Goal: Information Seeking & Learning: Learn about a topic

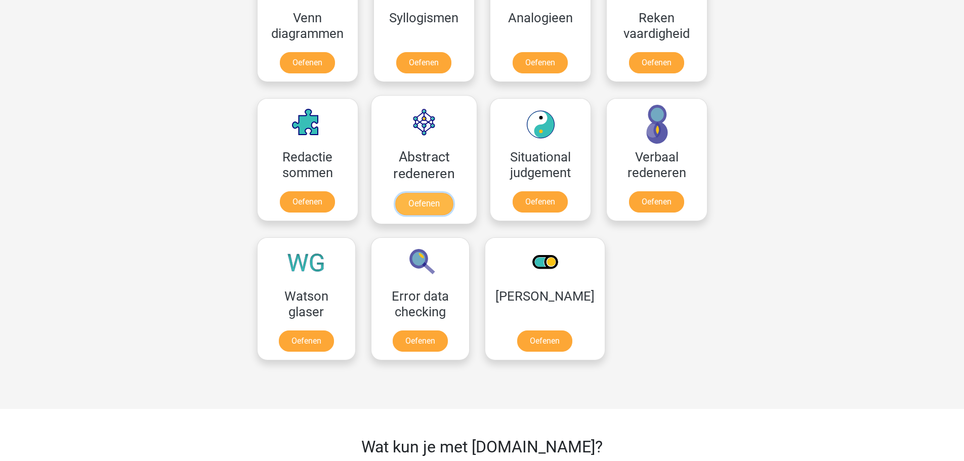
scroll to position [658, 0]
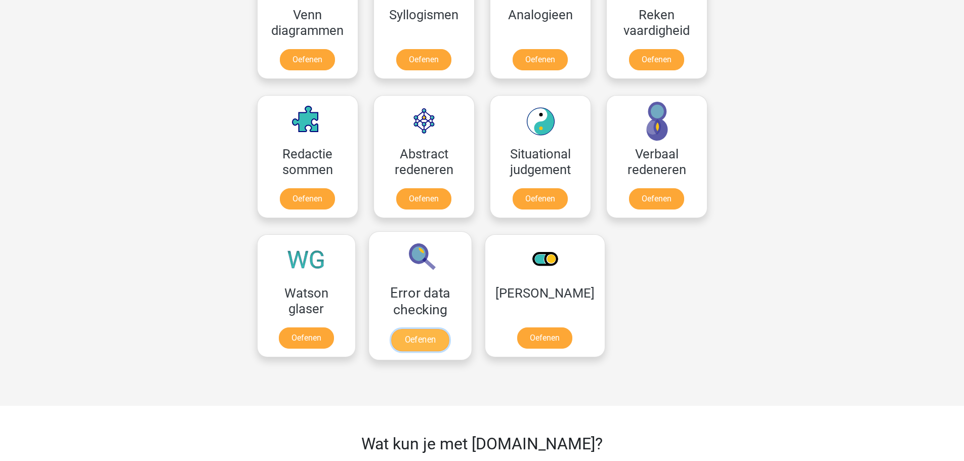
click at [449, 329] on link "Oefenen" at bounding box center [420, 340] width 58 height 22
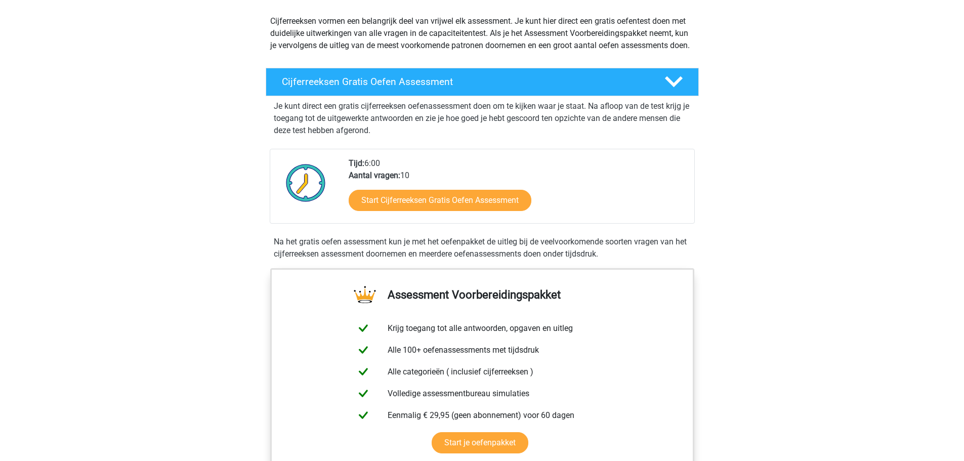
scroll to position [152, 0]
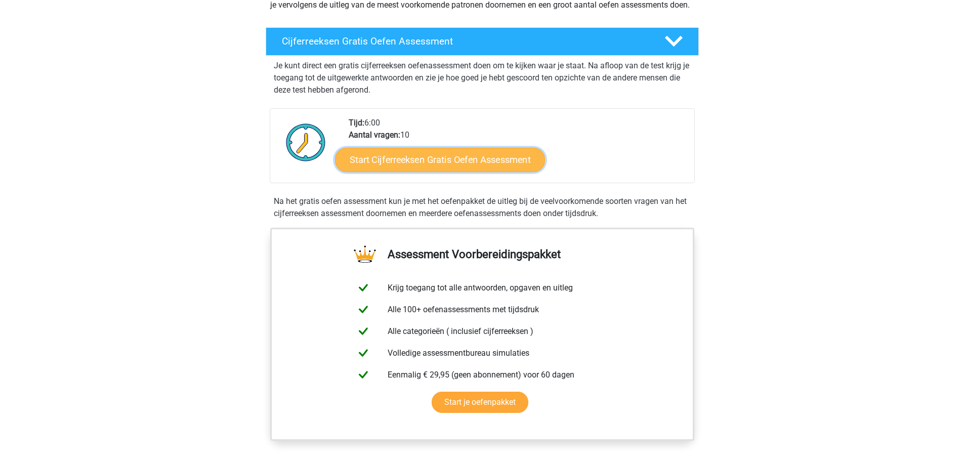
click at [421, 171] on link "Start Cijferreeksen Gratis Oefen Assessment" at bounding box center [440, 159] width 210 height 24
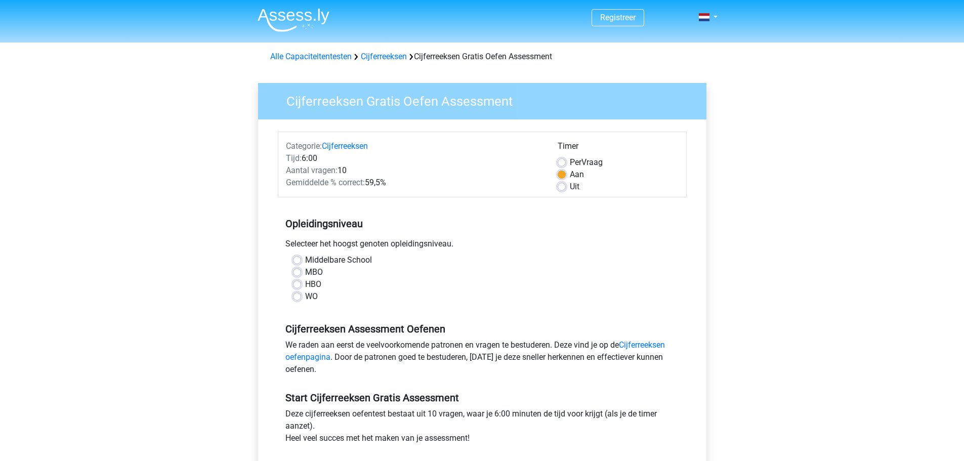
click at [305, 298] on label "WO" at bounding box center [311, 296] width 13 height 12
click at [296, 298] on input "WO" at bounding box center [297, 295] width 8 height 10
radio input "true"
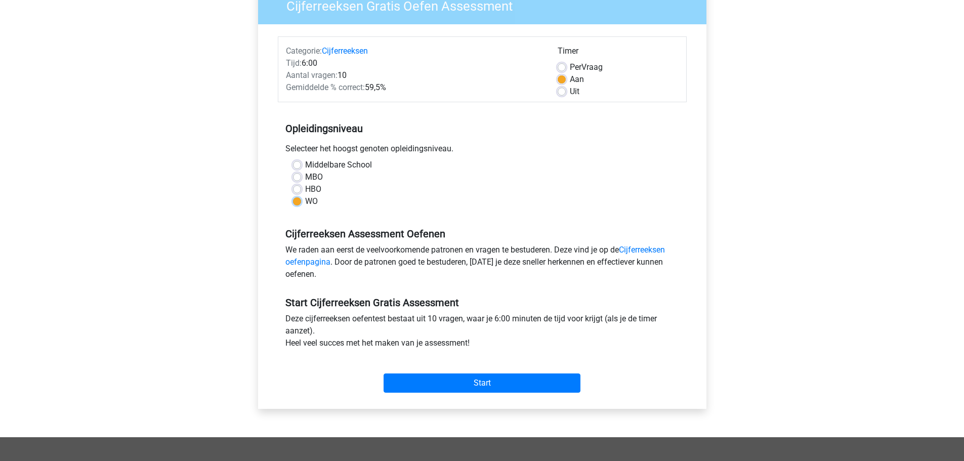
scroll to position [101, 0]
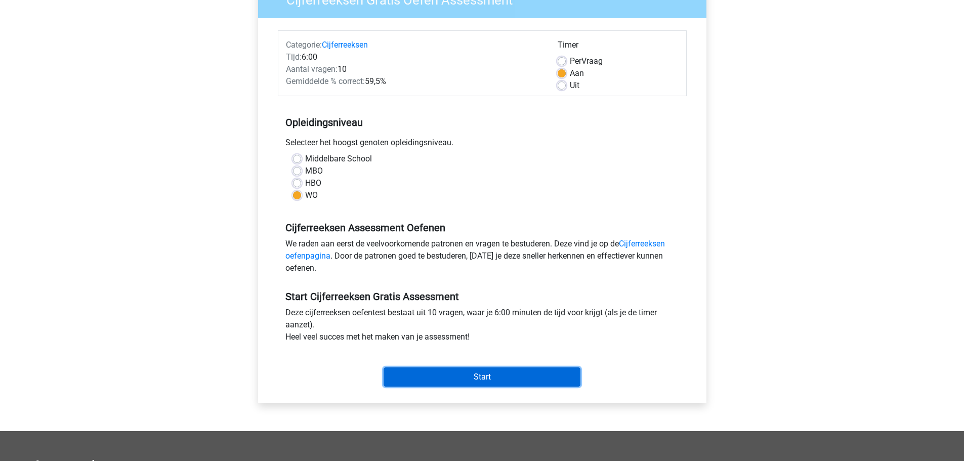
click at [481, 378] on input "Start" at bounding box center [481, 376] width 197 height 19
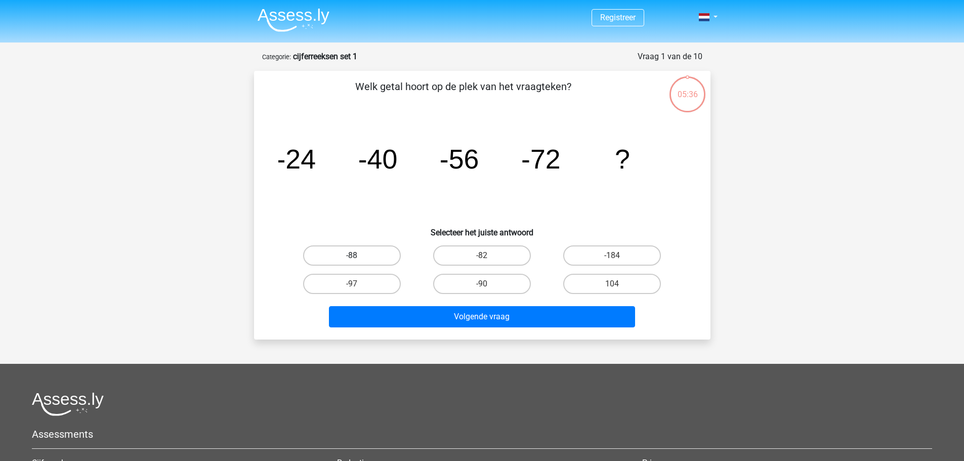
click at [357, 253] on label "-88" at bounding box center [352, 255] width 98 height 20
click at [357, 255] on input "-88" at bounding box center [355, 258] width 7 height 7
radio input "true"
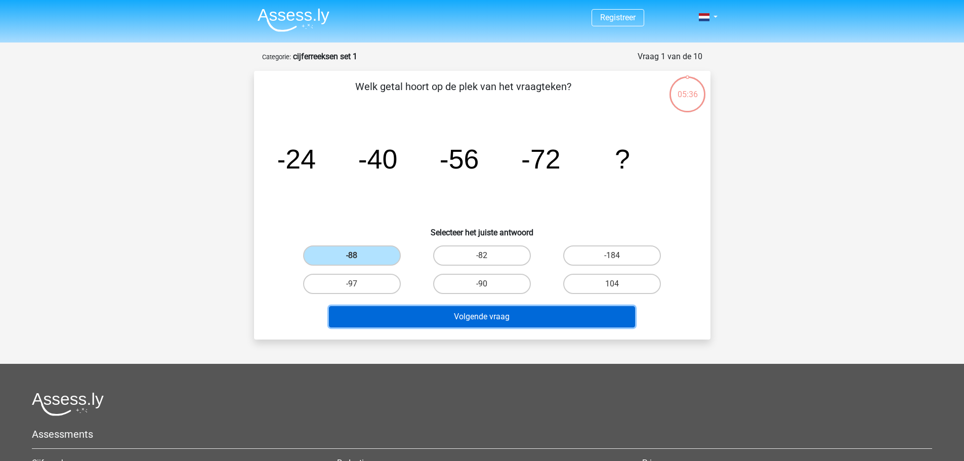
click at [473, 317] on button "Volgende vraag" at bounding box center [482, 316] width 306 height 21
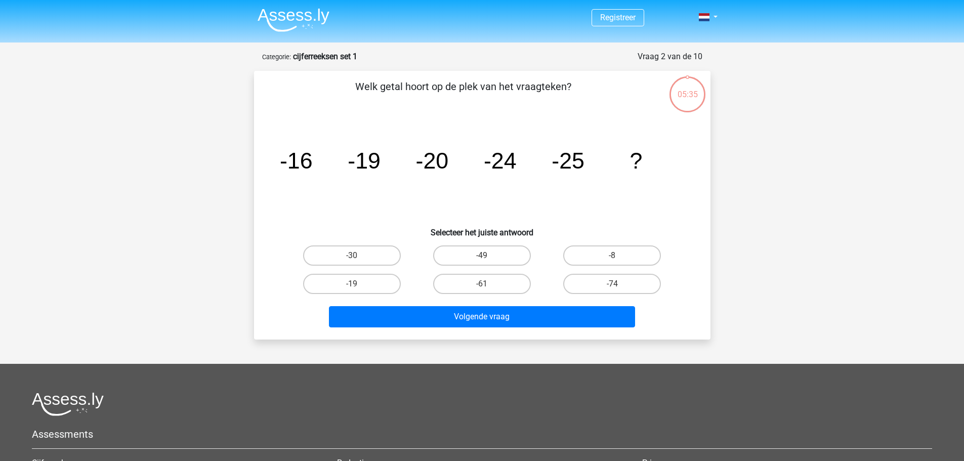
scroll to position [51, 0]
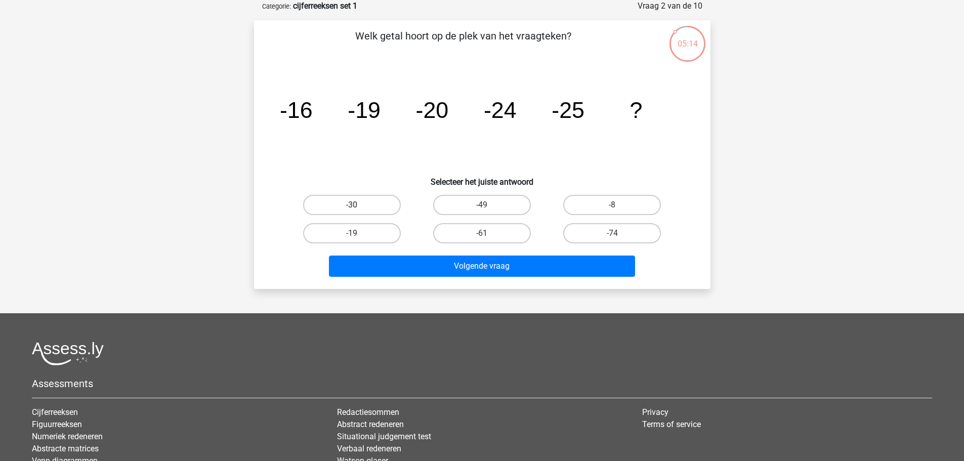
click at [387, 200] on label "-30" at bounding box center [352, 205] width 98 height 20
click at [358, 205] on input "-30" at bounding box center [355, 208] width 7 height 7
radio input "true"
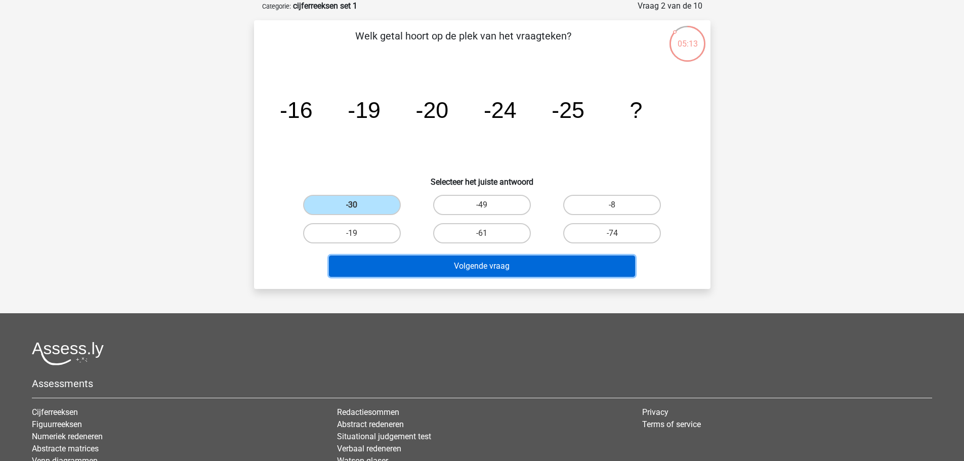
click at [456, 261] on button "Volgende vraag" at bounding box center [482, 265] width 306 height 21
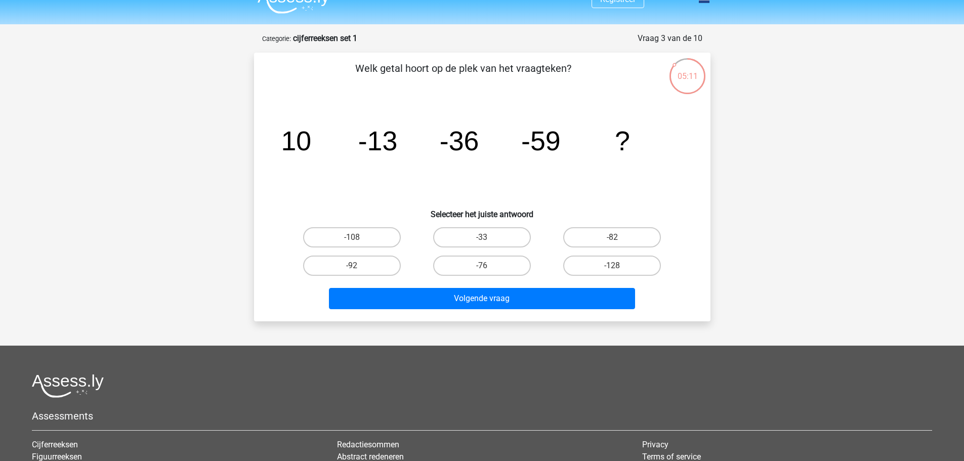
scroll to position [0, 0]
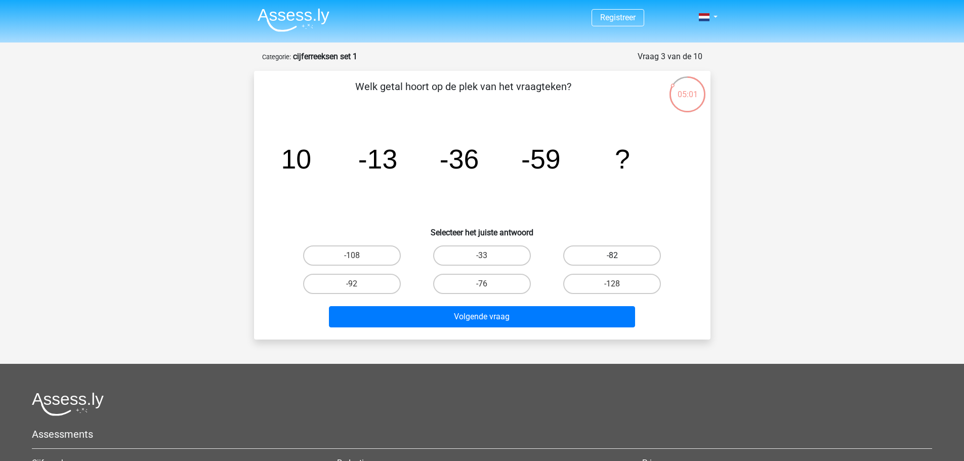
click at [614, 251] on label "-82" at bounding box center [612, 255] width 98 height 20
click at [614, 255] on input "-82" at bounding box center [615, 258] width 7 height 7
radio input "true"
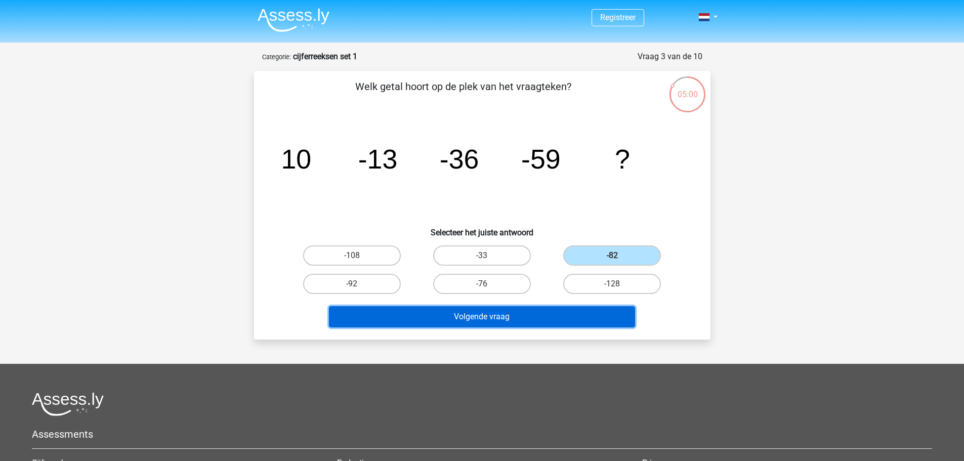
click at [530, 318] on button "Volgende vraag" at bounding box center [482, 316] width 306 height 21
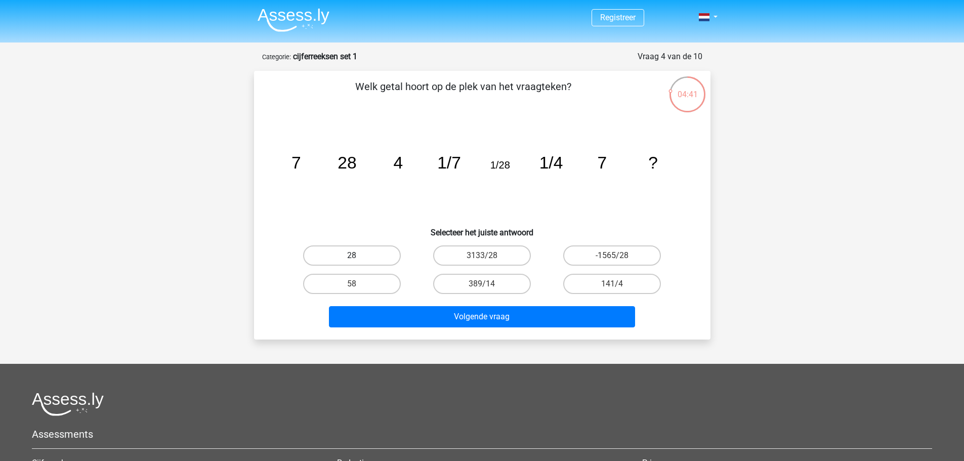
click at [368, 253] on label "28" at bounding box center [352, 255] width 98 height 20
click at [358, 255] on input "28" at bounding box center [355, 258] width 7 height 7
radio input "true"
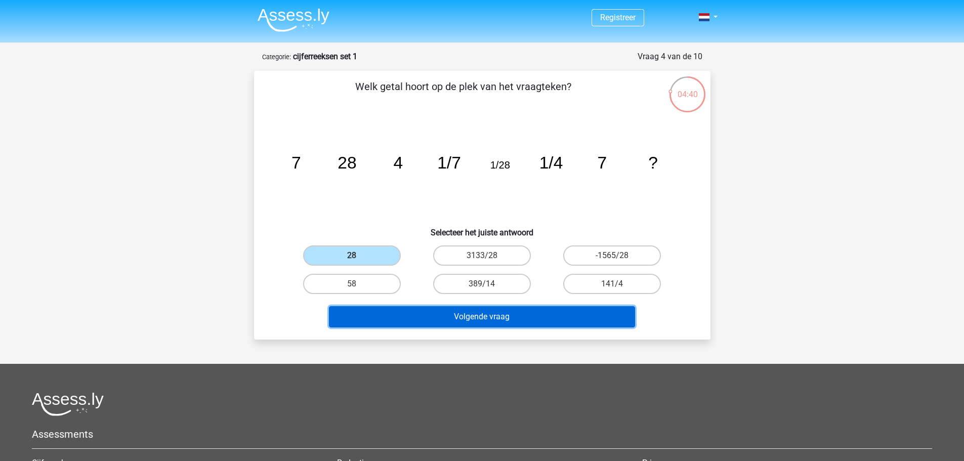
click at [460, 313] on button "Volgende vraag" at bounding box center [482, 316] width 306 height 21
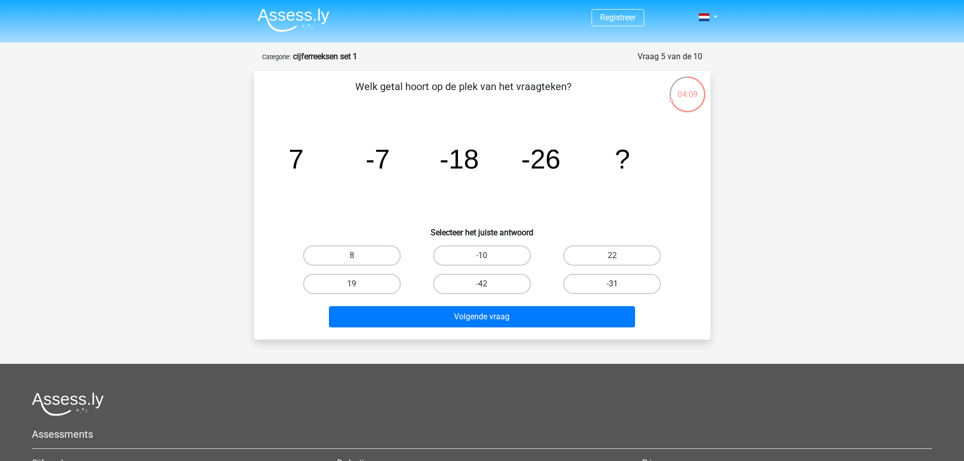
click at [603, 286] on label "-31" at bounding box center [612, 284] width 98 height 20
click at [612, 286] on input "-31" at bounding box center [615, 287] width 7 height 7
radio input "true"
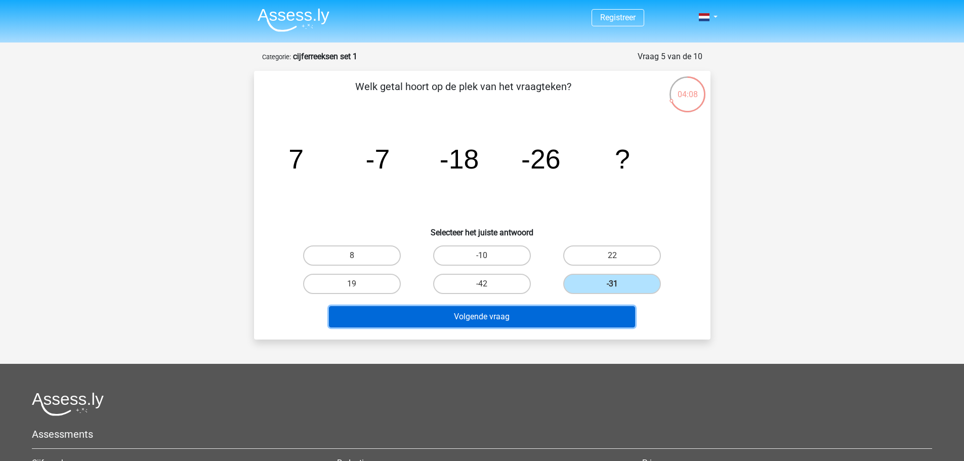
click at [557, 318] on button "Volgende vraag" at bounding box center [482, 316] width 306 height 21
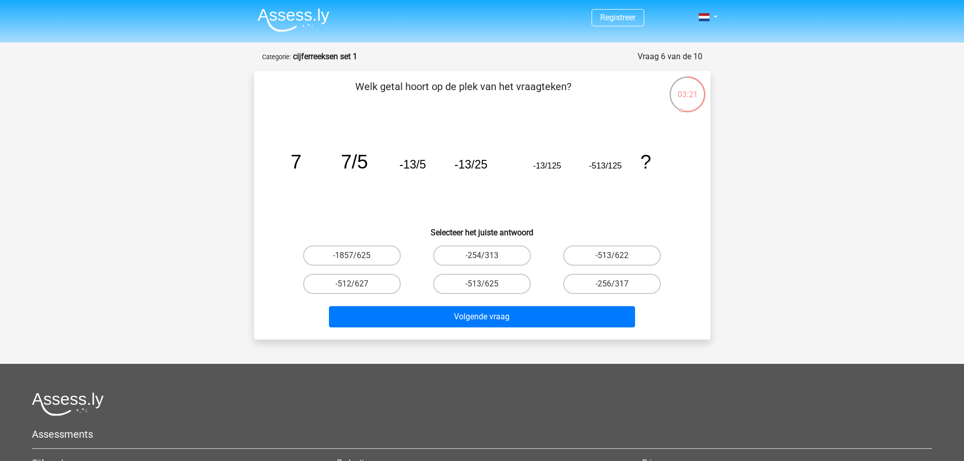
drag, startPoint x: 417, startPoint y: 179, endPoint x: 282, endPoint y: 197, distance: 136.2
click at [282, 197] on icon "image/svg+xml 7 7/5 -13/5 -13/25 -13/125 -513/125 ?" at bounding box center [482, 168] width 408 height 102
drag, startPoint x: 342, startPoint y: 165, endPoint x: 372, endPoint y: 166, distance: 29.4
click at [372, 166] on icon "image/svg+xml 7 7/5 -13/5 -13/25 -13/125 -513/125 ?" at bounding box center [482, 168] width 408 height 102
click at [409, 166] on tspan "-13/5" at bounding box center [412, 164] width 26 height 13
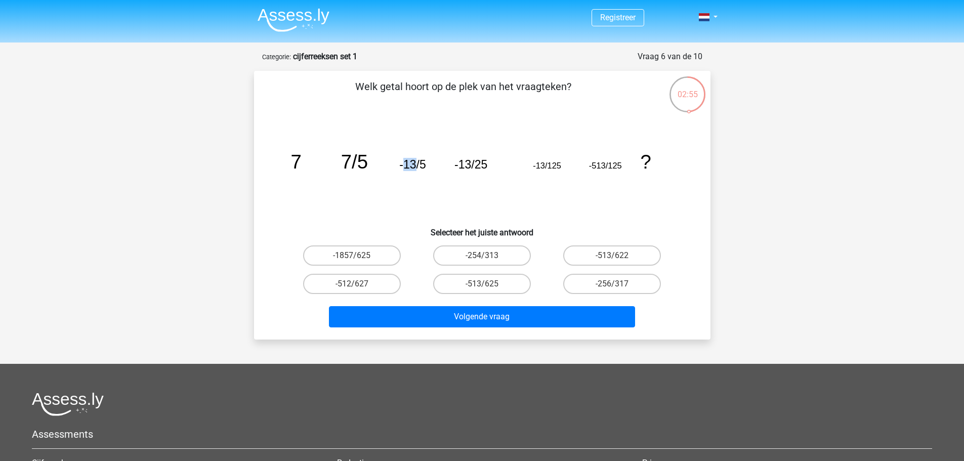
drag, startPoint x: 406, startPoint y: 161, endPoint x: 417, endPoint y: 163, distance: 11.7
click at [417, 163] on tspan "-13/5" at bounding box center [412, 164] width 26 height 13
click at [421, 164] on tspan "-13/5" at bounding box center [412, 164] width 26 height 13
drag, startPoint x: 536, startPoint y: 164, endPoint x: 563, endPoint y: 168, distance: 26.6
click at [563, 168] on icon "image/svg+xml 7 7/5 -13/5 -13/25 -13/125 -513/125 ?" at bounding box center [482, 168] width 408 height 102
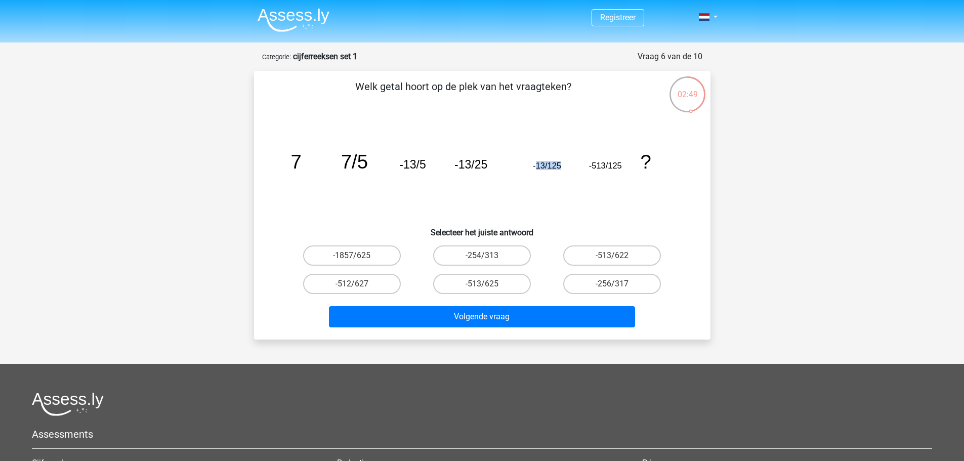
click at [563, 168] on icon "image/svg+xml 7 7/5 -13/5 -13/25 -13/125 -513/125 ?" at bounding box center [482, 168] width 408 height 102
click at [473, 288] on label "-513/625" at bounding box center [482, 284] width 98 height 20
click at [482, 288] on input "-513/625" at bounding box center [485, 287] width 7 height 7
radio input "true"
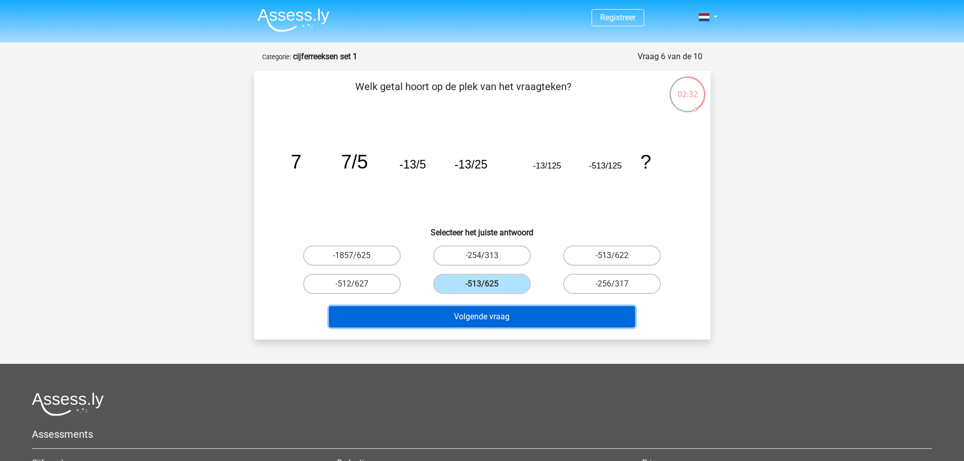
click at [479, 317] on button "Volgende vraag" at bounding box center [482, 316] width 306 height 21
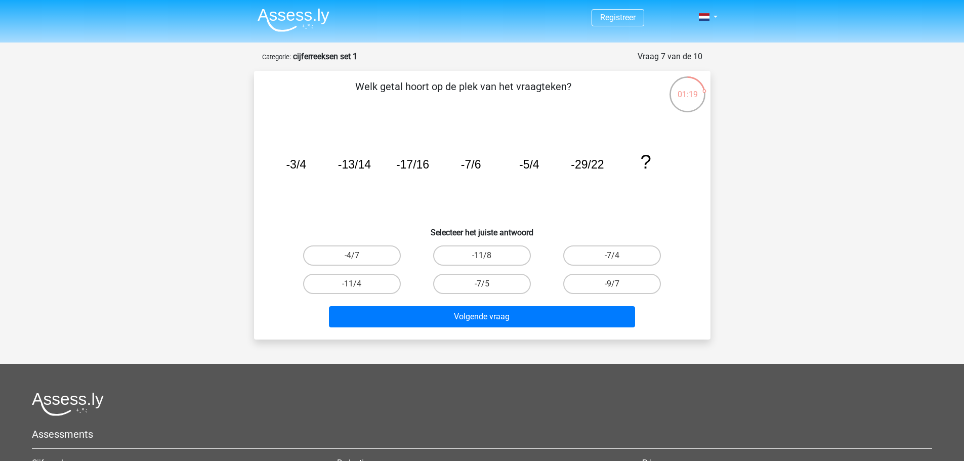
click at [605, 294] on div "-9/7" at bounding box center [612, 284] width 130 height 28
click at [607, 289] on label "-9/7" at bounding box center [612, 284] width 98 height 20
click at [612, 289] on input "-9/7" at bounding box center [615, 287] width 7 height 7
radio input "true"
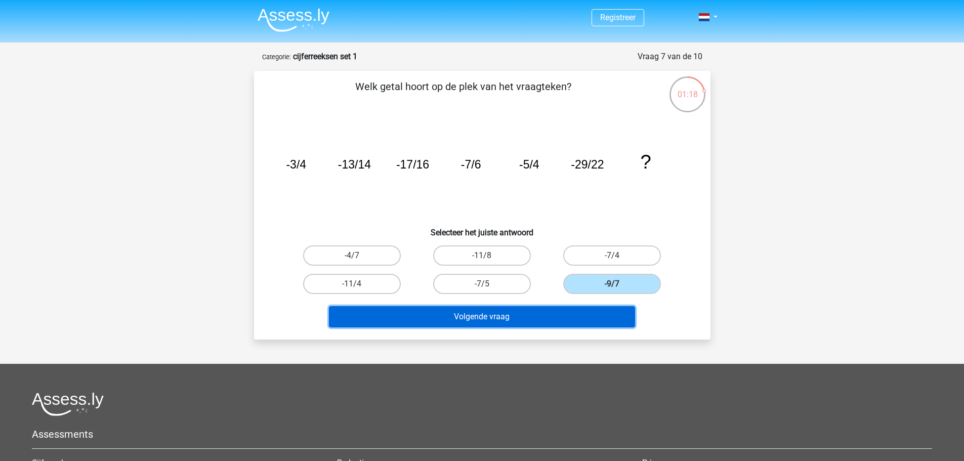
click at [577, 321] on button "Volgende vraag" at bounding box center [482, 316] width 306 height 21
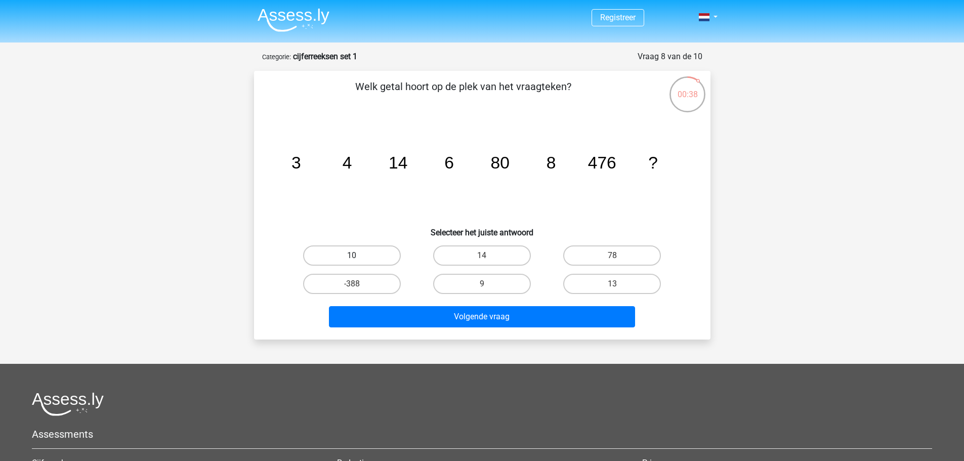
click at [376, 253] on label "10" at bounding box center [352, 255] width 98 height 20
click at [358, 255] on input "10" at bounding box center [355, 258] width 7 height 7
radio input "true"
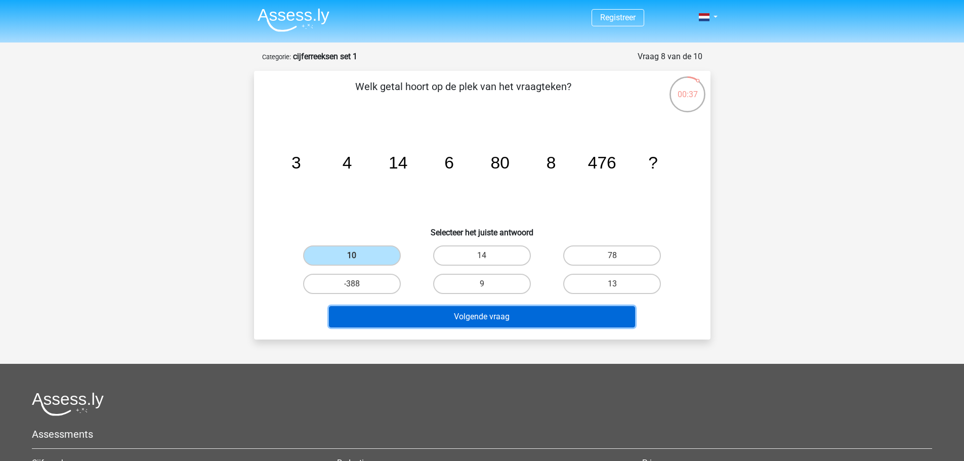
click at [482, 317] on button "Volgende vraag" at bounding box center [482, 316] width 306 height 21
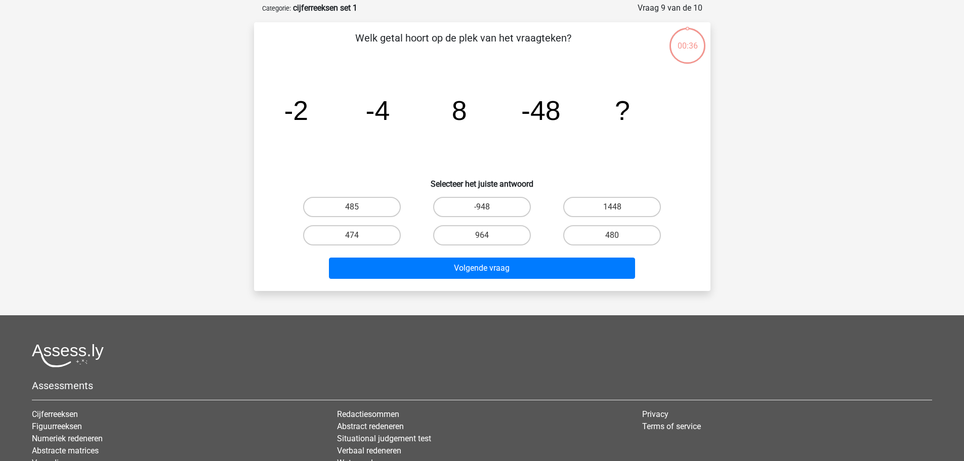
scroll to position [51, 0]
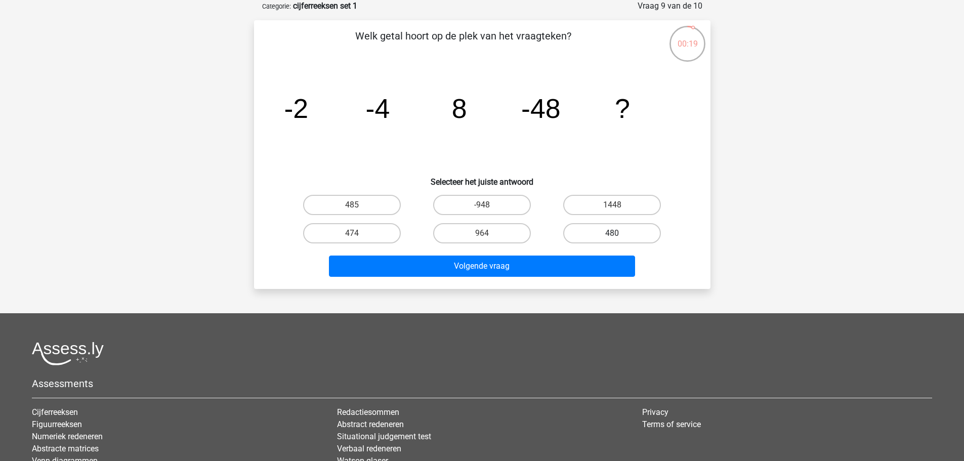
click at [602, 229] on label "480" at bounding box center [612, 233] width 98 height 20
click at [612, 233] on input "480" at bounding box center [615, 236] width 7 height 7
radio input "true"
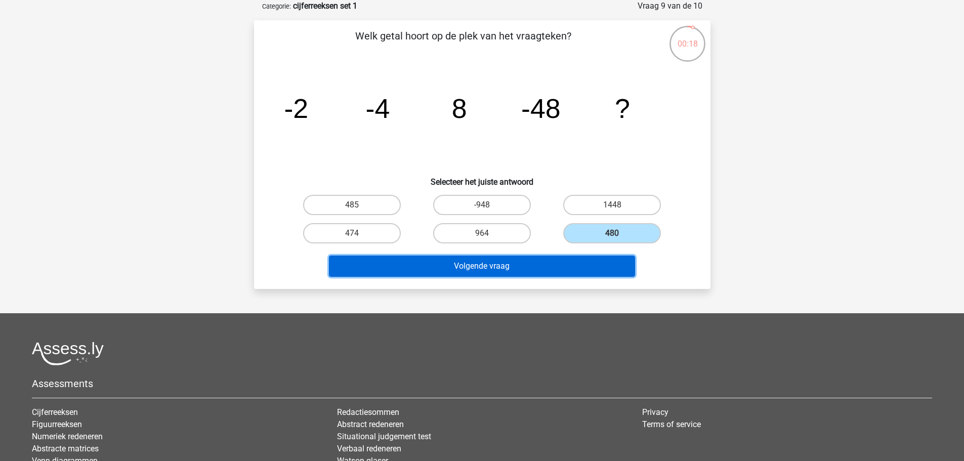
click at [525, 267] on button "Volgende vraag" at bounding box center [482, 265] width 306 height 21
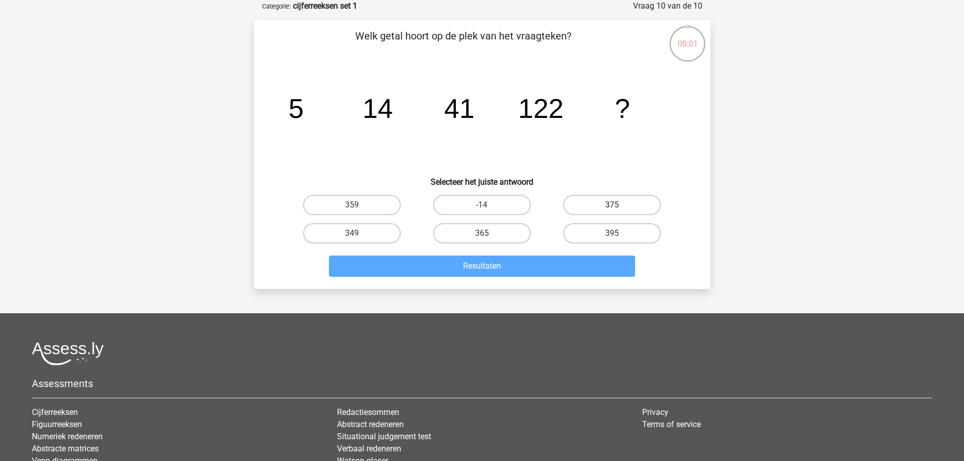
click at [641, 204] on label "375" at bounding box center [612, 205] width 98 height 20
click at [619, 205] on input "375" at bounding box center [615, 208] width 7 height 7
radio input "true"
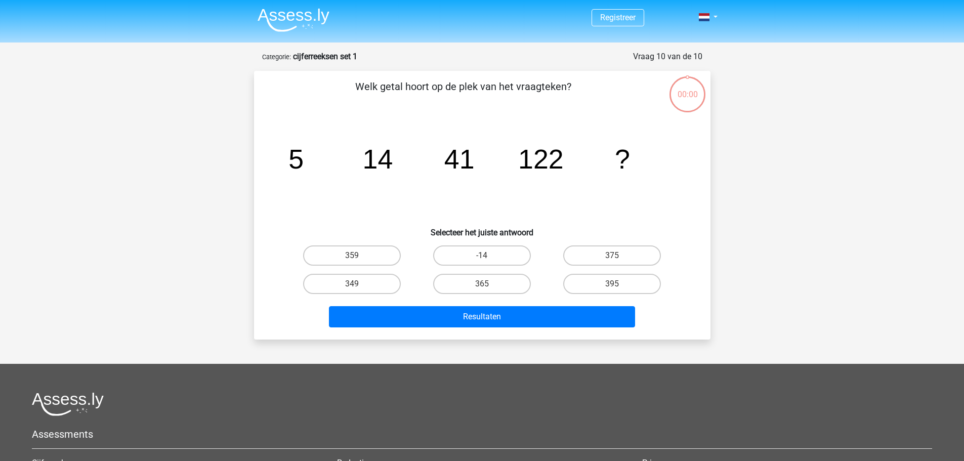
scroll to position [51, 0]
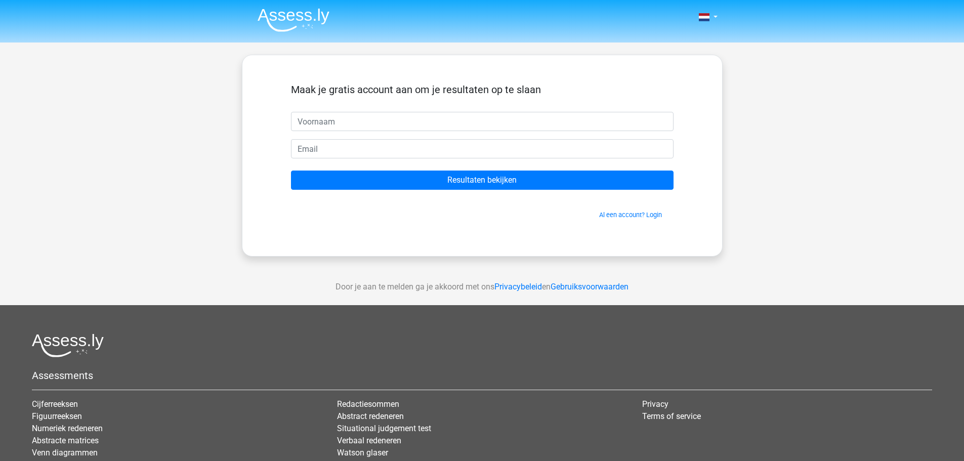
click at [456, 128] on input "text" at bounding box center [482, 121] width 382 height 19
type input "[PERSON_NAME]"
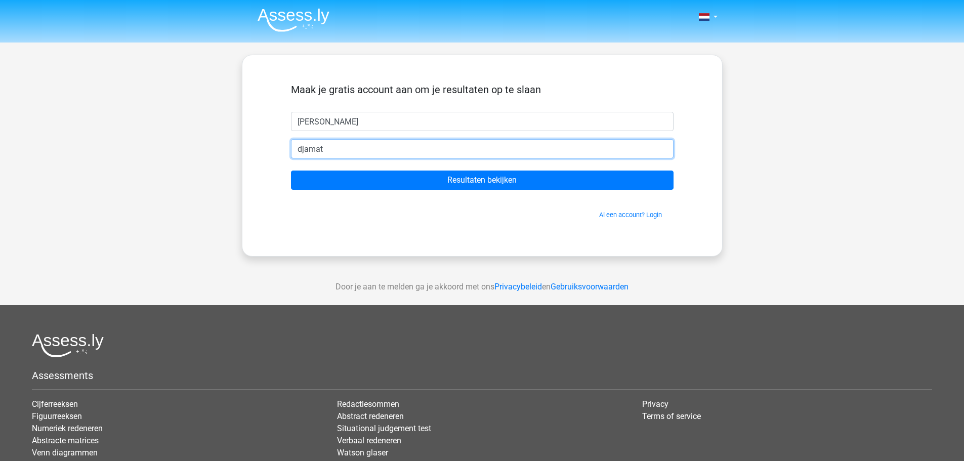
type input "[EMAIL_ADDRESS][DOMAIN_NAME]"
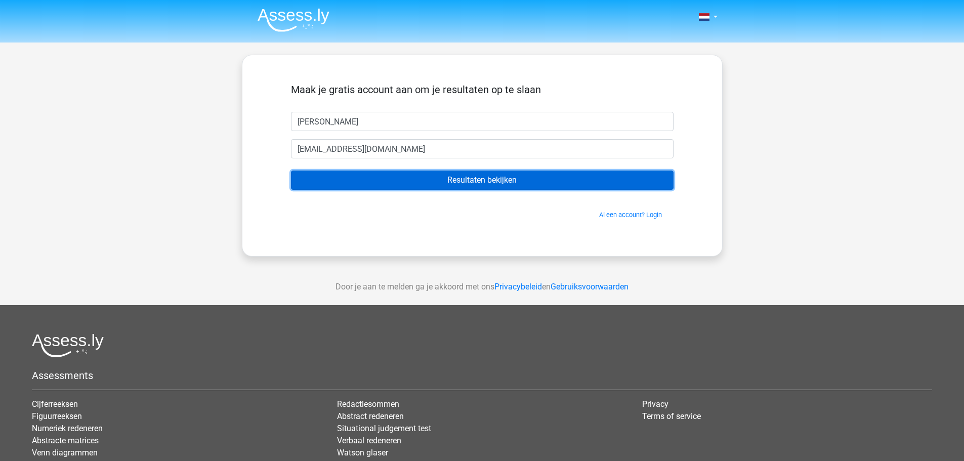
click at [437, 184] on input "Resultaten bekijken" at bounding box center [482, 179] width 382 height 19
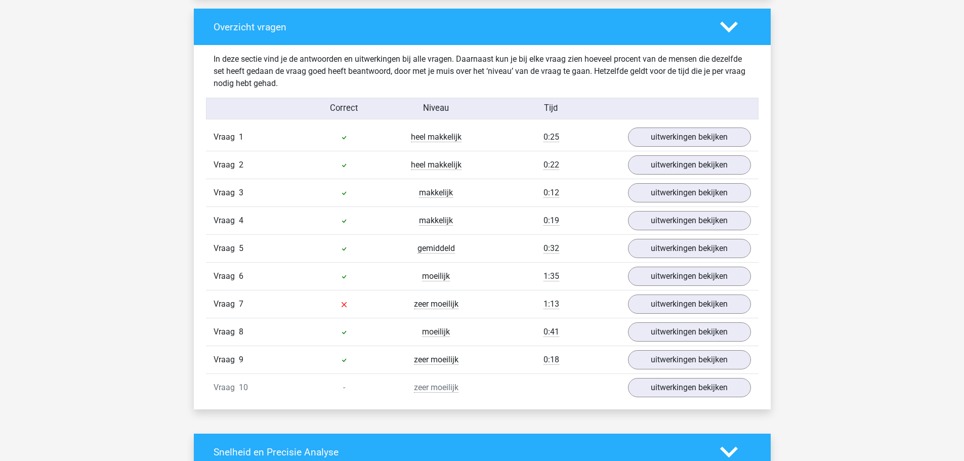
scroll to position [759, 0]
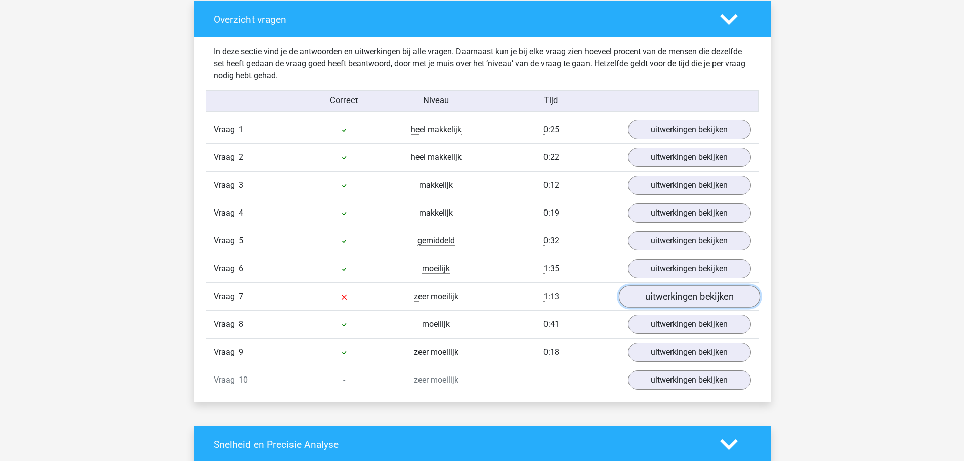
click at [707, 296] on link "uitwerkingen bekijken" at bounding box center [688, 297] width 141 height 22
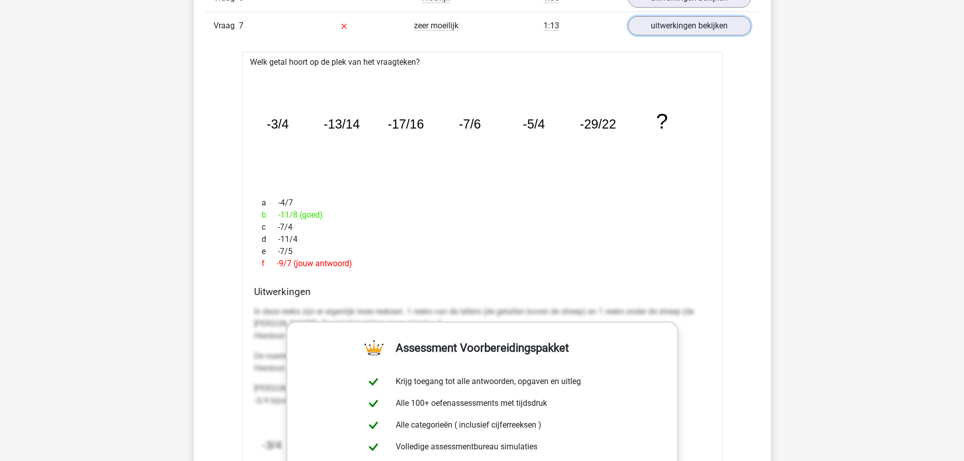
scroll to position [1012, 0]
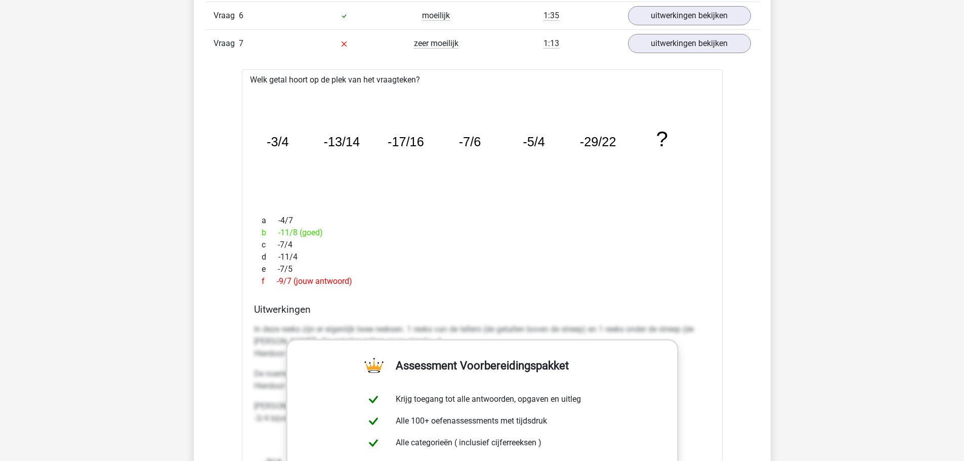
click at [765, 191] on div "Overzicht vragen In deze sectie vind je de antwoorden en uitwerkingen bij alle …" at bounding box center [482, 260] width 577 height 1025
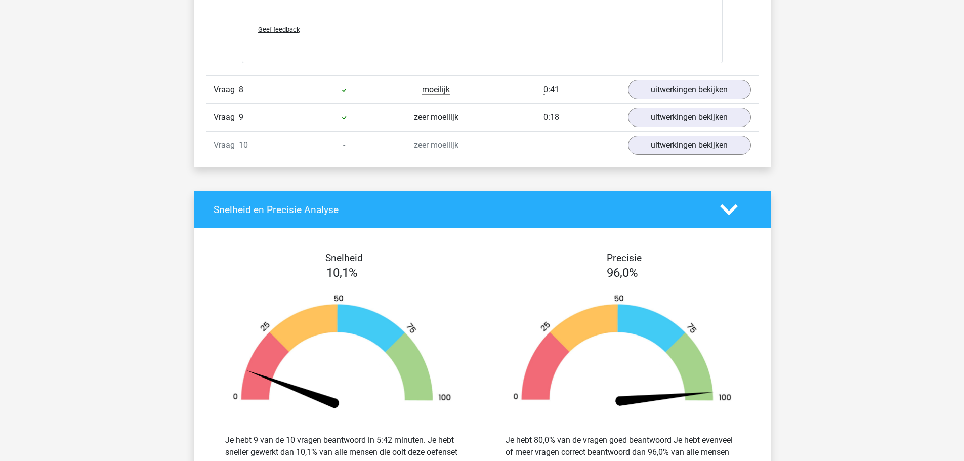
scroll to position [1619, 0]
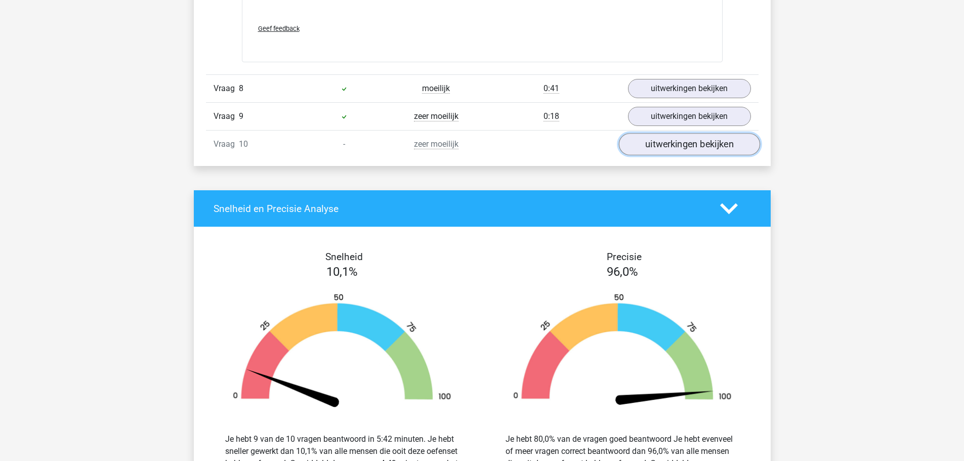
click at [698, 143] on link "uitwerkingen bekijken" at bounding box center [688, 144] width 141 height 22
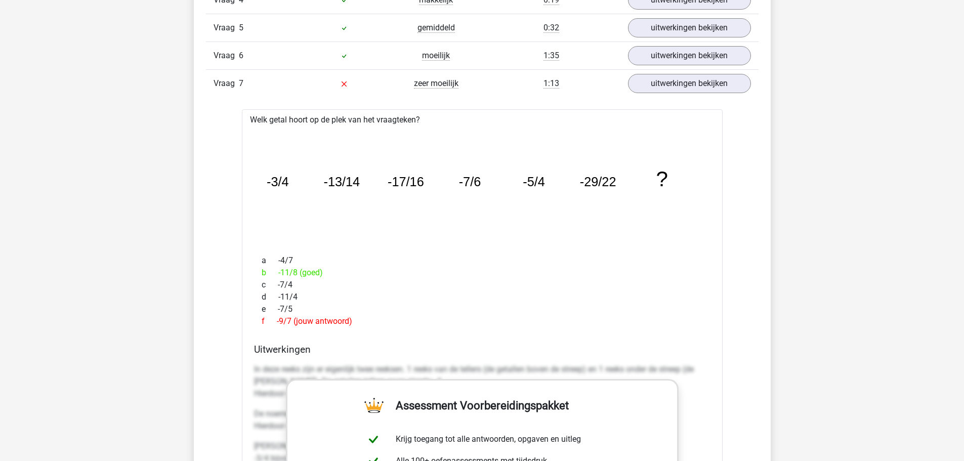
scroll to position [961, 0]
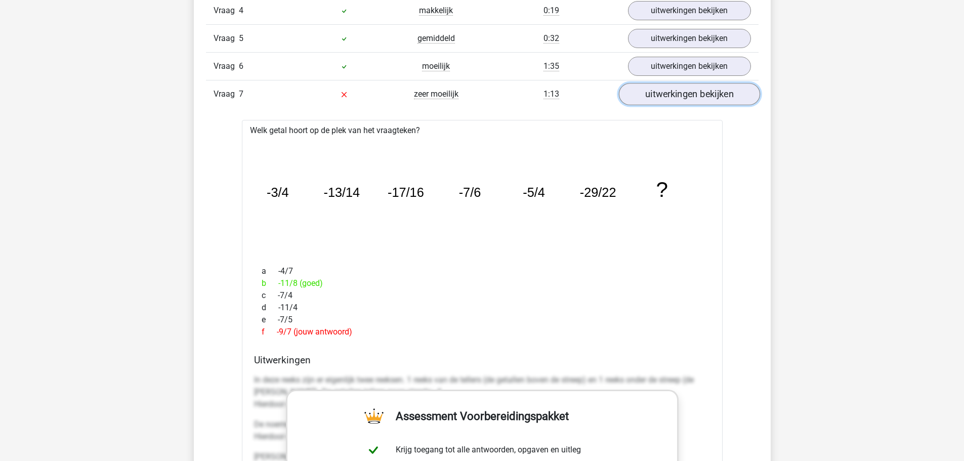
click at [655, 102] on link "uitwerkingen bekijken" at bounding box center [688, 94] width 141 height 22
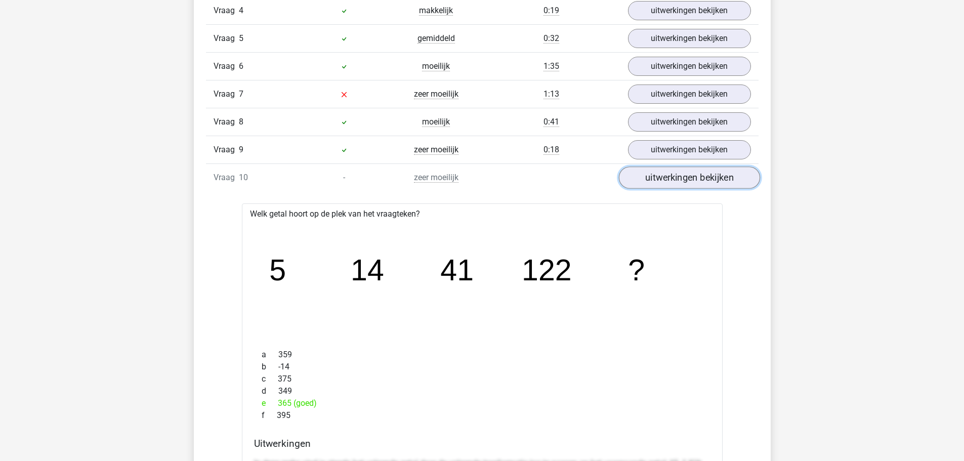
click at [722, 182] on link "uitwerkingen bekijken" at bounding box center [688, 178] width 141 height 22
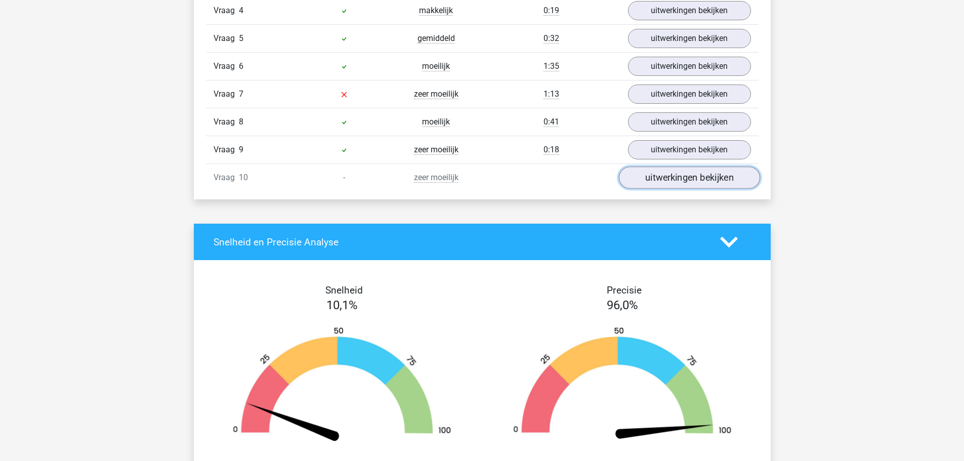
click at [677, 175] on link "uitwerkingen bekijken" at bounding box center [688, 178] width 141 height 22
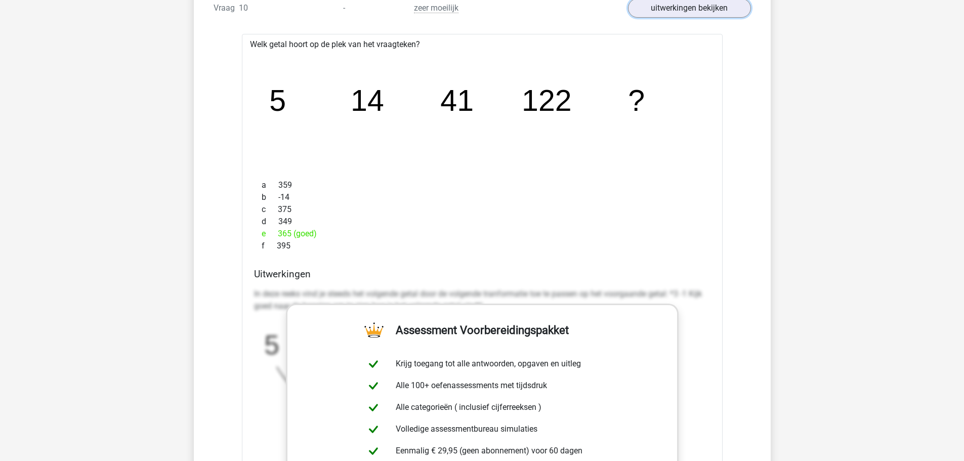
scroll to position [1113, 0]
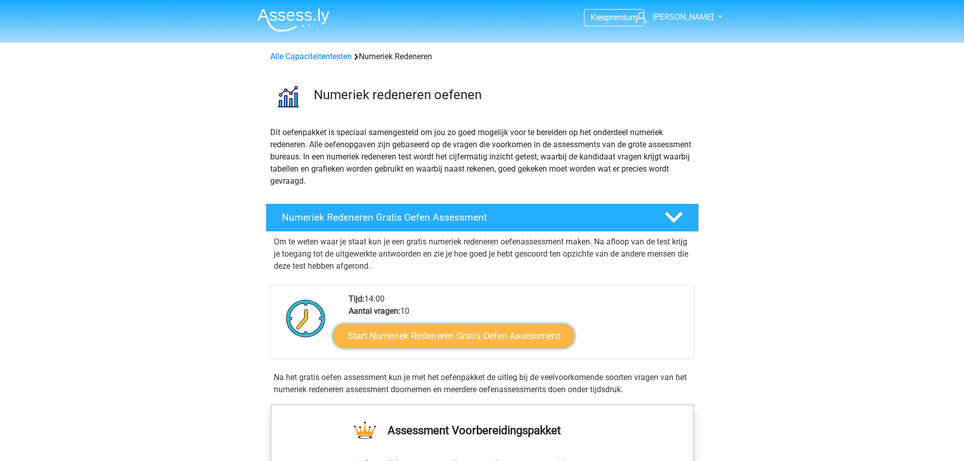
click at [438, 332] on link "Start Numeriek Redeneren Gratis Oefen Assessment" at bounding box center [453, 335] width 241 height 24
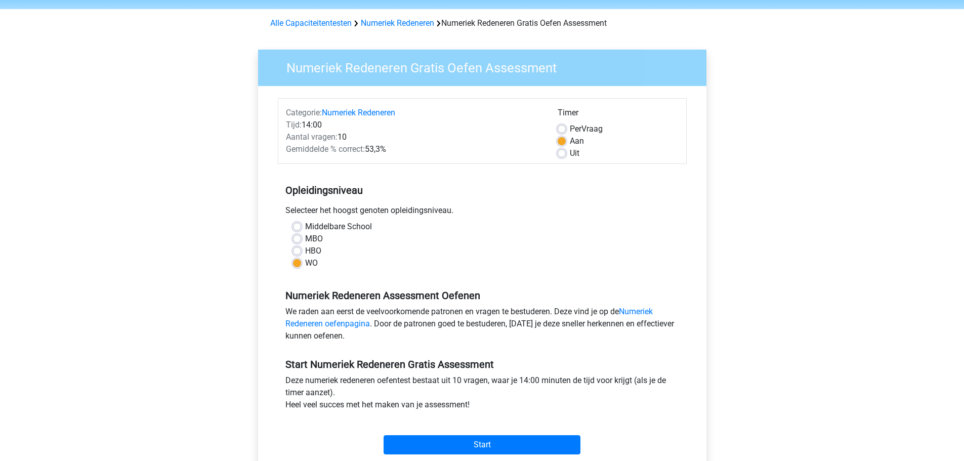
scroll to position [51, 0]
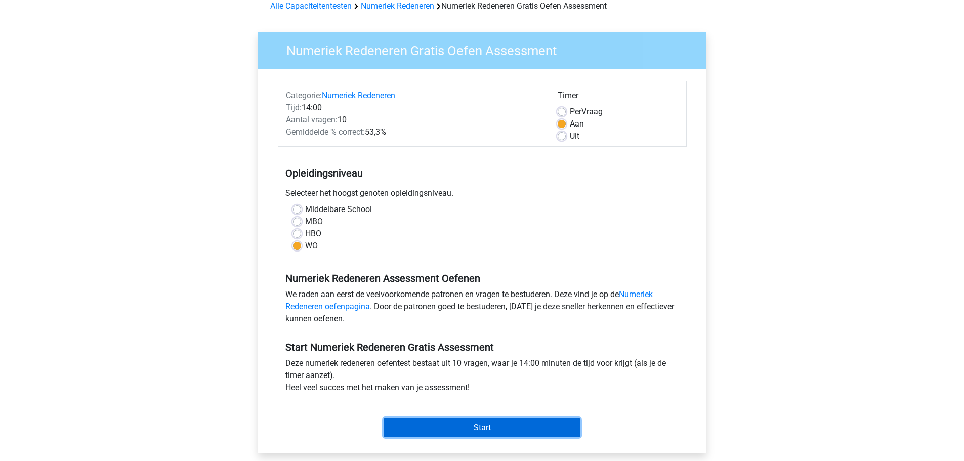
click at [496, 428] on input "Start" at bounding box center [481, 427] width 197 height 19
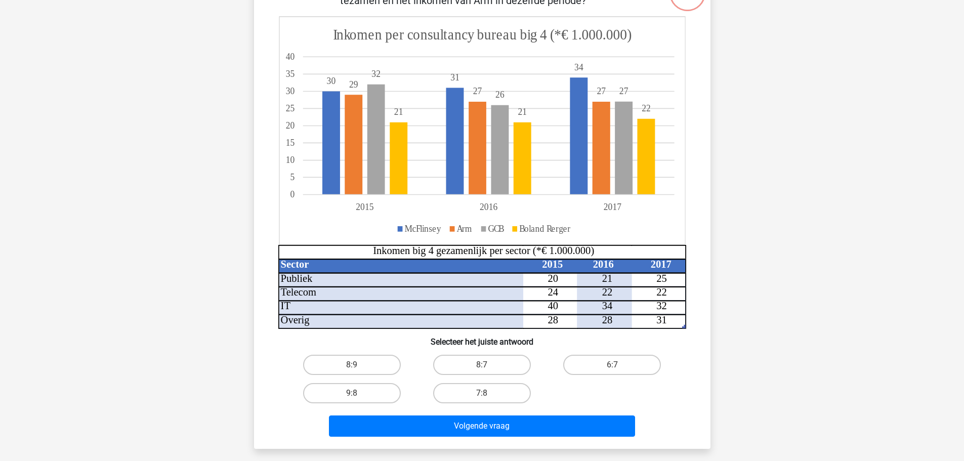
scroll to position [51, 0]
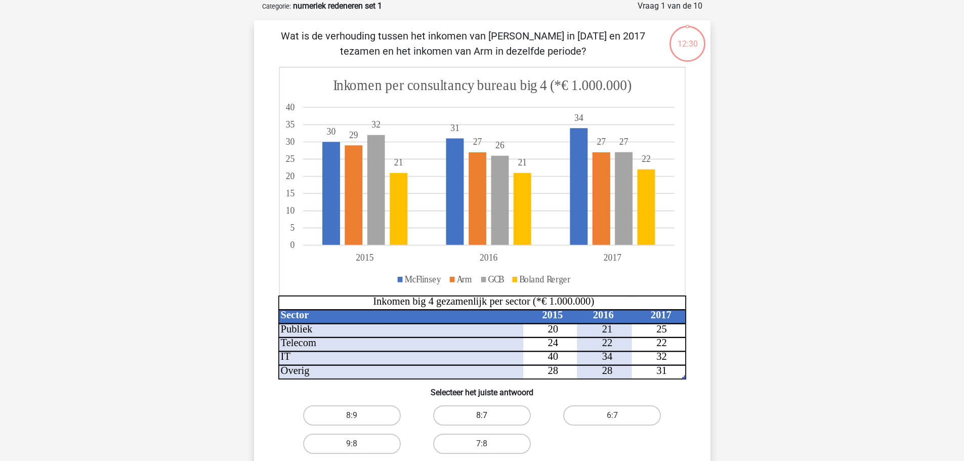
click at [476, 416] on label "8:7" at bounding box center [482, 415] width 98 height 20
click at [482, 416] on input "8:7" at bounding box center [485, 418] width 7 height 7
radio input "true"
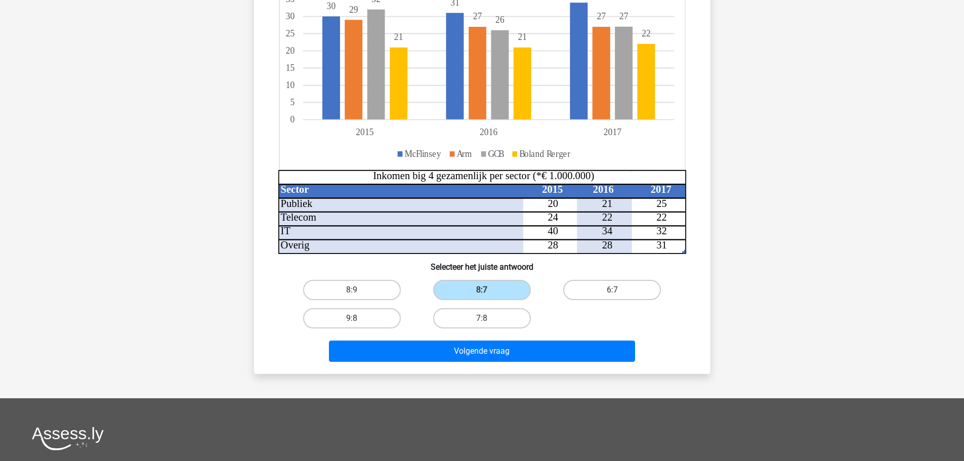
scroll to position [202, 0]
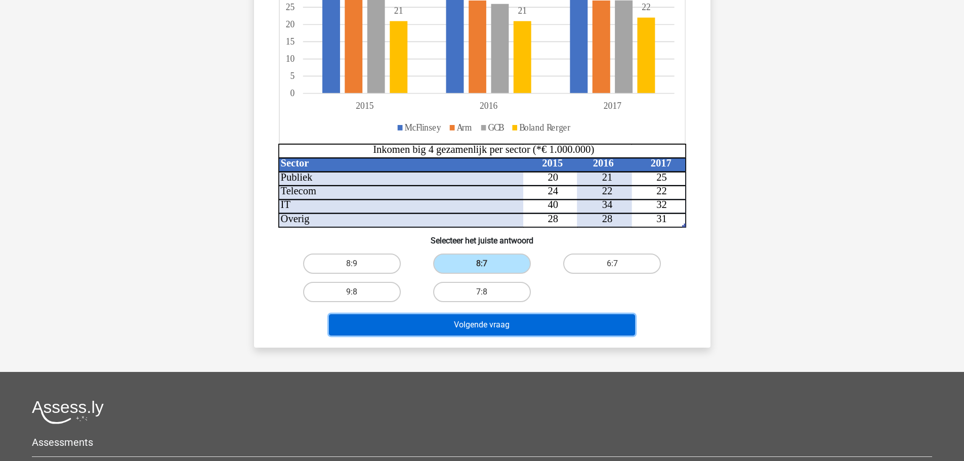
click at [557, 318] on button "Volgende vraag" at bounding box center [482, 324] width 306 height 21
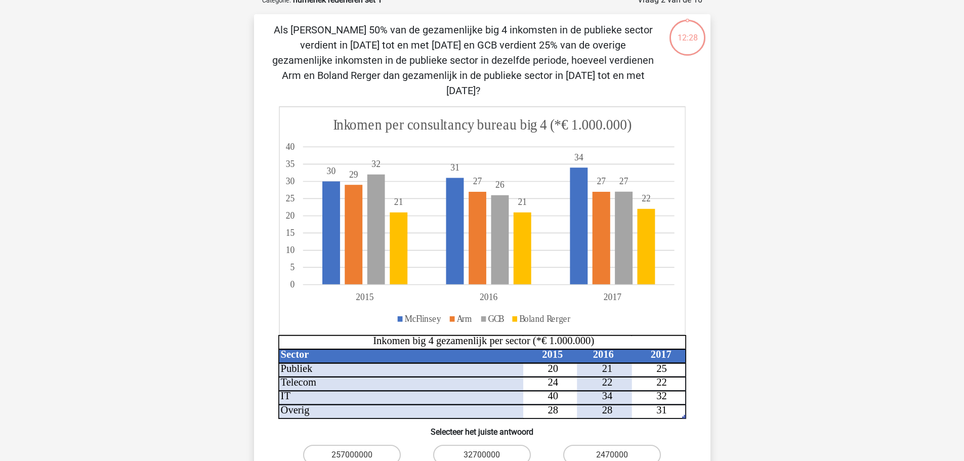
scroll to position [51, 0]
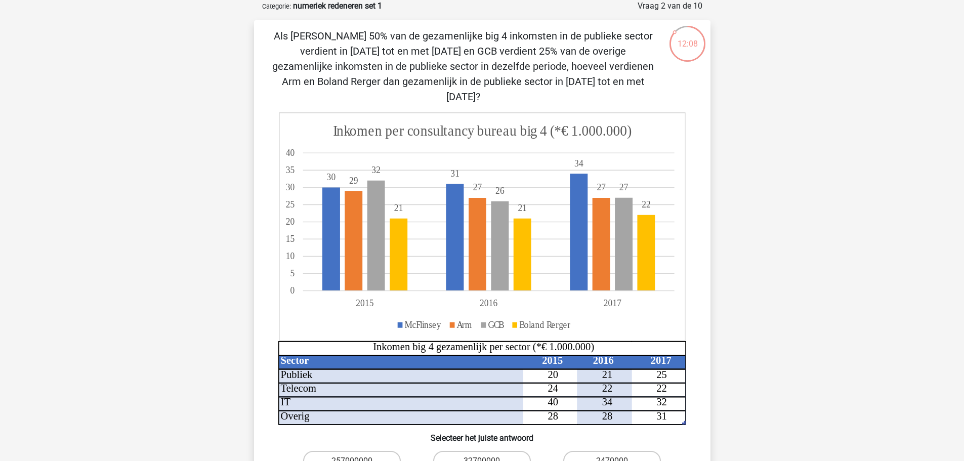
drag, startPoint x: 291, startPoint y: 96, endPoint x: 290, endPoint y: 84, distance: 11.7
drag, startPoint x: 290, startPoint y: 84, endPoint x: 226, endPoint y: 53, distance: 70.8
click at [226, 53] on div "Kies premium Mattijs djamatt.eistrall@gmail.com" at bounding box center [482, 392] width 964 height 887
drag, startPoint x: 540, startPoint y: 369, endPoint x: 539, endPoint y: 375, distance: 6.3
drag, startPoint x: 539, startPoint y: 375, endPoint x: 857, endPoint y: 353, distance: 319.0
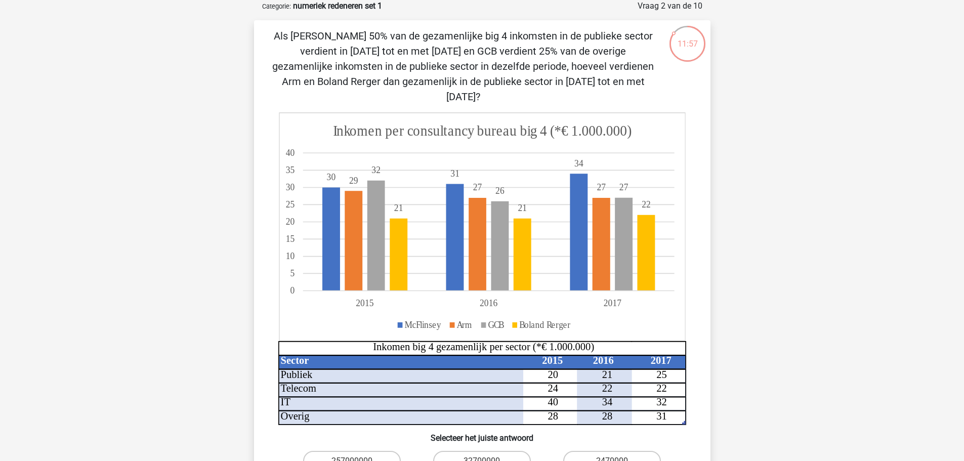
click at [857, 353] on div "Kies premium Mattijs djamatt.eistrall@gmail.com" at bounding box center [482, 392] width 964 height 887
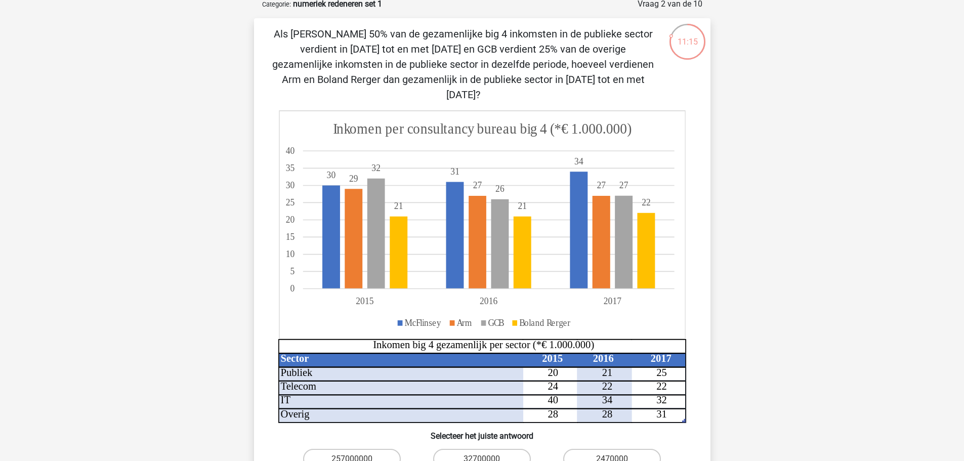
scroll to position [101, 0]
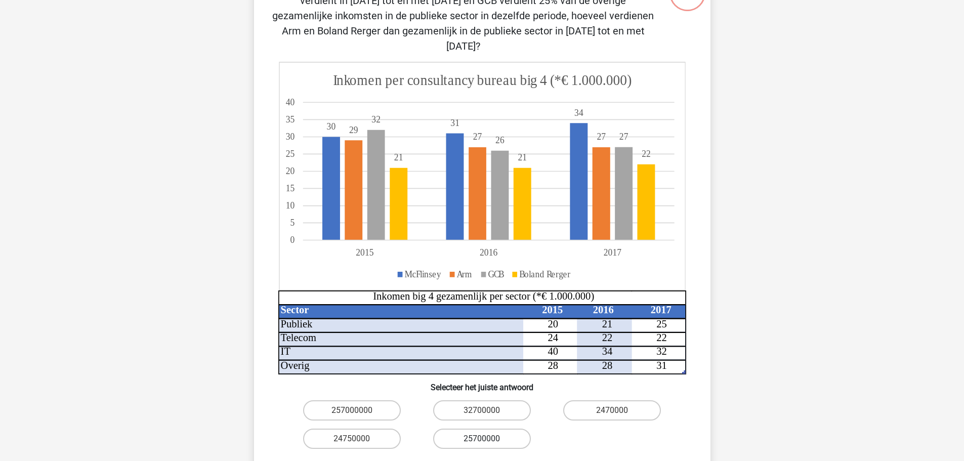
click at [494, 428] on label "25700000" at bounding box center [482, 438] width 98 height 20
click at [488, 439] on input "25700000" at bounding box center [485, 442] width 7 height 7
radio input "true"
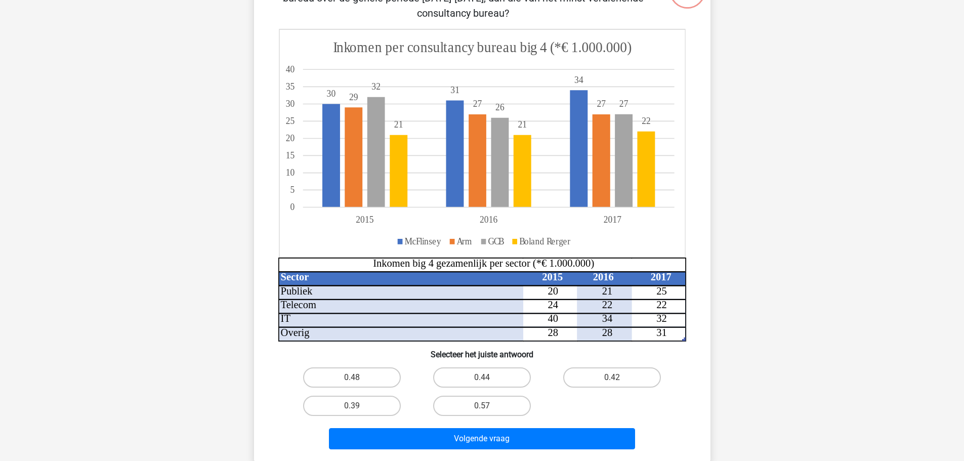
scroll to position [51, 0]
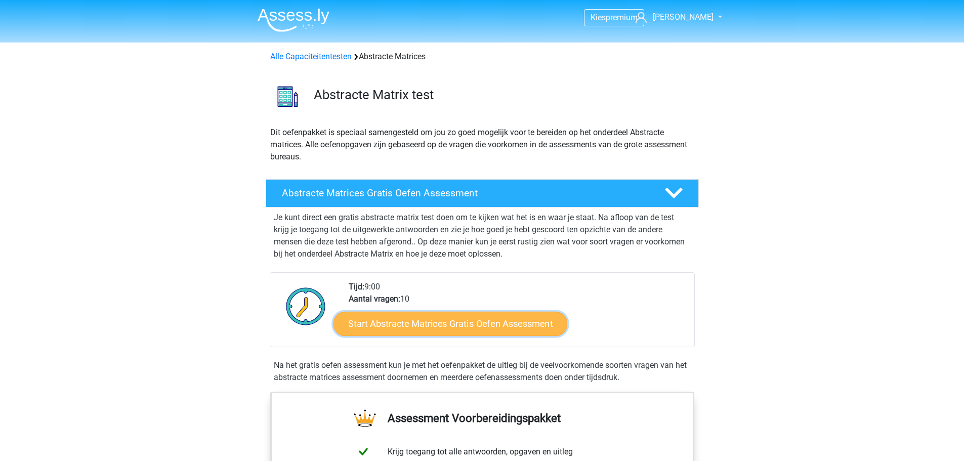
click at [462, 323] on link "Start Abstracte Matrices Gratis Oefen Assessment" at bounding box center [450, 323] width 234 height 24
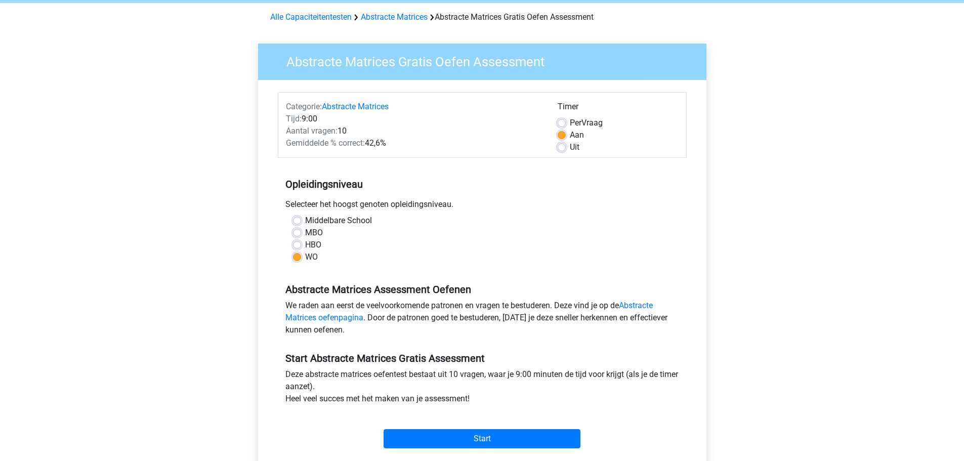
scroll to position [152, 0]
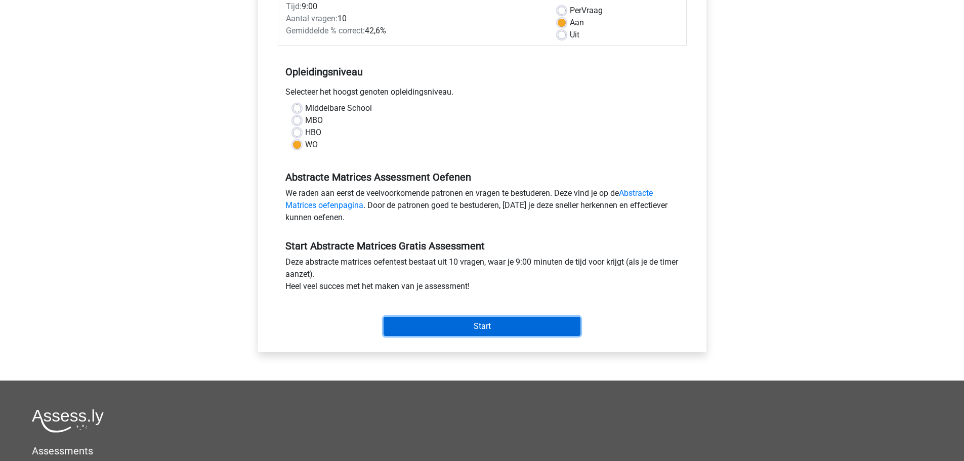
click at [500, 326] on input "Start" at bounding box center [481, 326] width 197 height 19
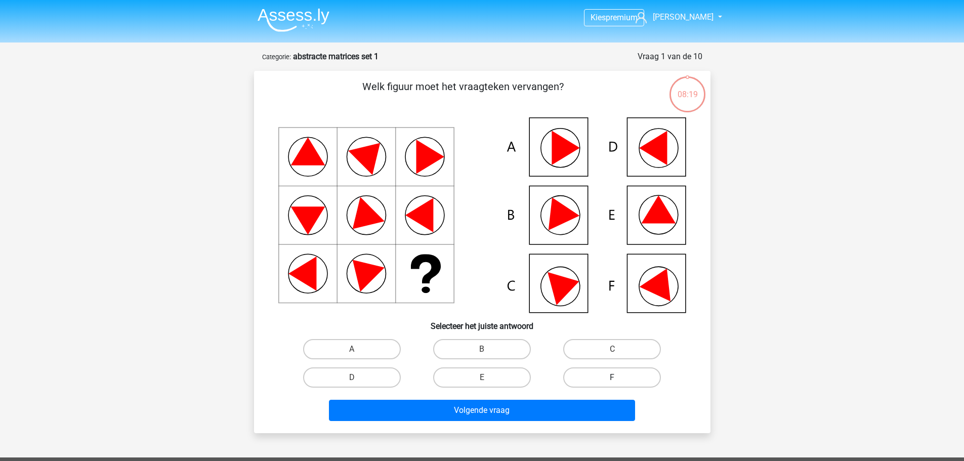
click at [633, 377] on label "F" at bounding box center [612, 377] width 98 height 20
click at [619, 377] on input "F" at bounding box center [615, 380] width 7 height 7
radio input "true"
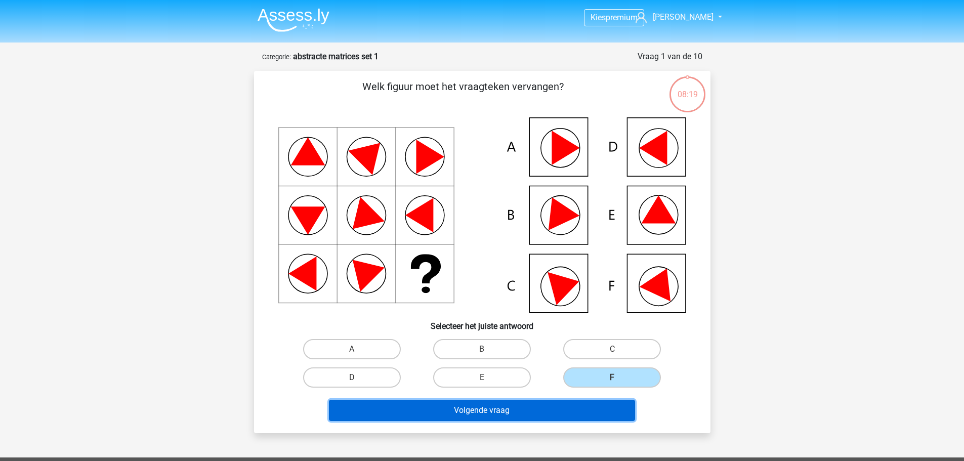
click at [581, 408] on button "Volgende vraag" at bounding box center [482, 410] width 306 height 21
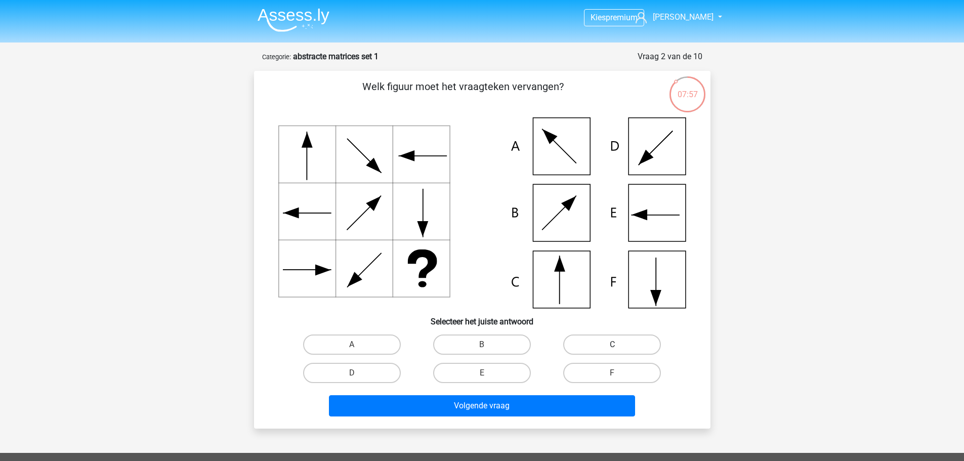
click at [620, 342] on label "C" at bounding box center [612, 344] width 98 height 20
click at [619, 345] on input "C" at bounding box center [615, 348] width 7 height 7
radio input "true"
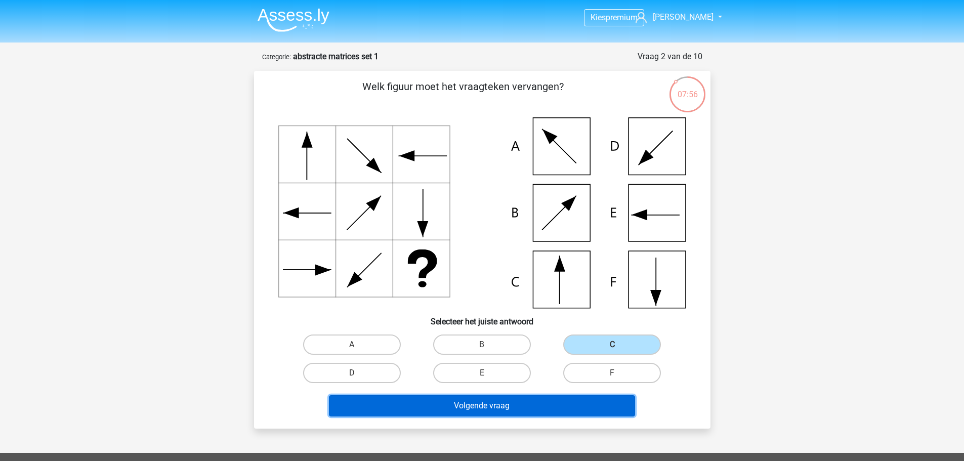
click at [570, 405] on button "Volgende vraag" at bounding box center [482, 405] width 306 height 21
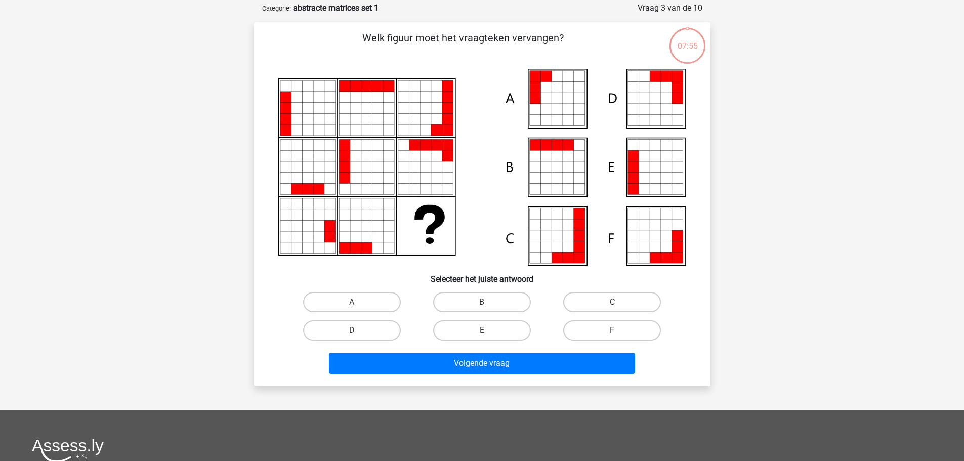
scroll to position [51, 0]
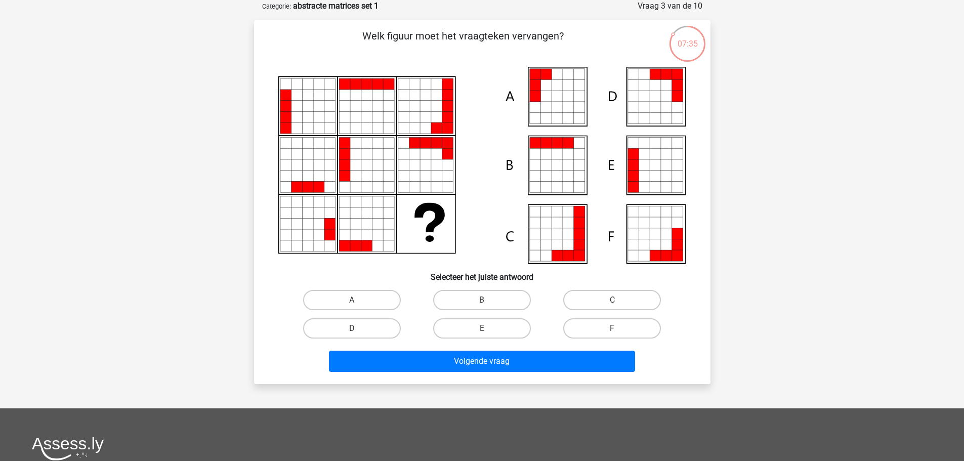
click at [357, 303] on input "A" at bounding box center [355, 303] width 7 height 7
radio input "true"
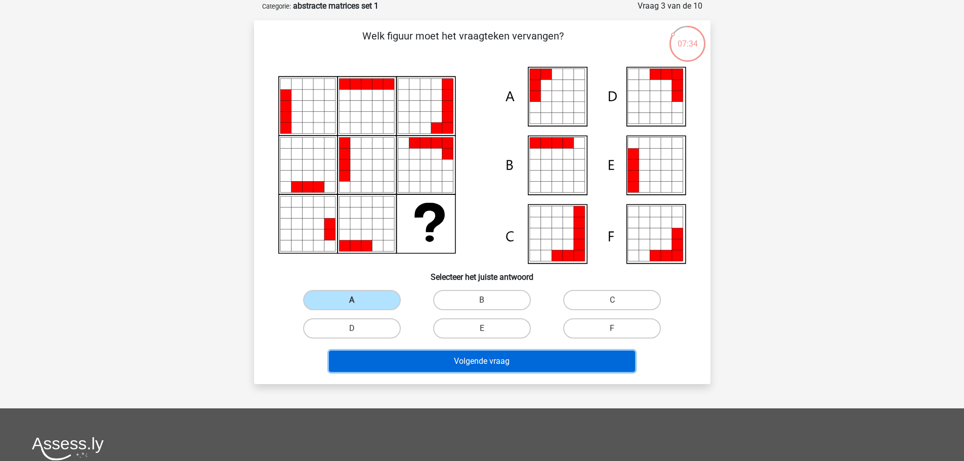
click at [452, 367] on button "Volgende vraag" at bounding box center [482, 361] width 306 height 21
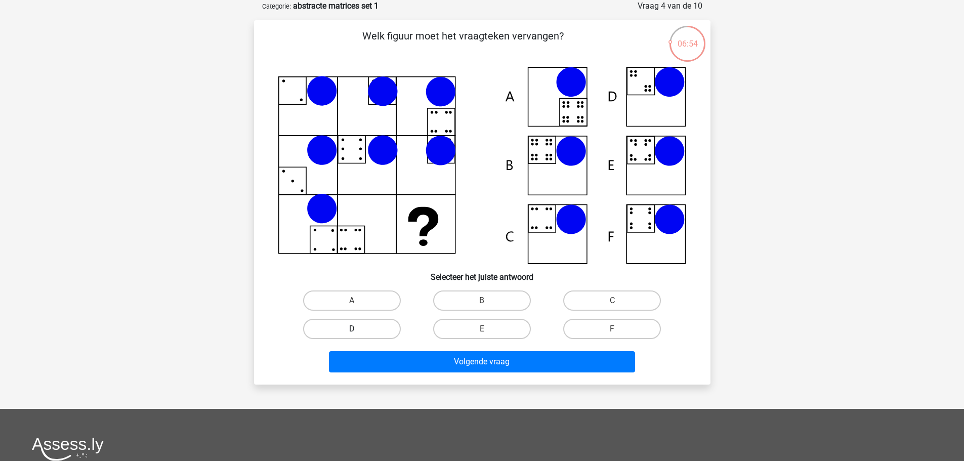
click at [362, 331] on label "D" at bounding box center [352, 329] width 98 height 20
click at [358, 331] on input "D" at bounding box center [355, 332] width 7 height 7
radio input "true"
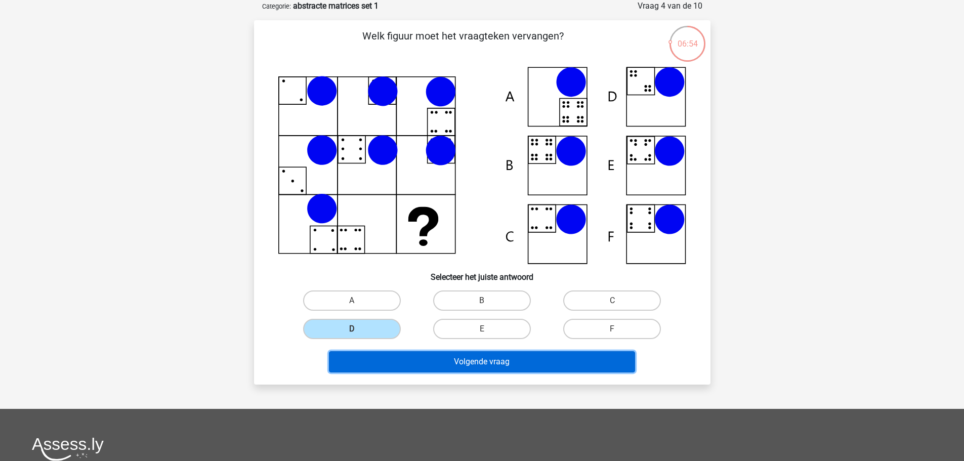
click at [460, 360] on button "Volgende vraag" at bounding box center [482, 361] width 306 height 21
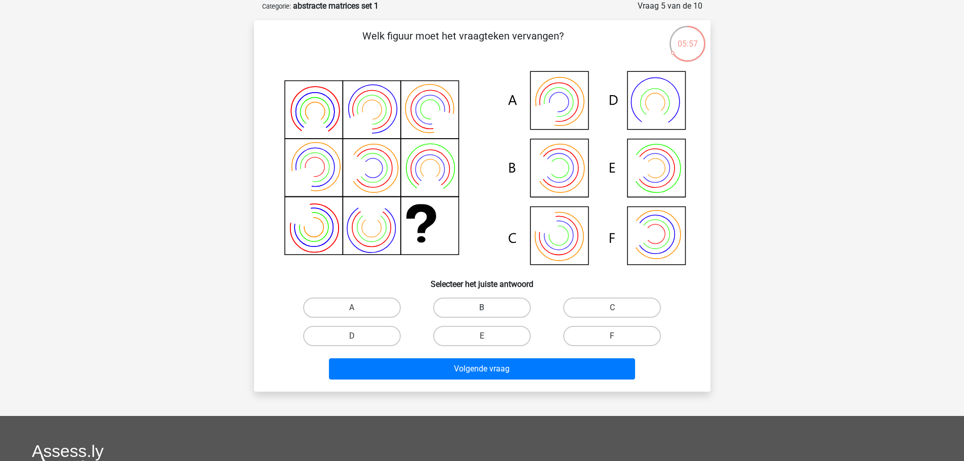
click at [498, 306] on label "B" at bounding box center [482, 307] width 98 height 20
click at [488, 308] on input "B" at bounding box center [485, 311] width 7 height 7
radio input "true"
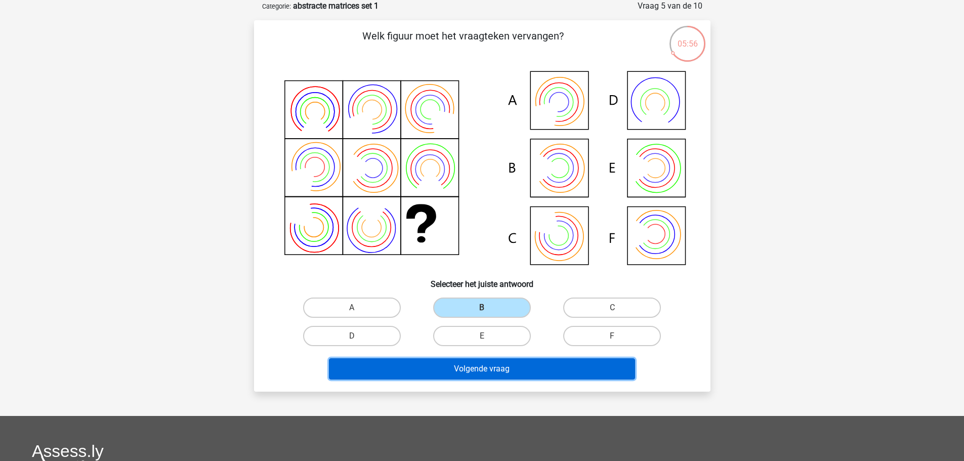
click at [514, 366] on button "Volgende vraag" at bounding box center [482, 368] width 306 height 21
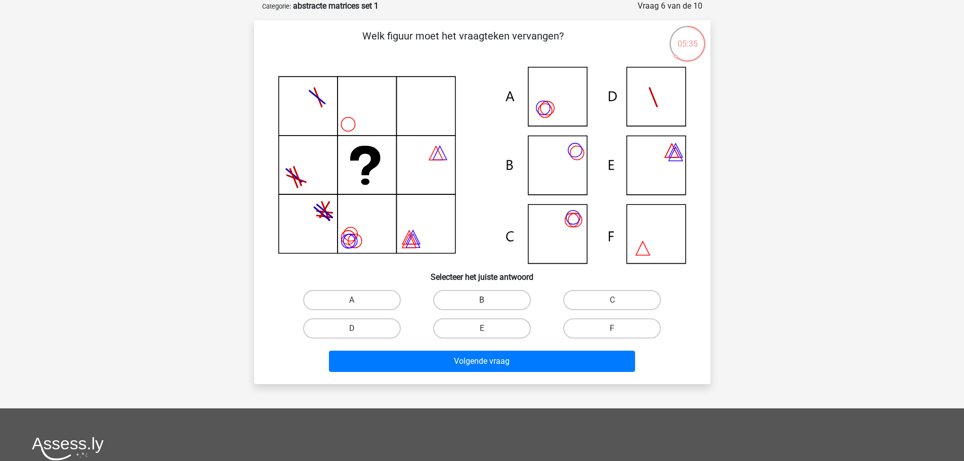
click at [477, 300] on label "B" at bounding box center [482, 300] width 98 height 20
click at [482, 300] on input "B" at bounding box center [485, 303] width 7 height 7
radio input "true"
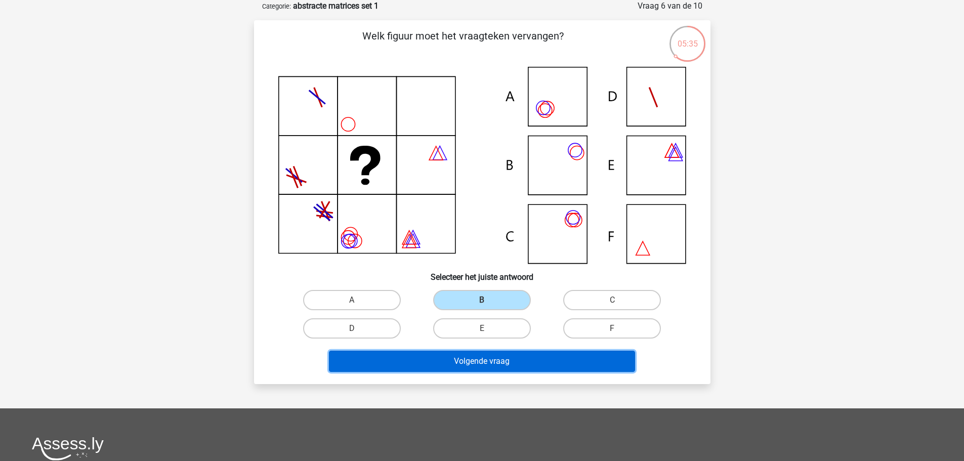
click at [488, 360] on button "Volgende vraag" at bounding box center [482, 361] width 306 height 21
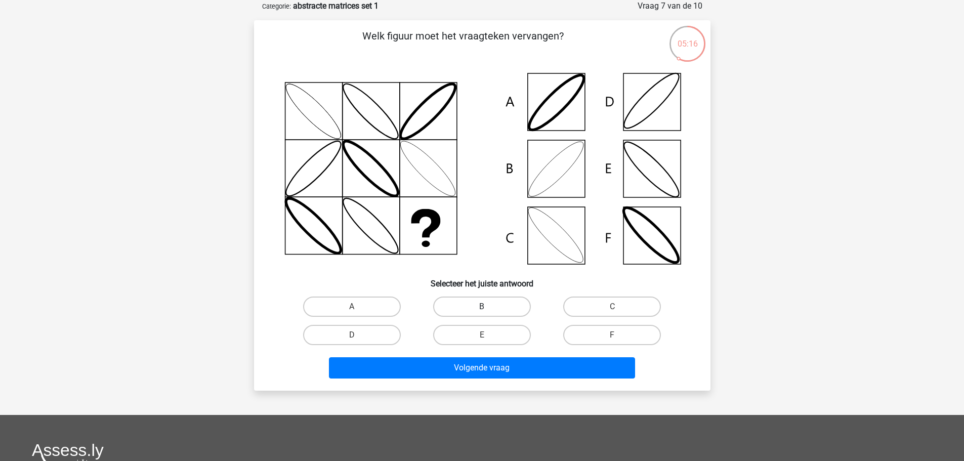
click at [496, 298] on label "B" at bounding box center [482, 306] width 98 height 20
click at [488, 307] on input "B" at bounding box center [485, 310] width 7 height 7
radio input "true"
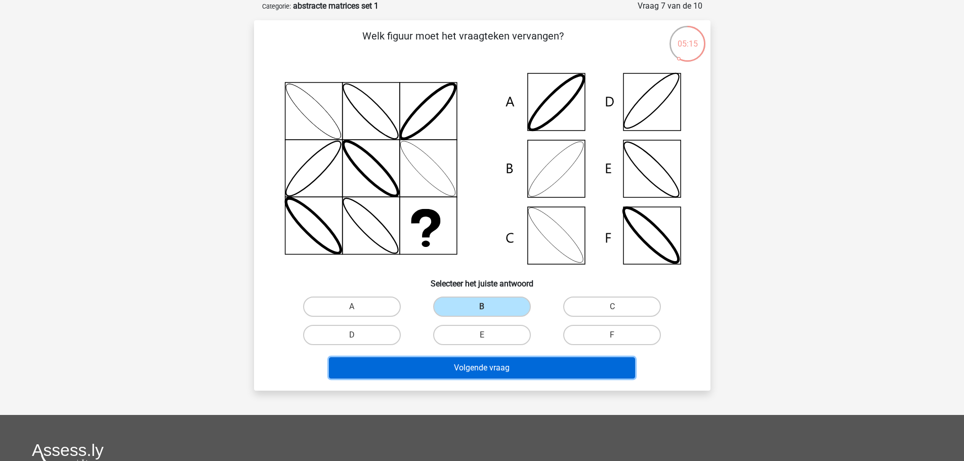
click at [521, 368] on button "Volgende vraag" at bounding box center [482, 367] width 306 height 21
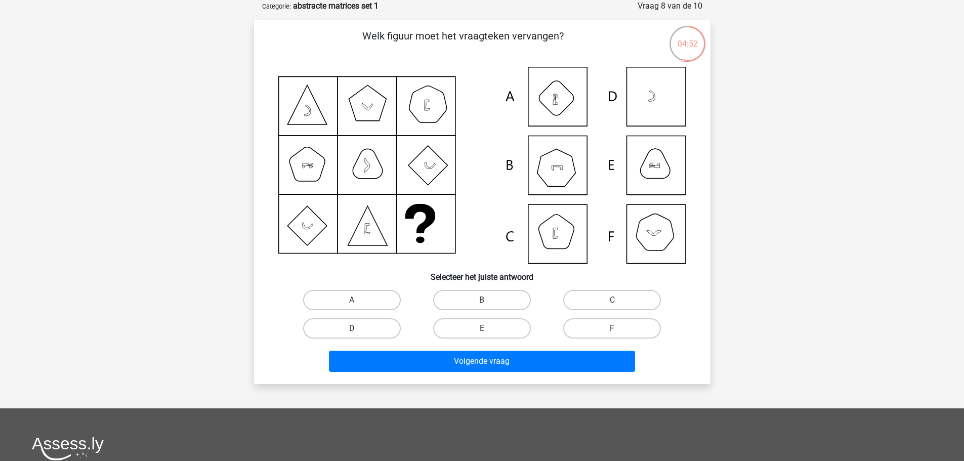
click at [470, 302] on label "B" at bounding box center [482, 300] width 98 height 20
click at [482, 302] on input "B" at bounding box center [485, 303] width 7 height 7
radio input "true"
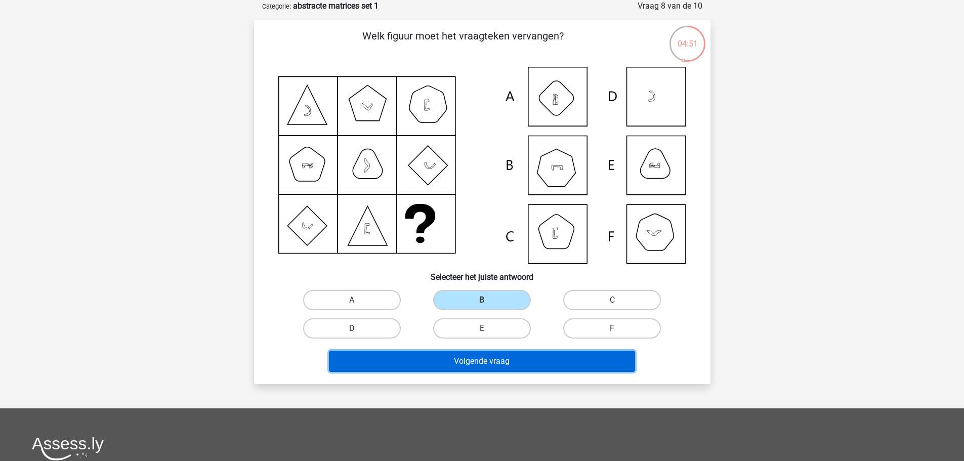
click at [502, 368] on button "Volgende vraag" at bounding box center [482, 361] width 306 height 21
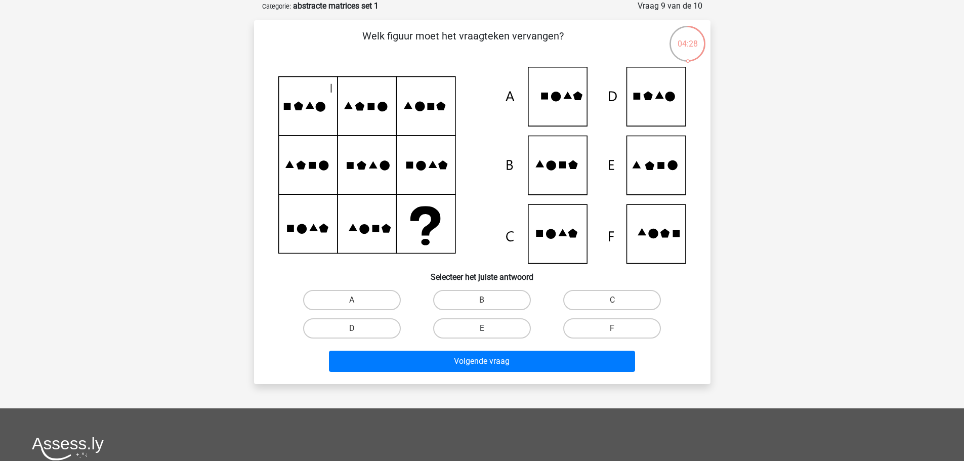
click at [483, 325] on label "E" at bounding box center [482, 328] width 98 height 20
click at [483, 328] on input "E" at bounding box center [485, 331] width 7 height 7
radio input "true"
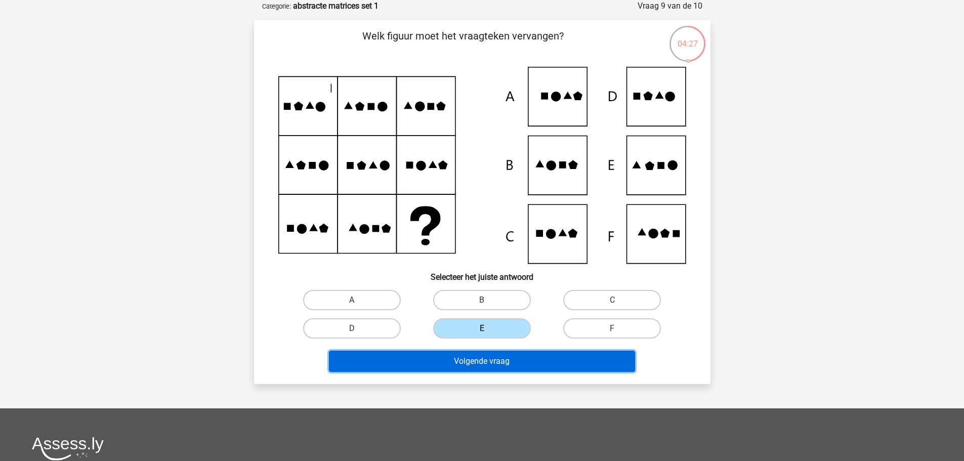
click at [482, 362] on button "Volgende vraag" at bounding box center [482, 361] width 306 height 21
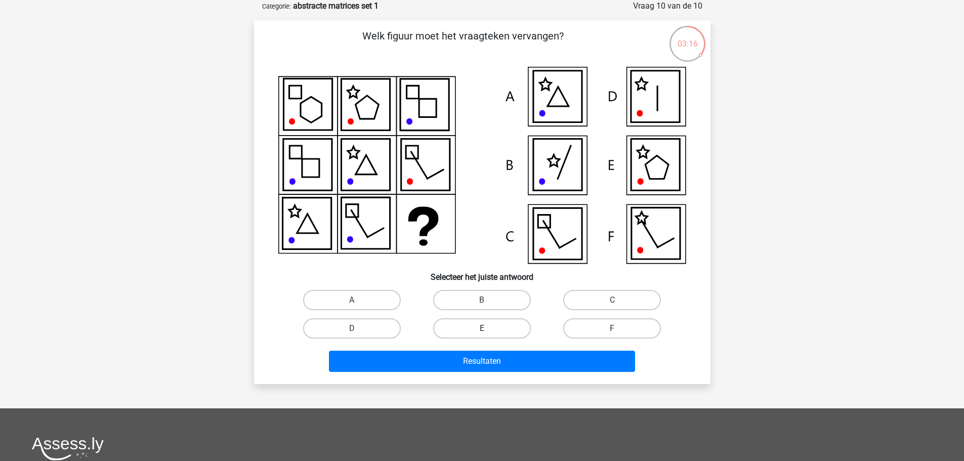
drag, startPoint x: 497, startPoint y: 333, endPoint x: 476, endPoint y: 327, distance: 21.8
click at [476, 327] on label "E" at bounding box center [482, 328] width 98 height 20
click at [482, 328] on input "E" at bounding box center [485, 331] width 7 height 7
radio input "true"
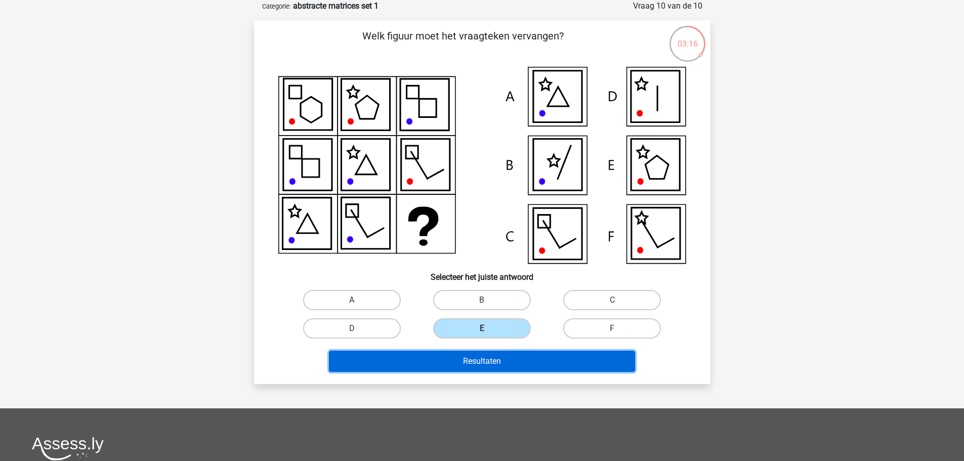
click at [484, 363] on button "Resultaten" at bounding box center [482, 361] width 306 height 21
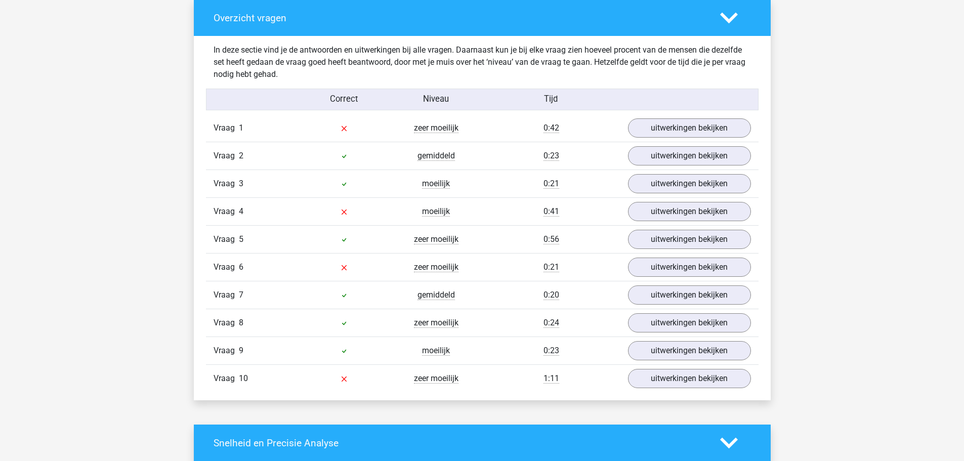
scroll to position [759, 0]
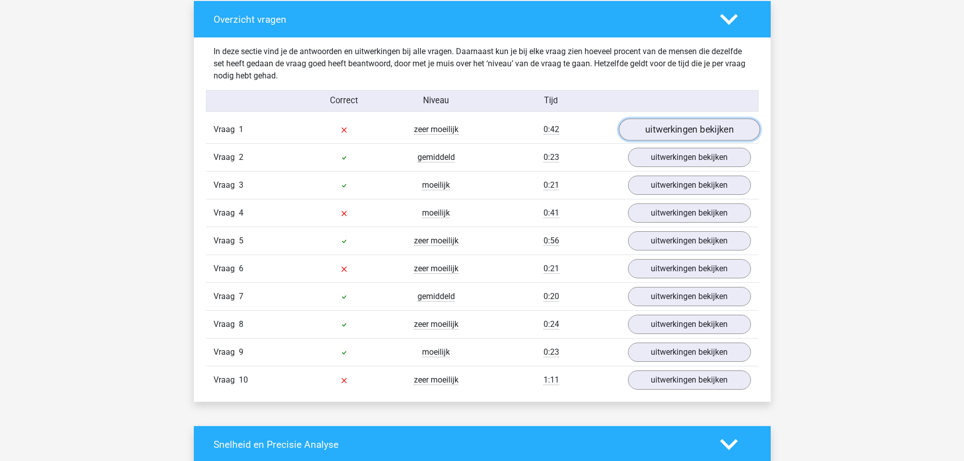
click at [654, 128] on link "uitwerkingen bekijken" at bounding box center [688, 130] width 141 height 22
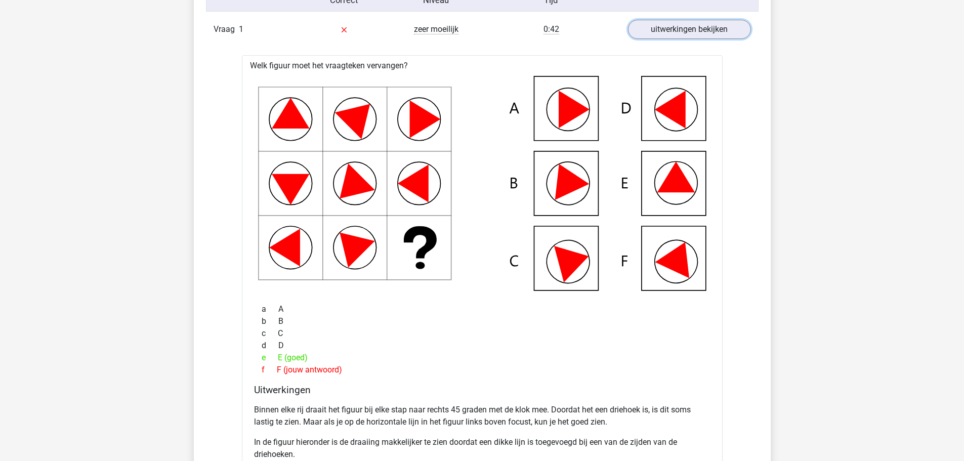
scroll to position [860, 0]
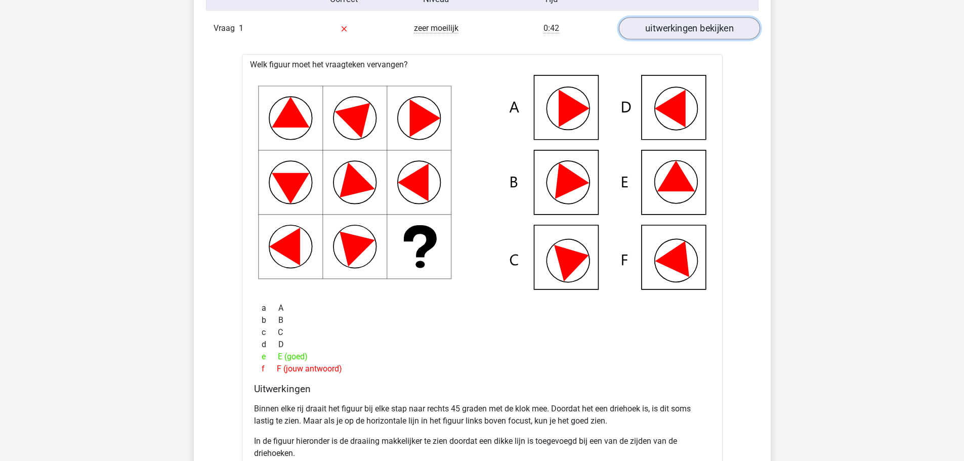
click at [679, 24] on link "uitwerkingen bekijken" at bounding box center [688, 29] width 141 height 22
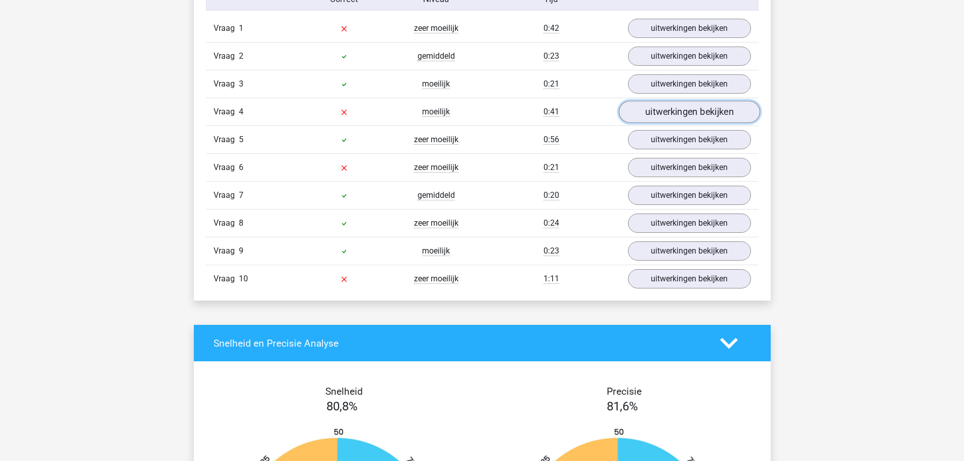
click at [683, 108] on link "uitwerkingen bekijken" at bounding box center [688, 112] width 141 height 22
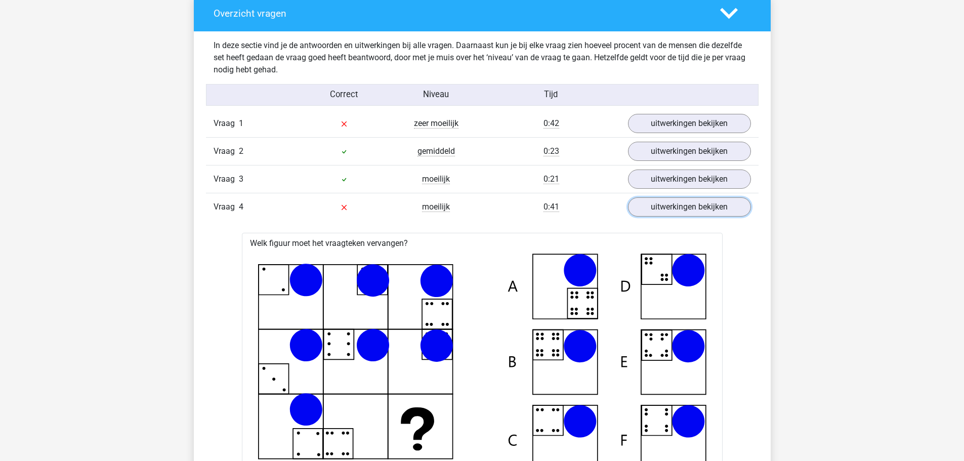
scroll to position [759, 0]
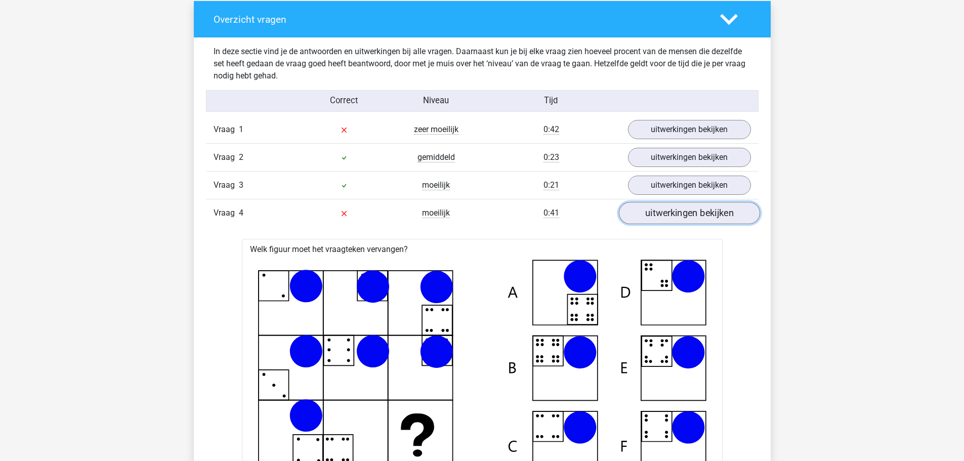
click at [674, 213] on link "uitwerkingen bekijken" at bounding box center [688, 213] width 141 height 22
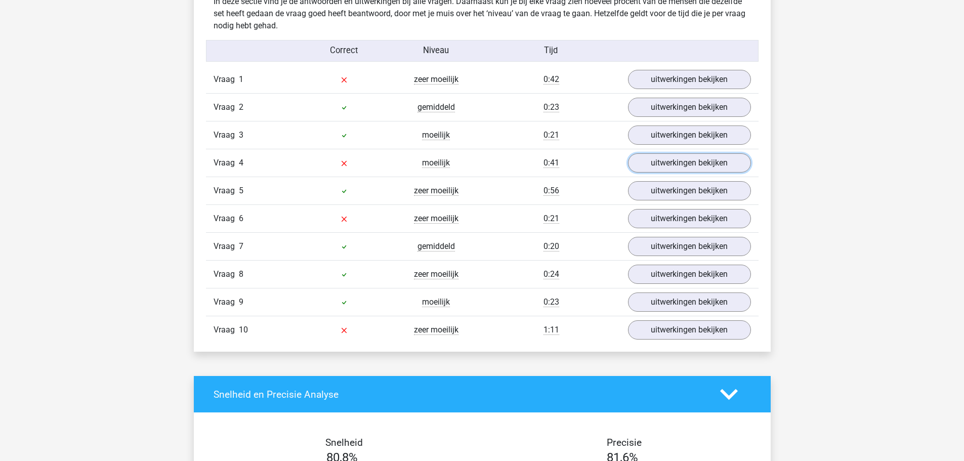
scroll to position [809, 0]
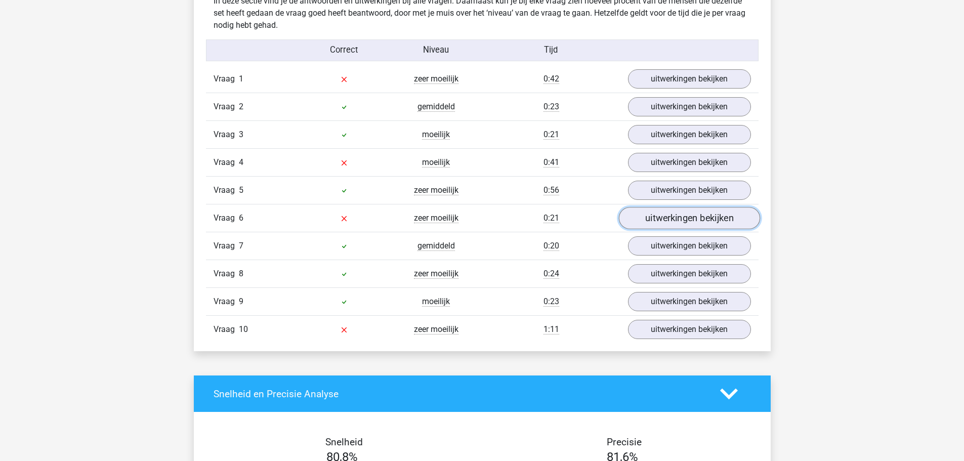
click at [663, 227] on link "uitwerkingen bekijken" at bounding box center [688, 218] width 141 height 22
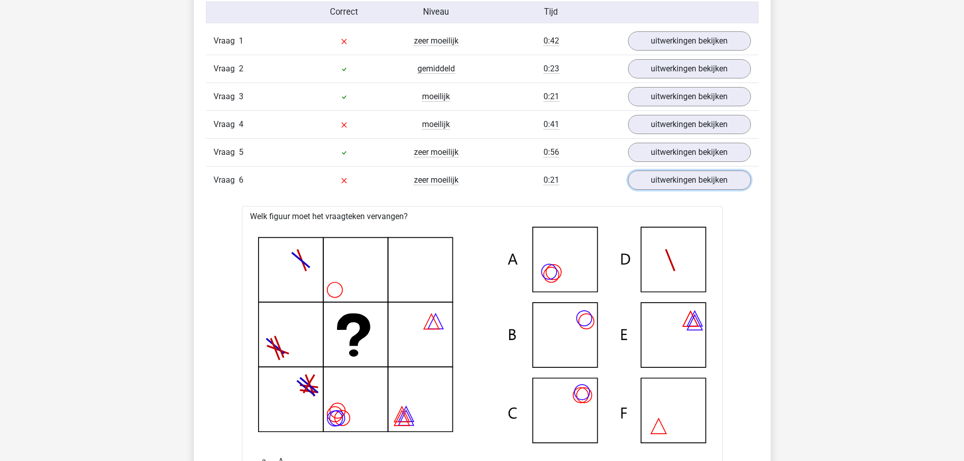
scroll to position [759, 0]
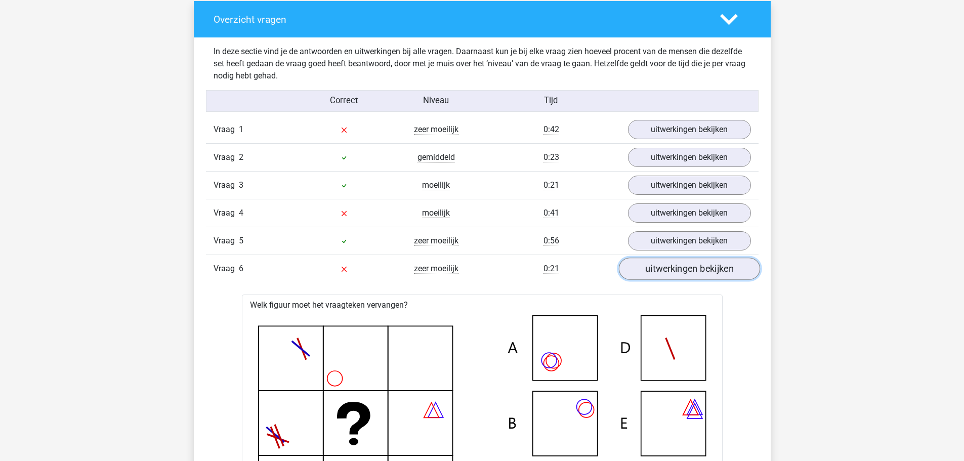
click at [669, 267] on link "uitwerkingen bekijken" at bounding box center [688, 269] width 141 height 22
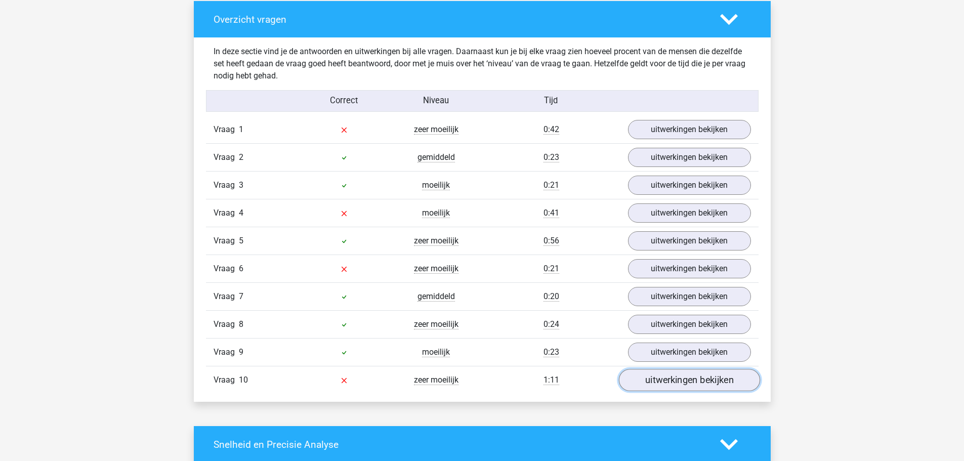
click at [684, 382] on link "uitwerkingen bekijken" at bounding box center [688, 380] width 141 height 22
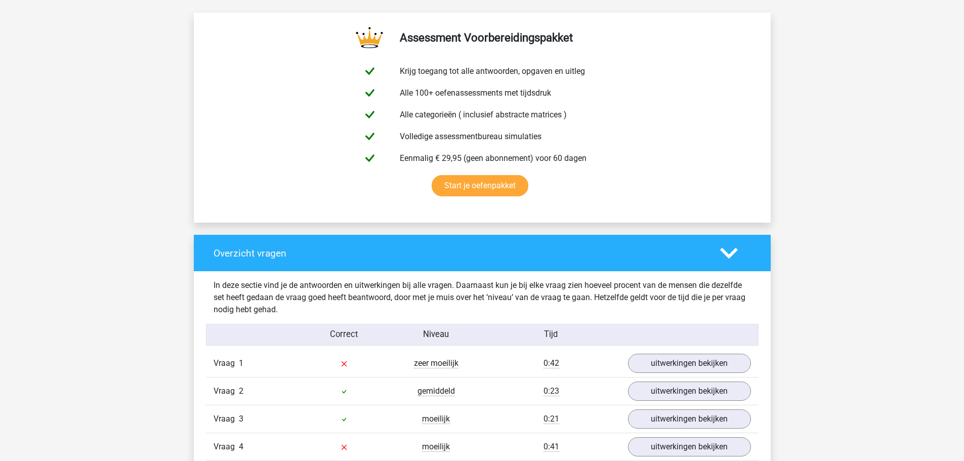
scroll to position [405, 0]
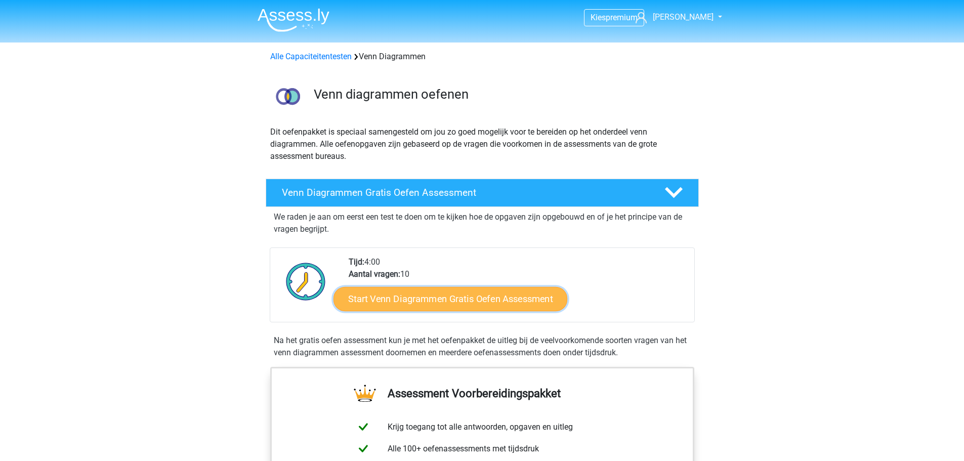
click at [442, 300] on link "Start Venn Diagrammen Gratis Oefen Assessment" at bounding box center [450, 299] width 234 height 24
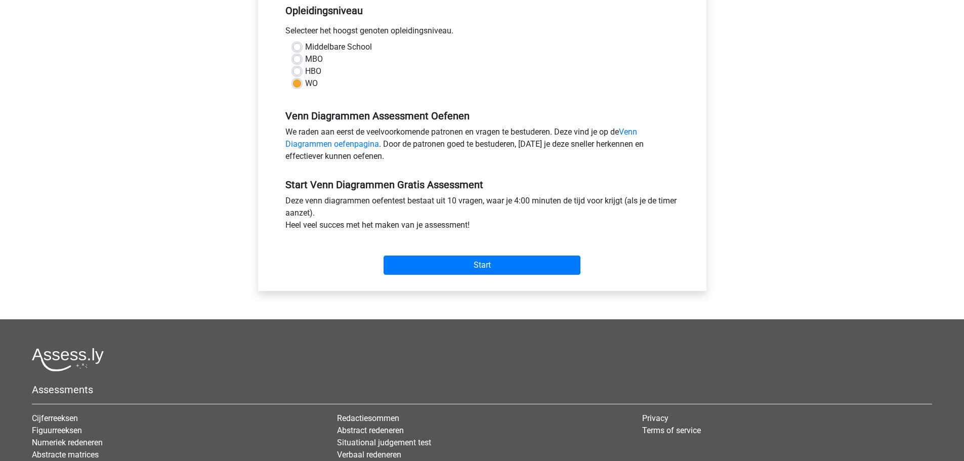
scroll to position [253, 0]
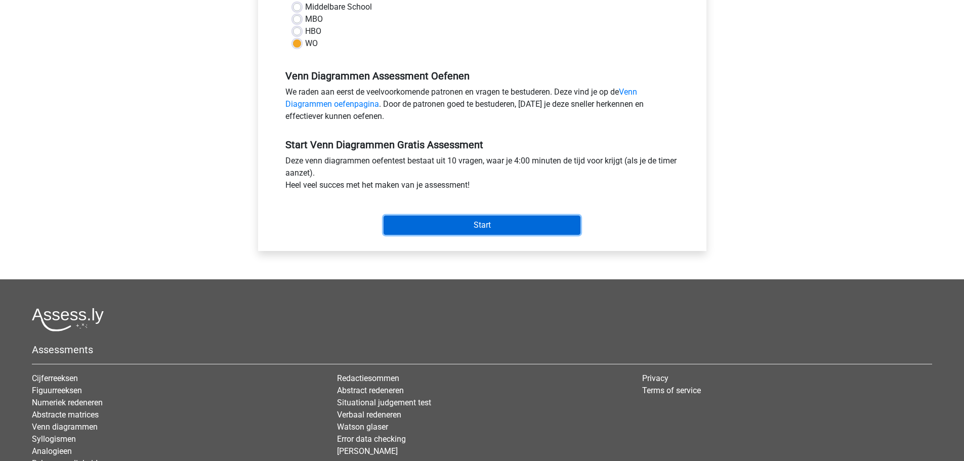
click at [516, 225] on input "Start" at bounding box center [481, 225] width 197 height 19
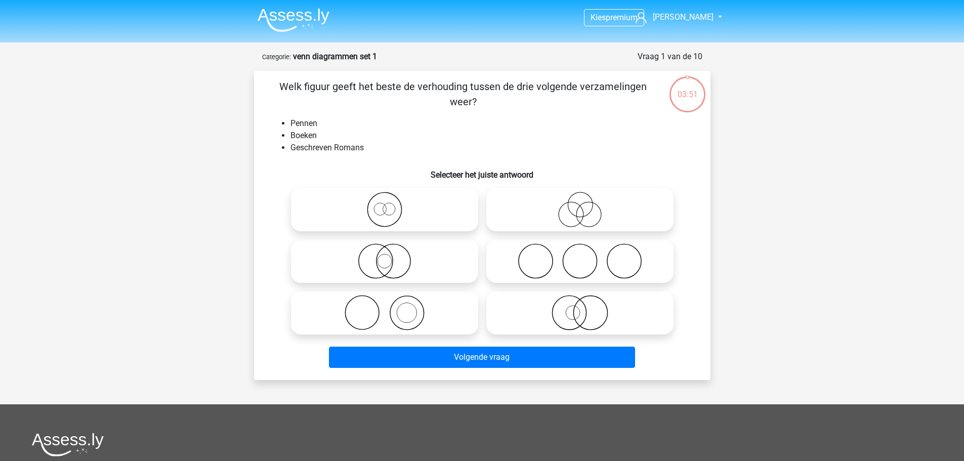
click at [397, 299] on icon at bounding box center [384, 312] width 179 height 35
click at [391, 301] on input "radio" at bounding box center [387, 304] width 7 height 7
radio input "true"
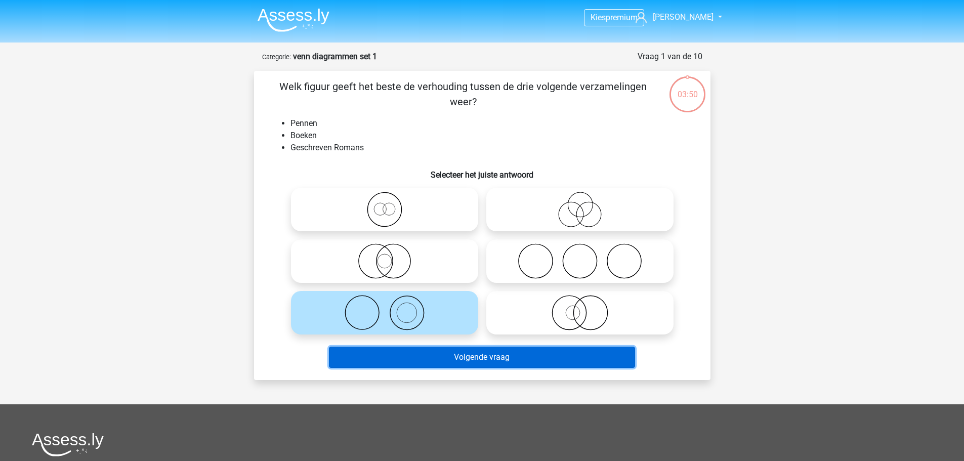
click at [474, 362] on button "Volgende vraag" at bounding box center [482, 357] width 306 height 21
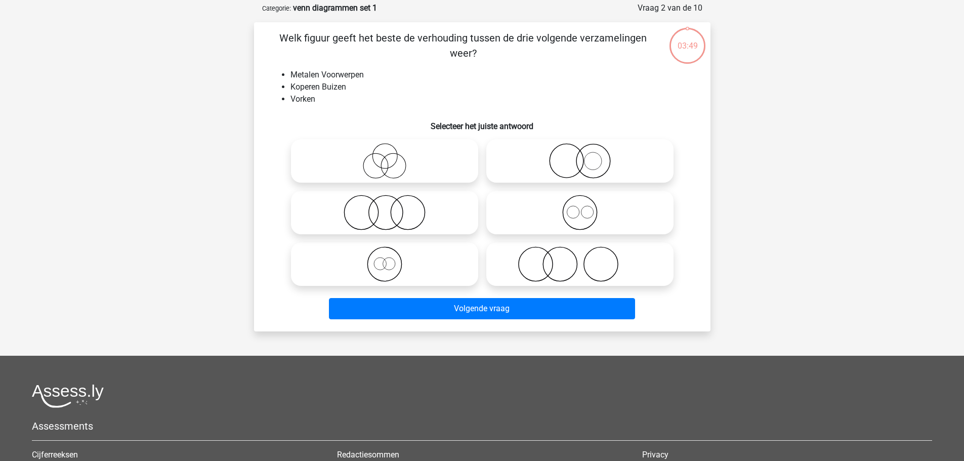
scroll to position [51, 0]
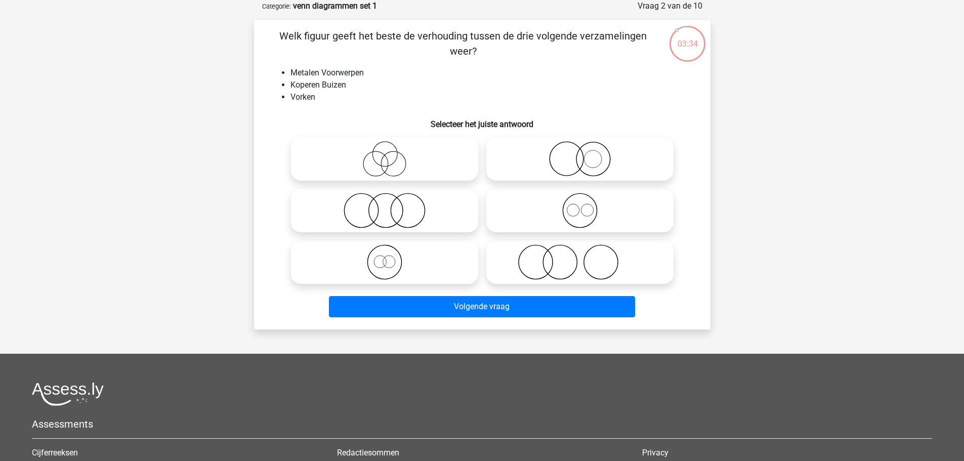
click at [587, 214] on icon at bounding box center [579, 210] width 179 height 35
click at [586, 205] on input "radio" at bounding box center [583, 202] width 7 height 7
radio input "true"
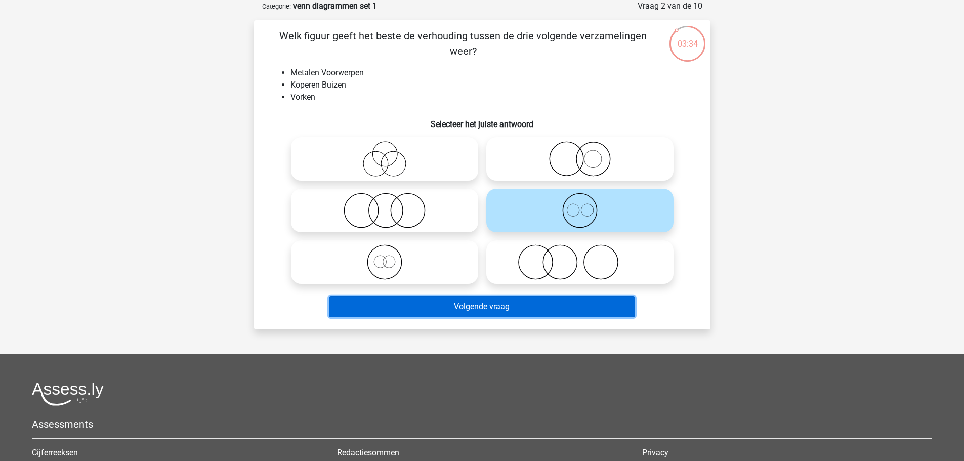
click at [533, 304] on button "Volgende vraag" at bounding box center [482, 306] width 306 height 21
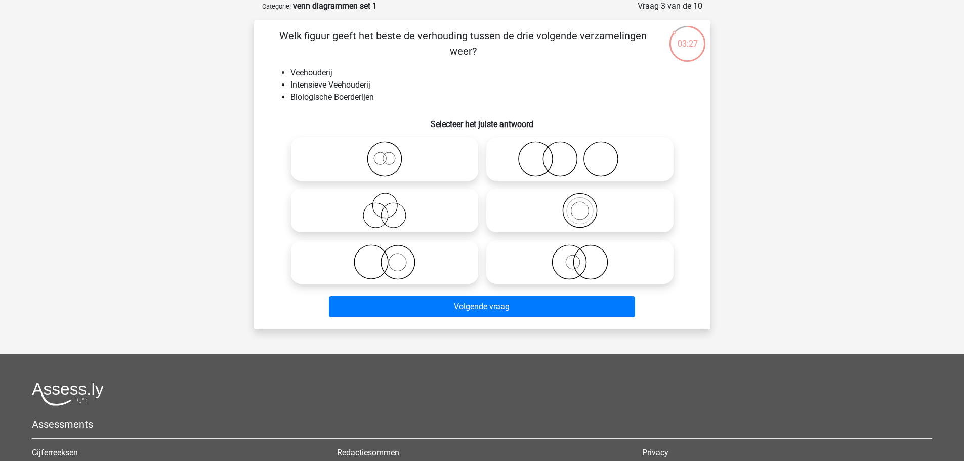
click at [585, 207] on icon at bounding box center [579, 210] width 179 height 35
click at [585, 205] on input "radio" at bounding box center [583, 202] width 7 height 7
radio input "true"
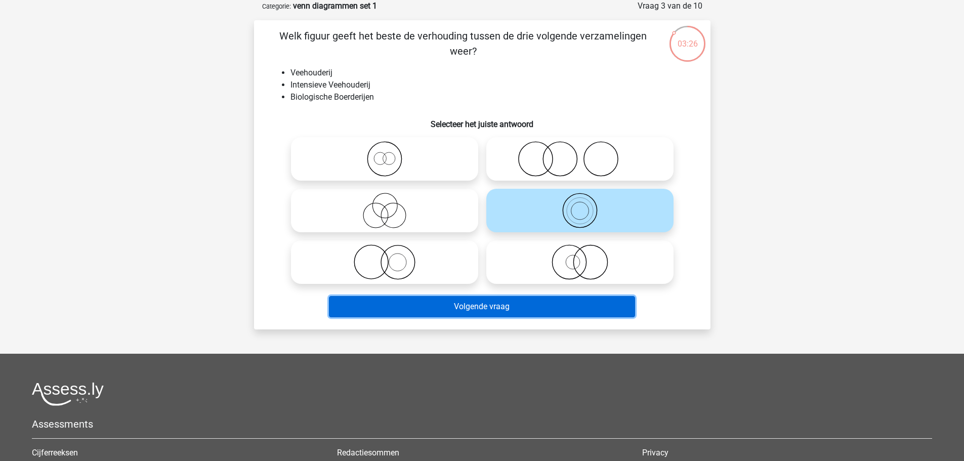
click at [553, 303] on button "Volgende vraag" at bounding box center [482, 306] width 306 height 21
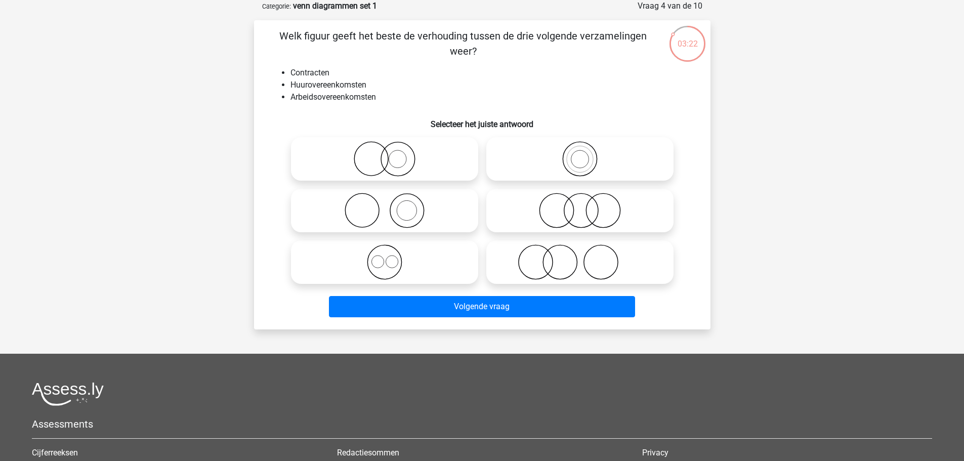
click at [372, 264] on circle at bounding box center [377, 261] width 12 height 12
click at [384, 257] on input "radio" at bounding box center [387, 253] width 7 height 7
radio input "true"
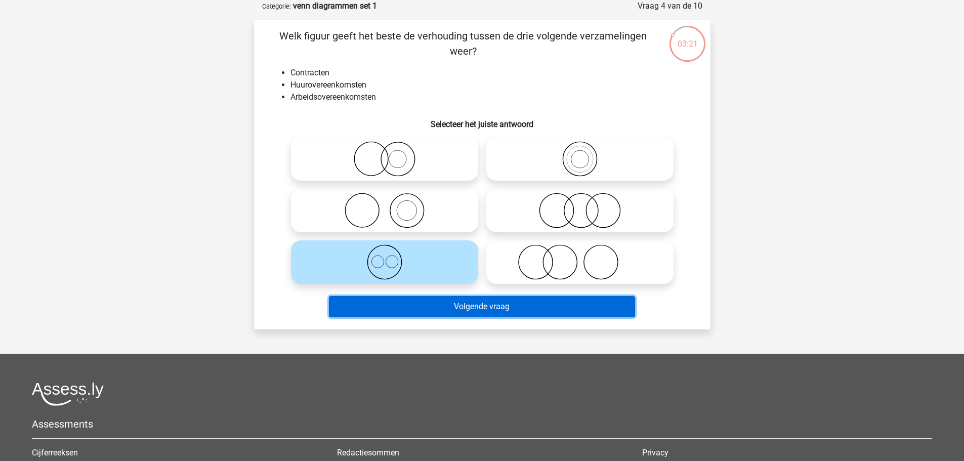
click at [462, 310] on button "Volgende vraag" at bounding box center [482, 306] width 306 height 21
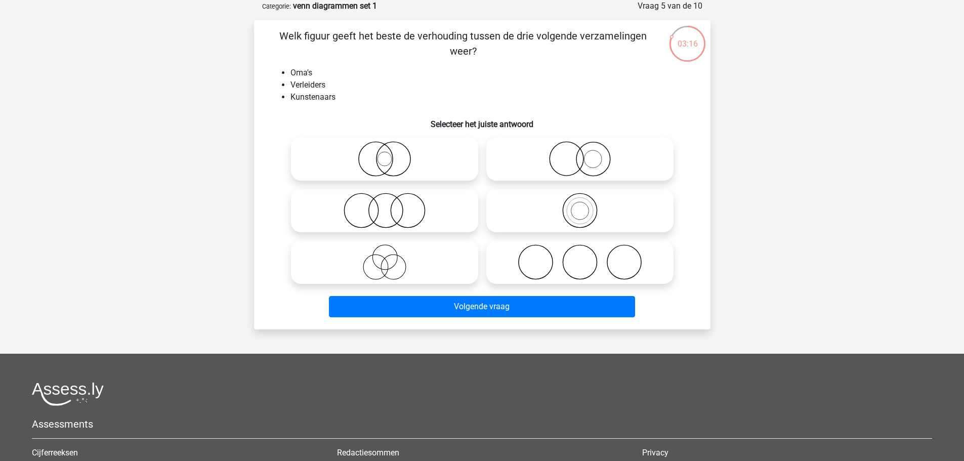
click at [540, 258] on icon at bounding box center [579, 261] width 179 height 35
click at [580, 257] on input "radio" at bounding box center [583, 253] width 7 height 7
radio input "true"
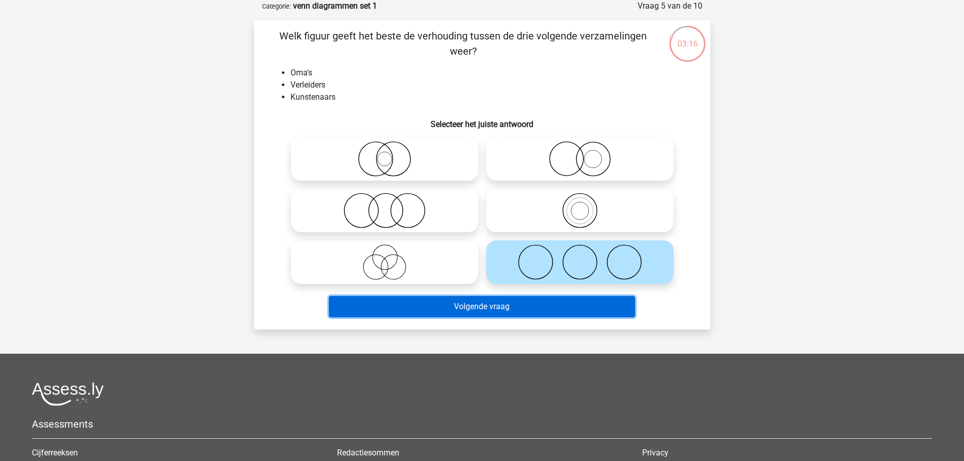
click at [528, 305] on button "Volgende vraag" at bounding box center [482, 306] width 306 height 21
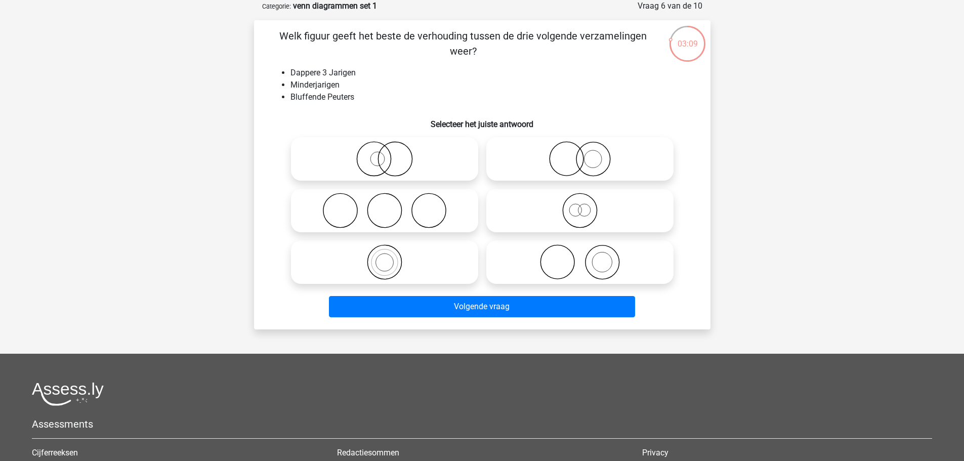
click at [418, 262] on icon at bounding box center [384, 261] width 179 height 35
click at [391, 257] on input "radio" at bounding box center [387, 253] width 7 height 7
radio input "true"
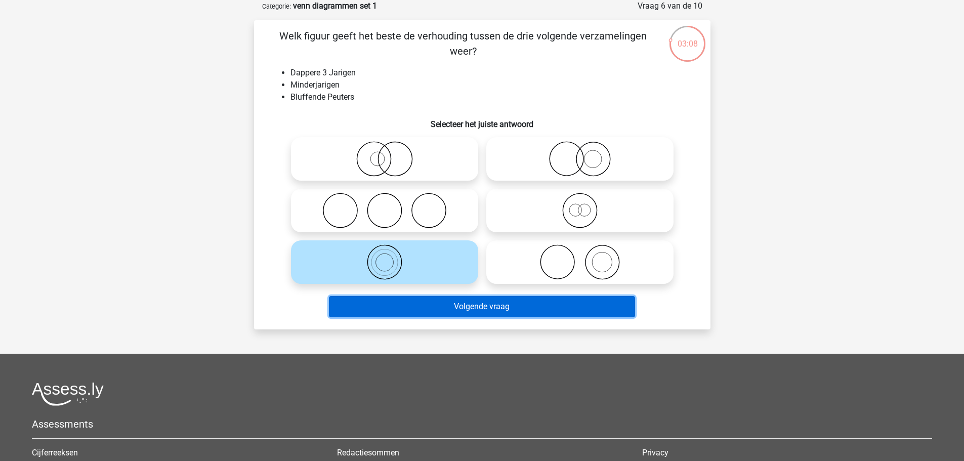
click at [445, 307] on button "Volgende vraag" at bounding box center [482, 306] width 306 height 21
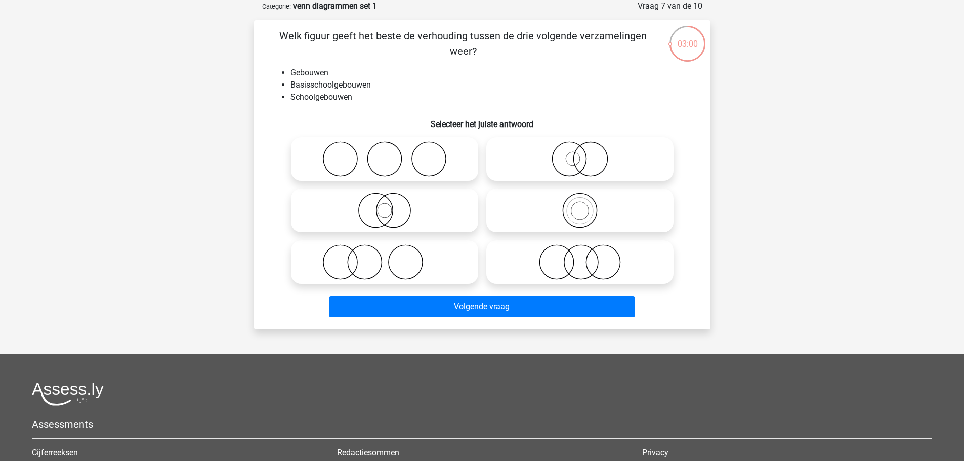
click at [565, 215] on icon at bounding box center [579, 210] width 179 height 35
click at [580, 205] on input "radio" at bounding box center [583, 202] width 7 height 7
radio input "true"
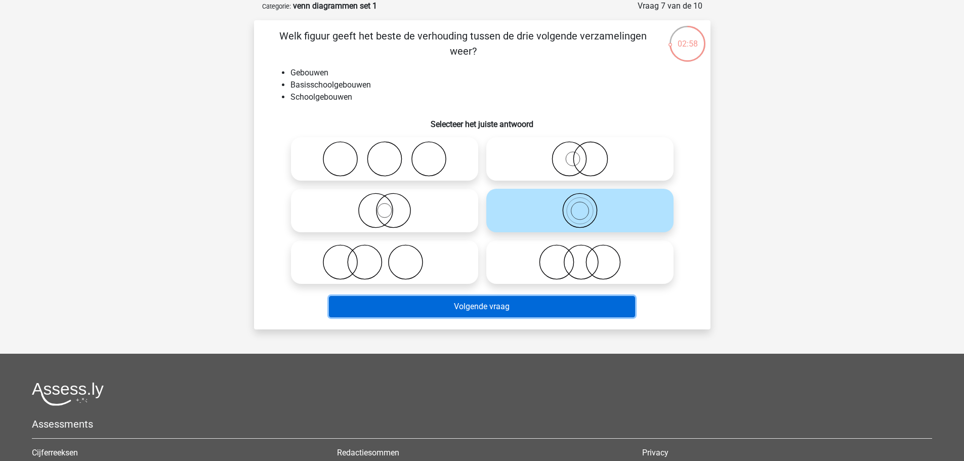
click at [521, 308] on button "Volgende vraag" at bounding box center [482, 306] width 306 height 21
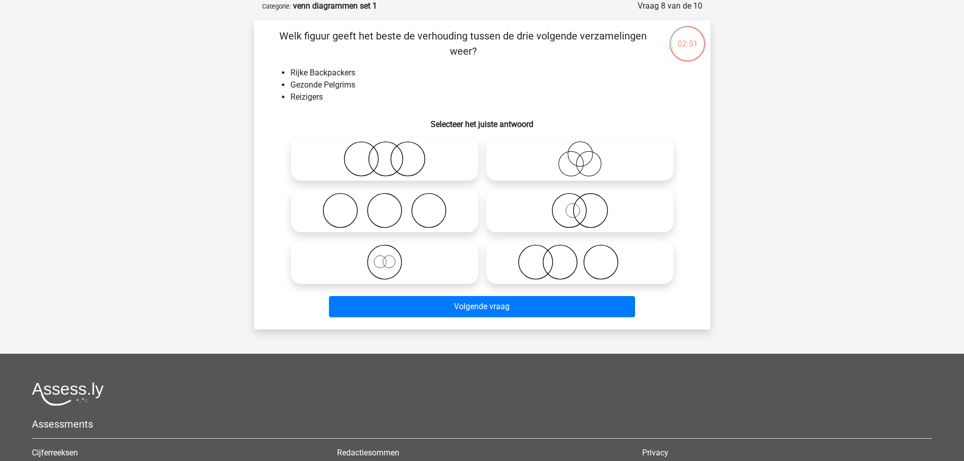
click at [392, 268] on icon at bounding box center [384, 261] width 179 height 35
click at [391, 257] on input "radio" at bounding box center [387, 253] width 7 height 7
radio input "true"
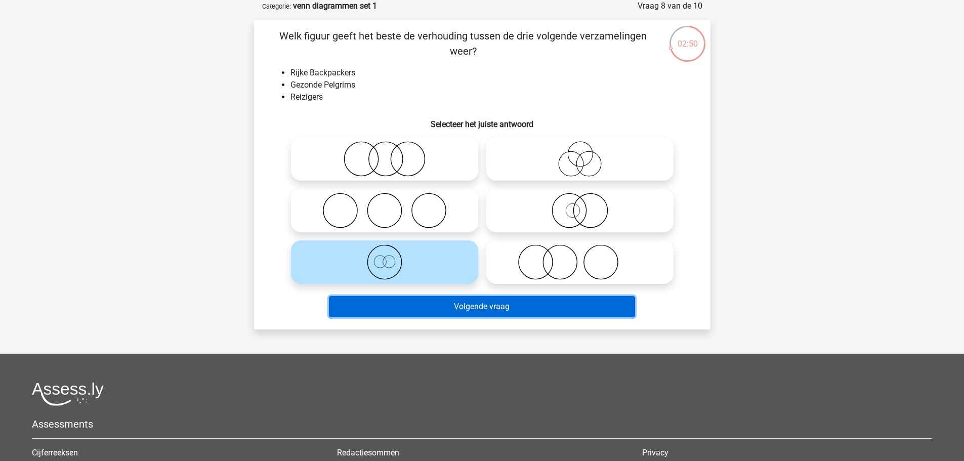
click at [447, 308] on button "Volgende vraag" at bounding box center [482, 306] width 306 height 21
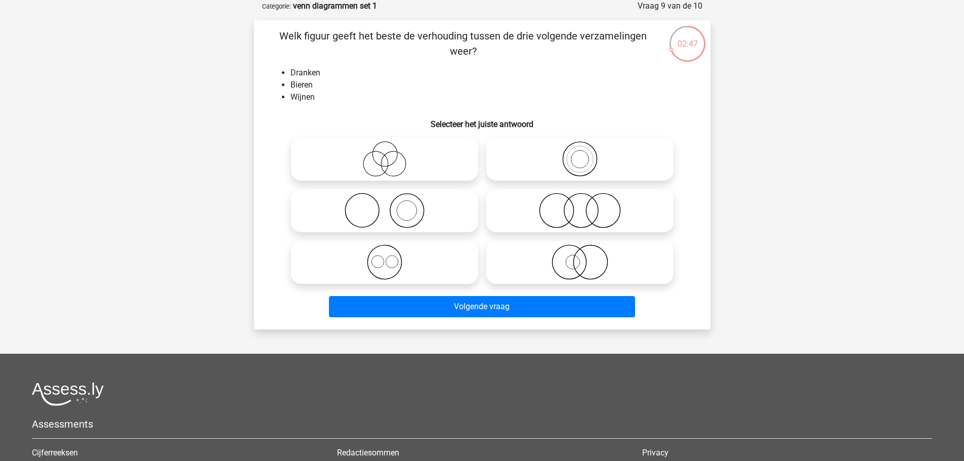
click at [386, 265] on icon at bounding box center [384, 261] width 179 height 35
click at [386, 257] on input "radio" at bounding box center [387, 253] width 7 height 7
radio input "true"
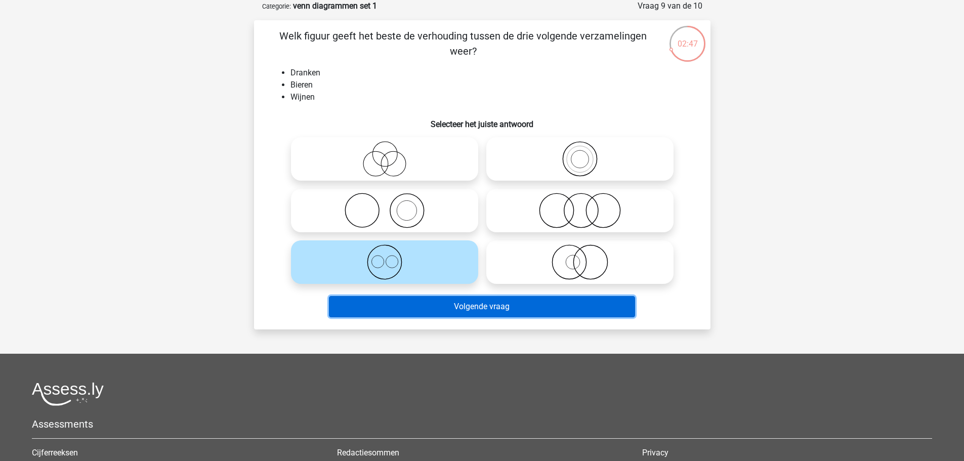
click at [414, 304] on button "Volgende vraag" at bounding box center [482, 306] width 306 height 21
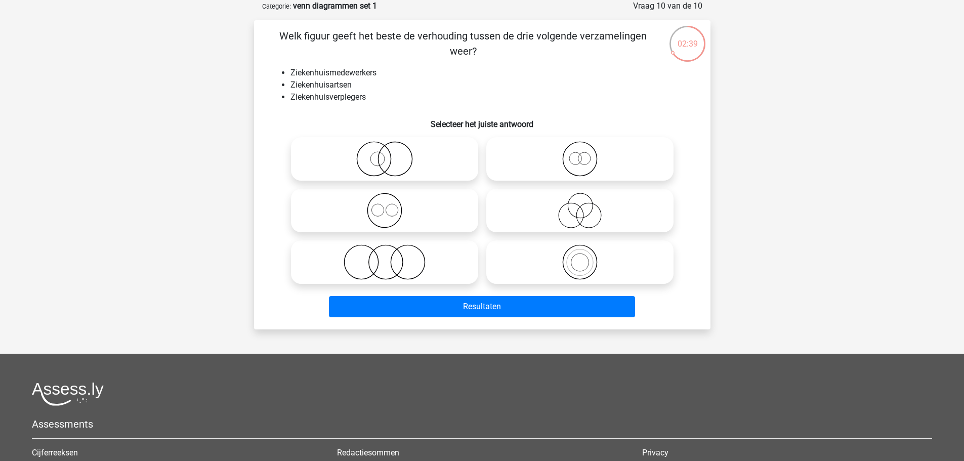
click at [376, 212] on icon at bounding box center [384, 210] width 179 height 35
click at [384, 205] on input "radio" at bounding box center [387, 202] width 7 height 7
radio input "true"
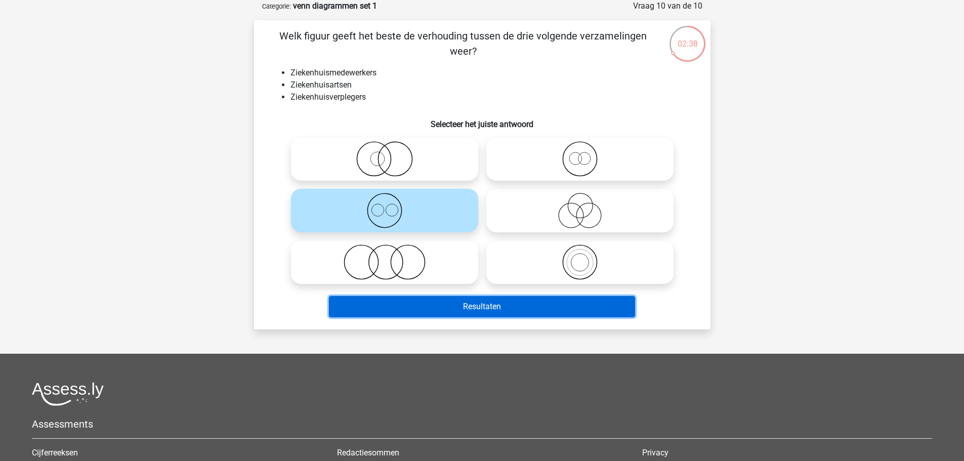
click at [428, 307] on button "Resultaten" at bounding box center [482, 306] width 306 height 21
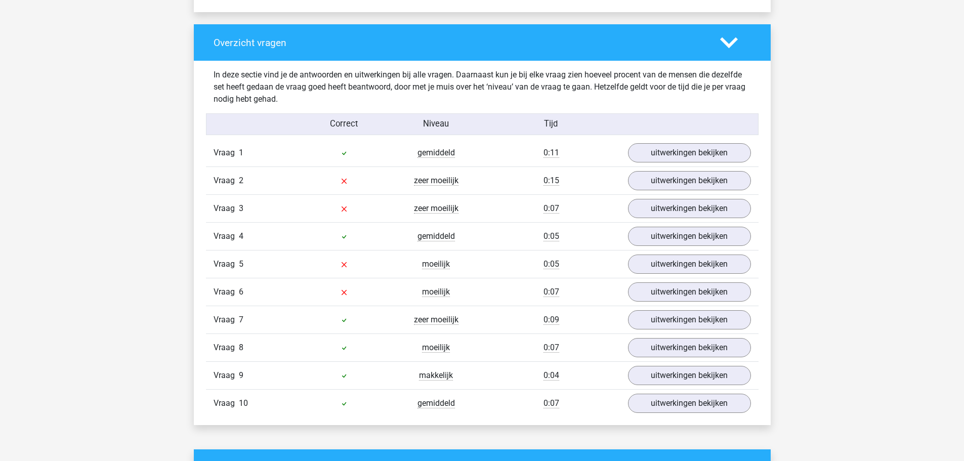
scroll to position [708, 0]
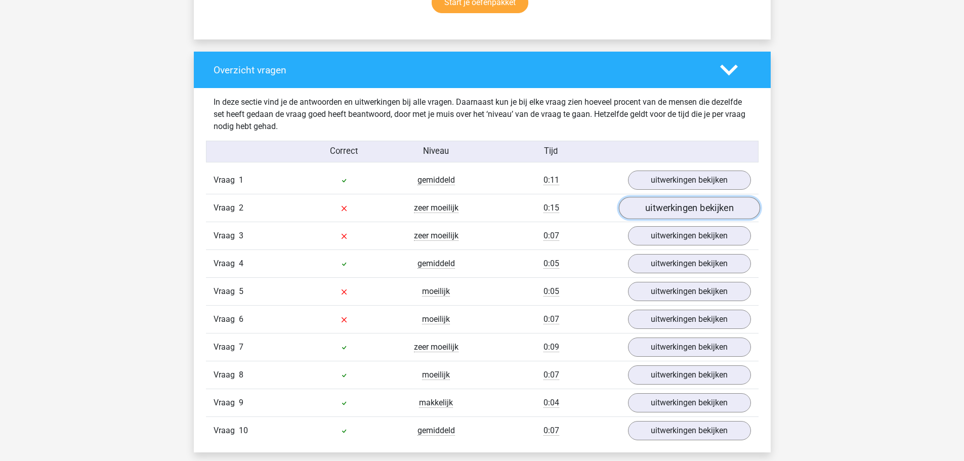
click at [684, 204] on link "uitwerkingen bekijken" at bounding box center [688, 208] width 141 height 22
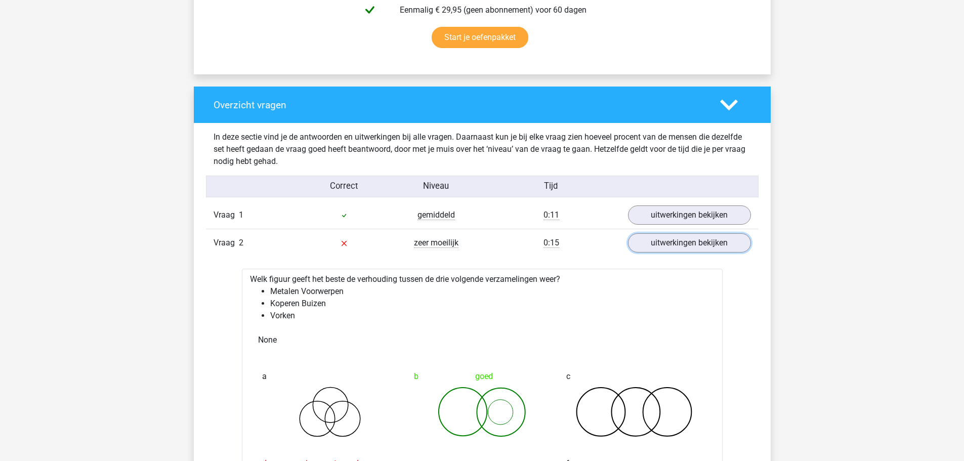
scroll to position [658, 0]
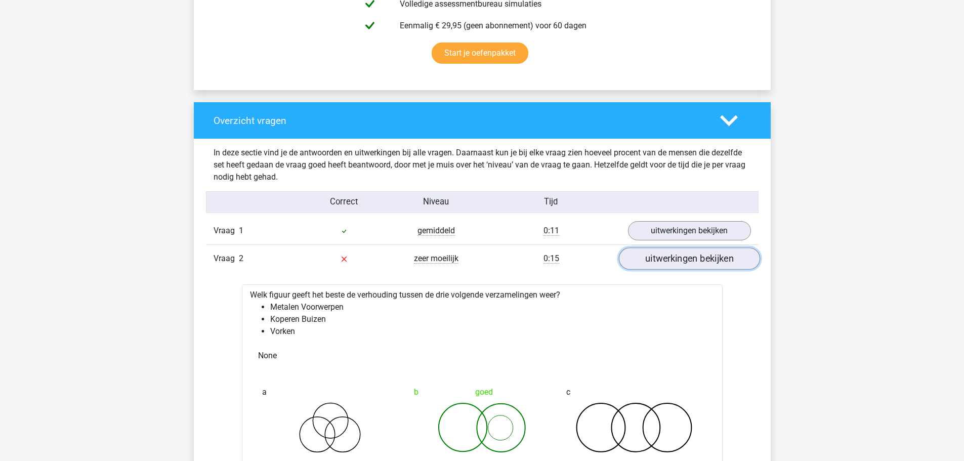
click at [670, 264] on link "uitwerkingen bekijken" at bounding box center [688, 259] width 141 height 22
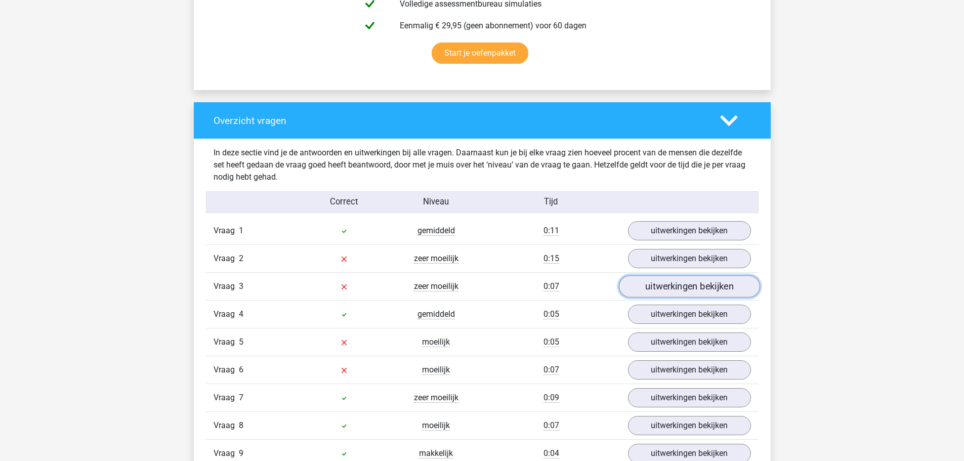
click at [673, 290] on link "uitwerkingen bekijken" at bounding box center [688, 287] width 141 height 22
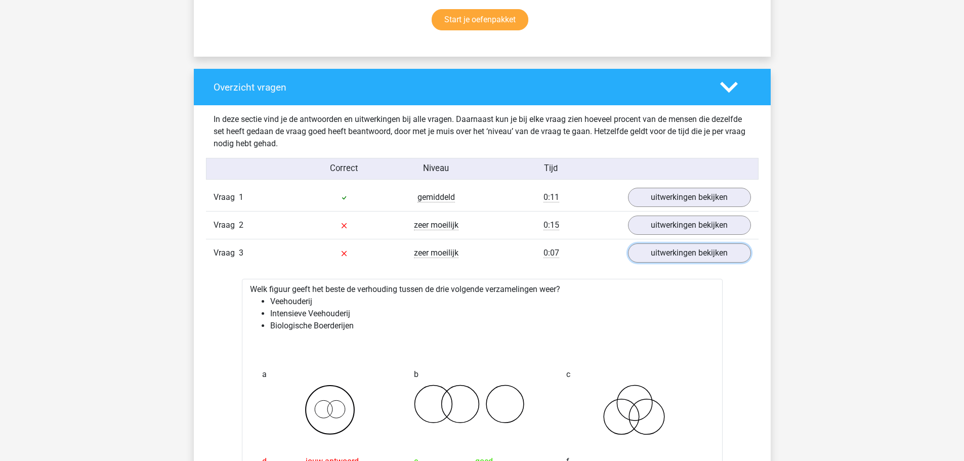
scroll to position [708, 0]
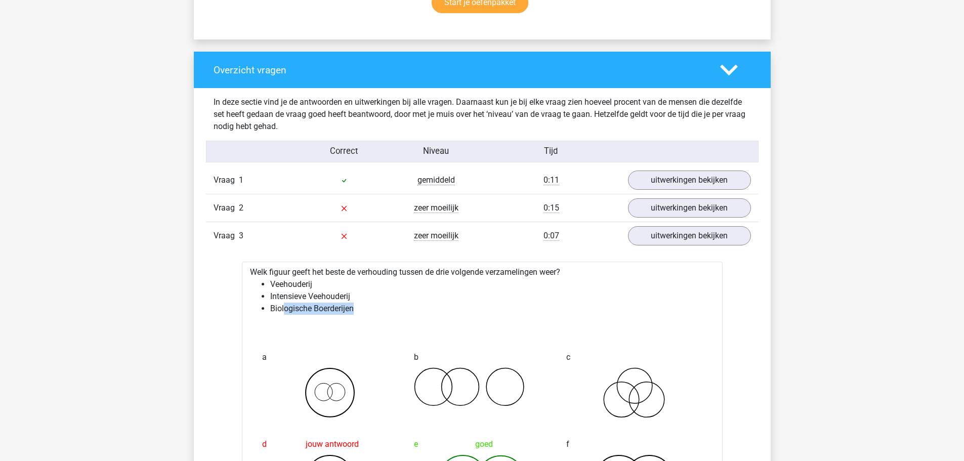
drag, startPoint x: 285, startPoint y: 309, endPoint x: 366, endPoint y: 310, distance: 80.9
click at [366, 310] on li "Biologische Boerderijen" at bounding box center [492, 309] width 444 height 12
click at [307, 309] on li "Biologische Boerderijen" at bounding box center [492, 309] width 444 height 12
drag, startPoint x: 307, startPoint y: 309, endPoint x: 345, endPoint y: 311, distance: 38.0
click at [345, 311] on li "Biologische Boerderijen" at bounding box center [492, 309] width 444 height 12
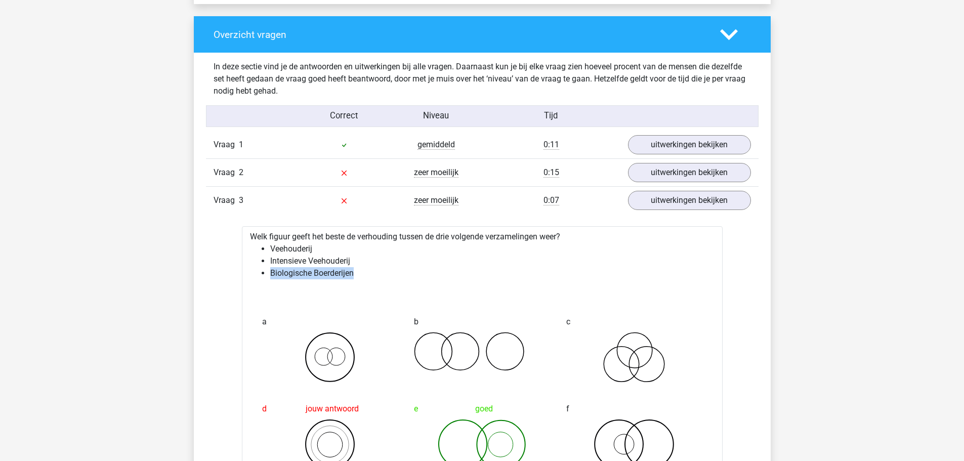
scroll to position [759, 0]
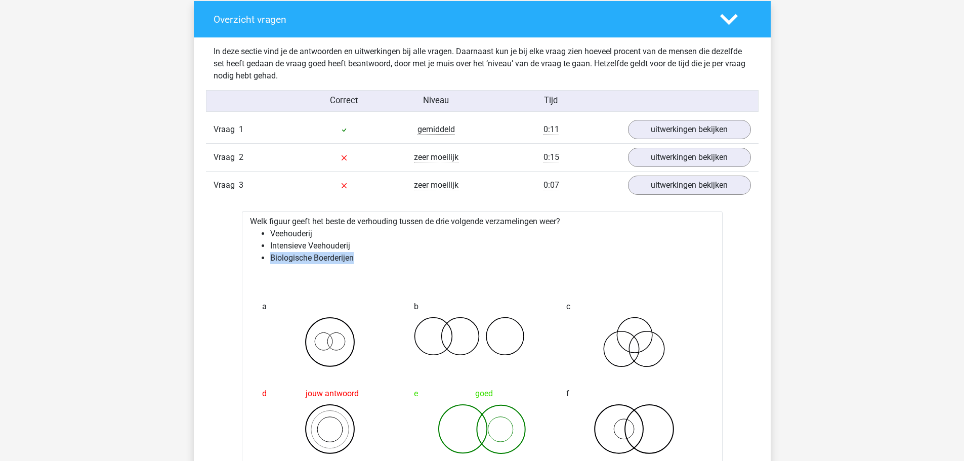
click at [373, 259] on li "Biologische Boerderijen" at bounding box center [492, 258] width 444 height 12
click at [332, 248] on li "Intensieve Veehouderij" at bounding box center [492, 246] width 444 height 12
click at [676, 182] on link "uitwerkingen bekijken" at bounding box center [688, 186] width 141 height 22
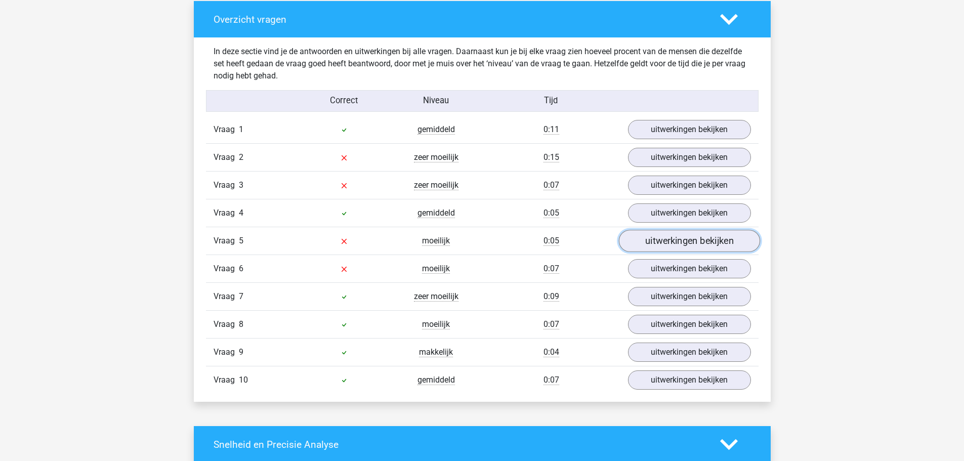
click at [655, 240] on link "uitwerkingen bekijken" at bounding box center [688, 241] width 141 height 22
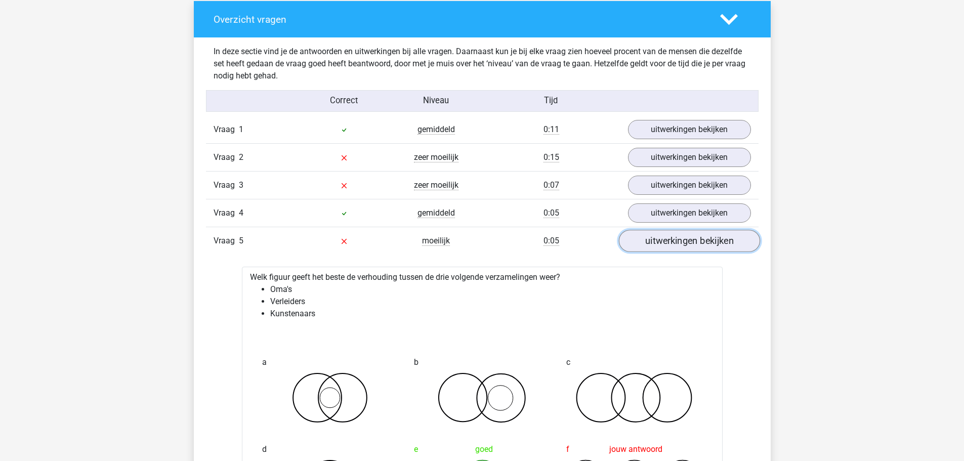
click at [697, 239] on link "uitwerkingen bekijken" at bounding box center [688, 241] width 141 height 22
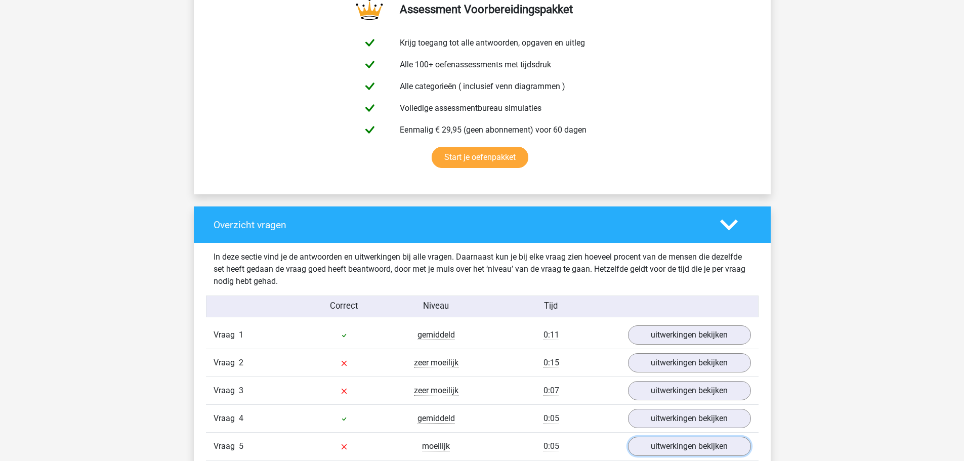
scroll to position [405, 0]
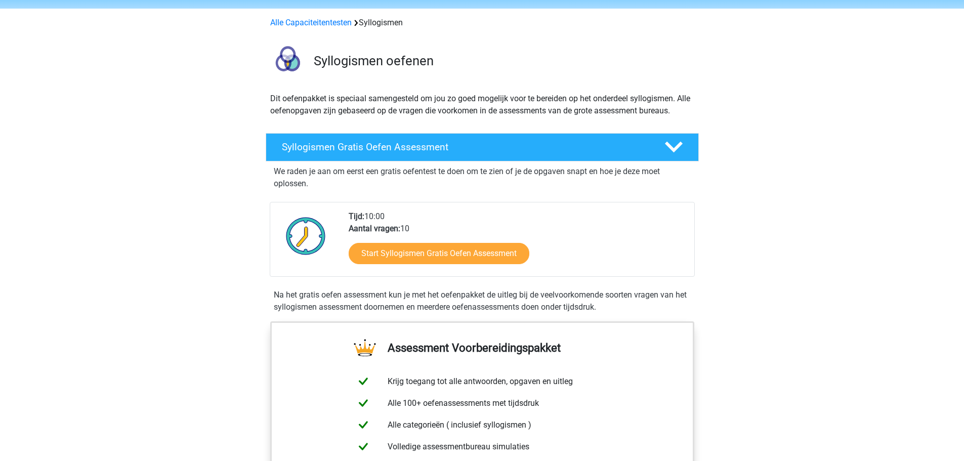
scroll to position [51, 0]
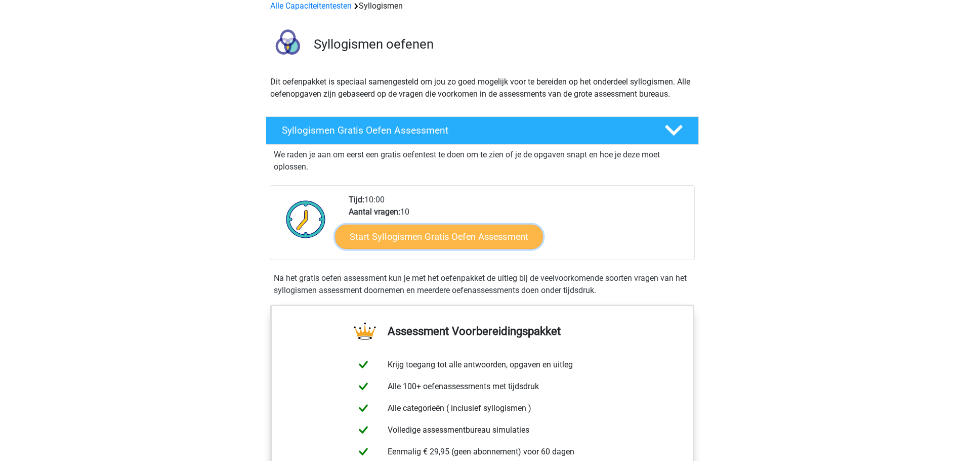
click at [441, 236] on link "Start Syllogismen Gratis Oefen Assessment" at bounding box center [439, 236] width 208 height 24
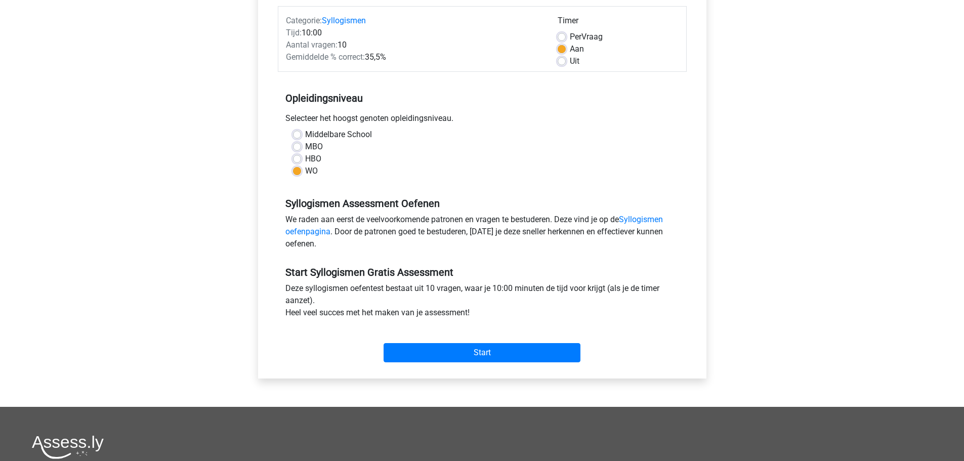
scroll to position [202, 0]
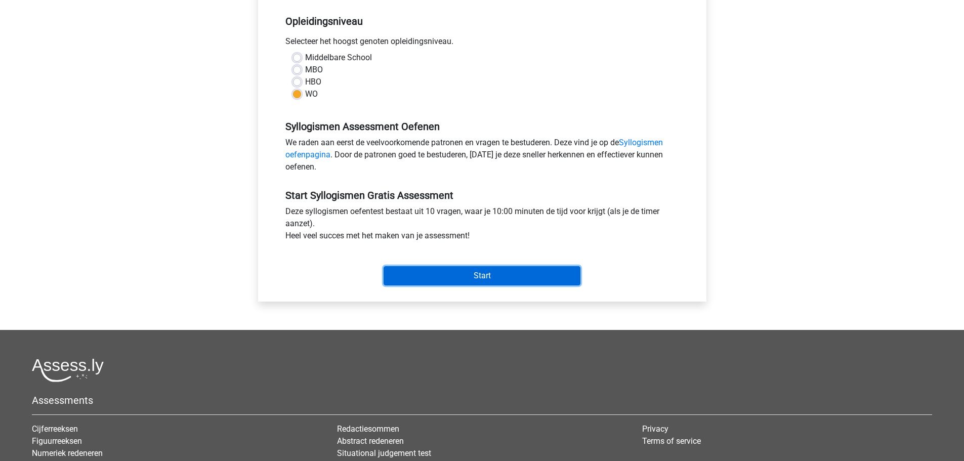
click at [477, 273] on input "Start" at bounding box center [481, 275] width 197 height 19
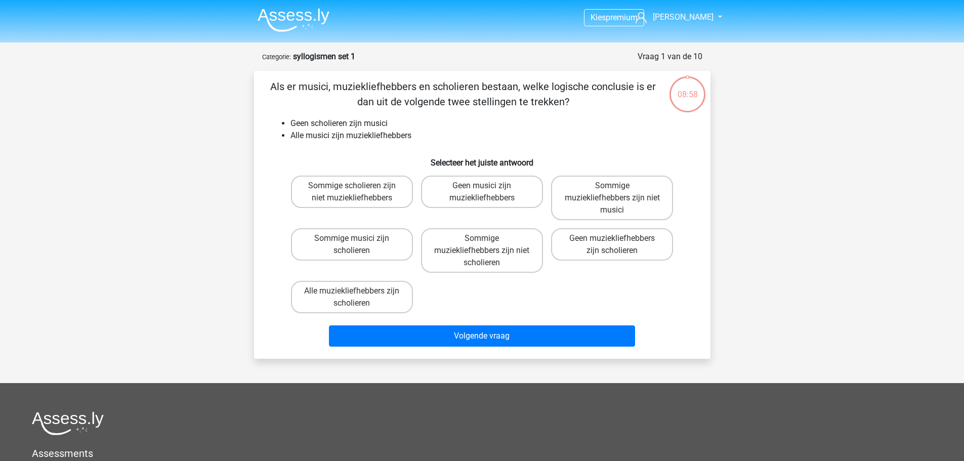
click at [300, 124] on li "Geen scholieren zijn musici" at bounding box center [492, 123] width 404 height 12
drag, startPoint x: 300, startPoint y: 124, endPoint x: 338, endPoint y: 127, distance: 38.1
click at [338, 127] on li "Geen scholieren zijn musici" at bounding box center [492, 123] width 404 height 12
click at [369, 133] on li "Alle musici zijn muziekliefhebbers" at bounding box center [492, 136] width 404 height 12
click at [364, 201] on label "Sommige scholieren zijn niet muziekliefhebbers" at bounding box center [352, 192] width 122 height 32
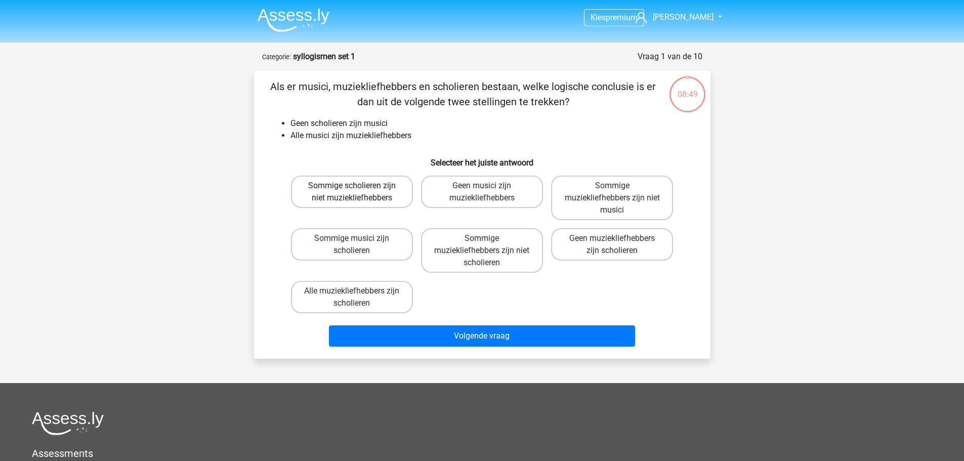
click at [358, 192] on input "Sommige scholieren zijn niet muziekliefhebbers" at bounding box center [355, 189] width 7 height 7
radio input "true"
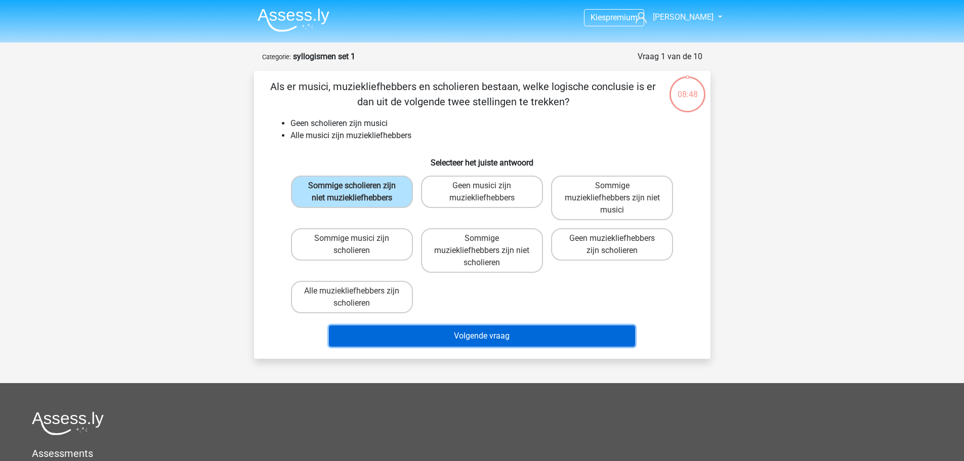
click at [467, 339] on button "Volgende vraag" at bounding box center [482, 335] width 306 height 21
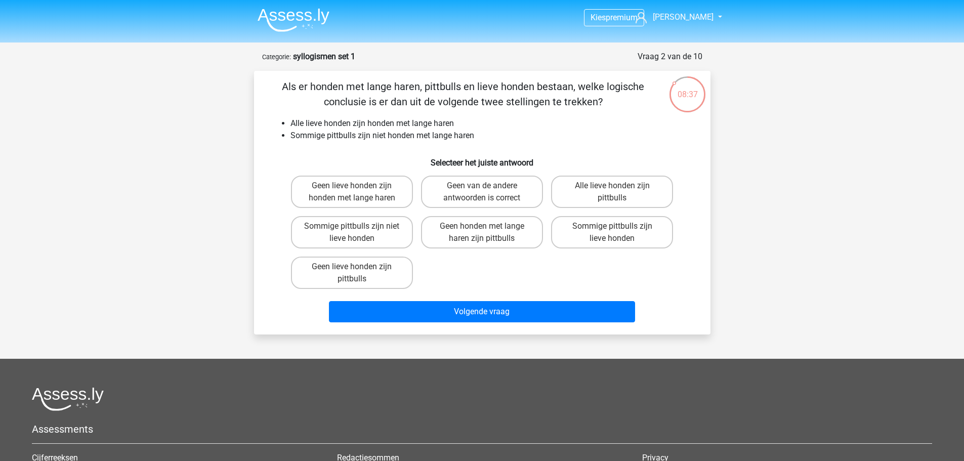
click at [293, 122] on li "Alle lieve honden zijn honden met lange haren" at bounding box center [492, 123] width 404 height 12
drag, startPoint x: 293, startPoint y: 122, endPoint x: 451, endPoint y: 128, distance: 158.5
click at [451, 128] on li "Alle lieve honden zijn honden met lange haren" at bounding box center [492, 123] width 404 height 12
drag, startPoint x: 396, startPoint y: 144, endPoint x: 371, endPoint y: 167, distance: 34.3
drag, startPoint x: 371, startPoint y: 167, endPoint x: 294, endPoint y: 160, distance: 77.3
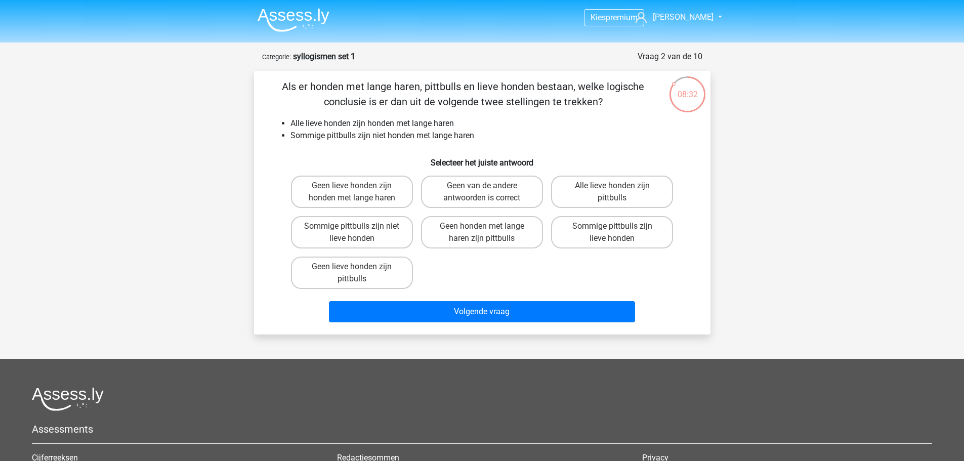
click at [294, 160] on h6 "Selecteer het juiste antwoord" at bounding box center [482, 159] width 424 height 18
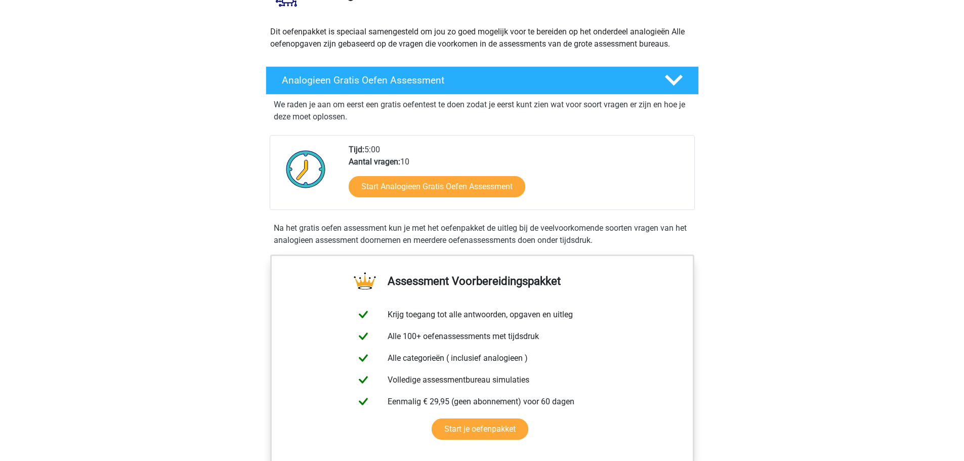
scroll to position [101, 0]
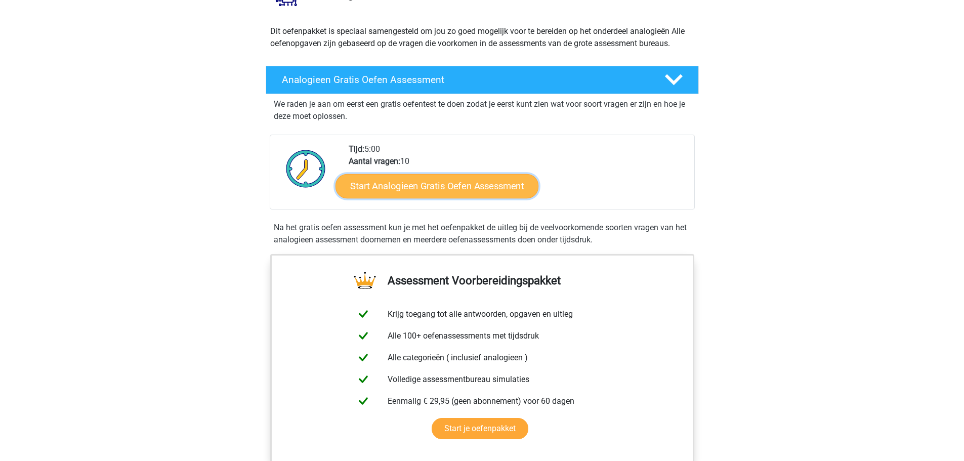
click at [465, 195] on link "Start Analogieen Gratis Oefen Assessment" at bounding box center [436, 186] width 203 height 24
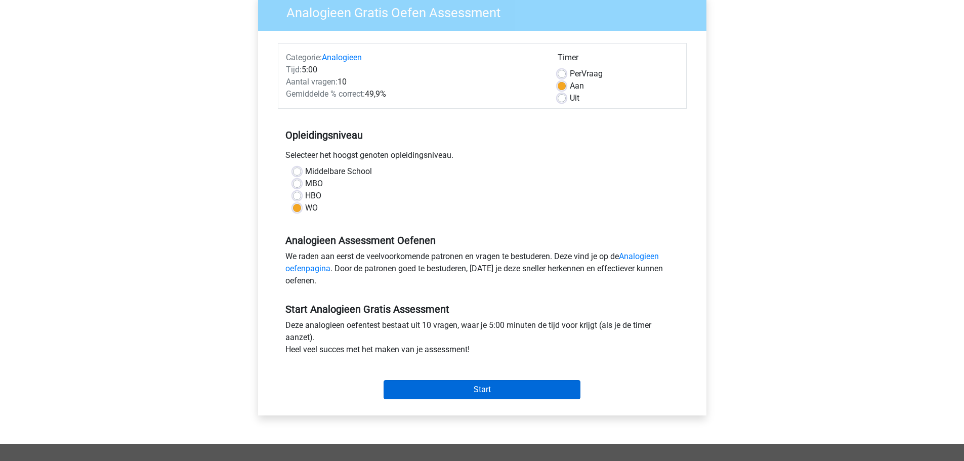
scroll to position [202, 0]
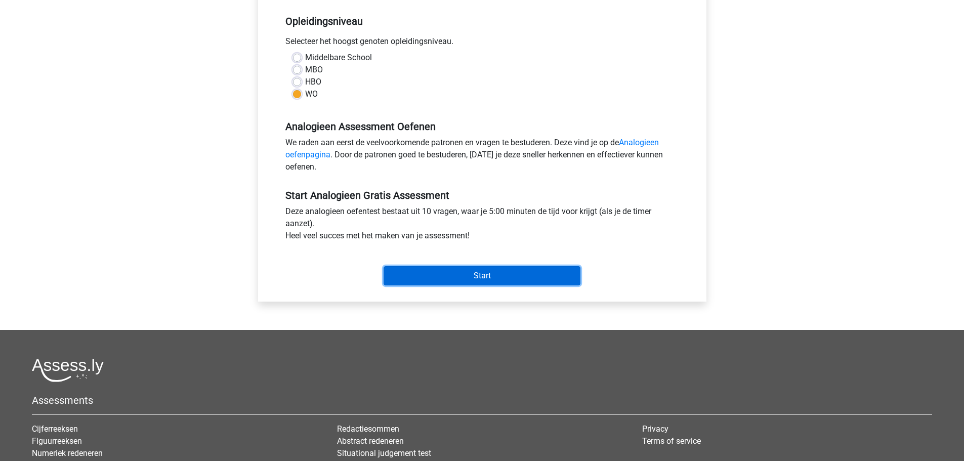
click at [455, 276] on input "Start" at bounding box center [481, 275] width 197 height 19
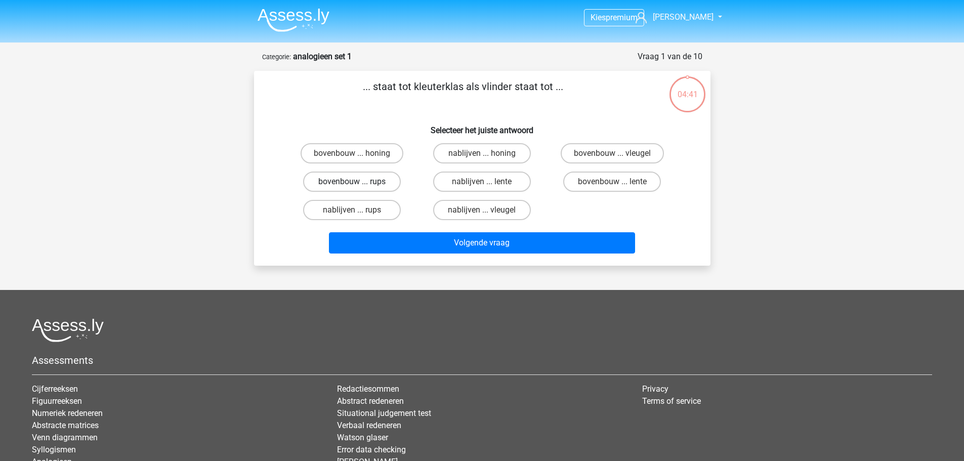
click at [360, 183] on label "bovenbouw ... rups" at bounding box center [352, 181] width 98 height 20
click at [358, 183] on input "bovenbouw ... rups" at bounding box center [355, 185] width 7 height 7
radio input "true"
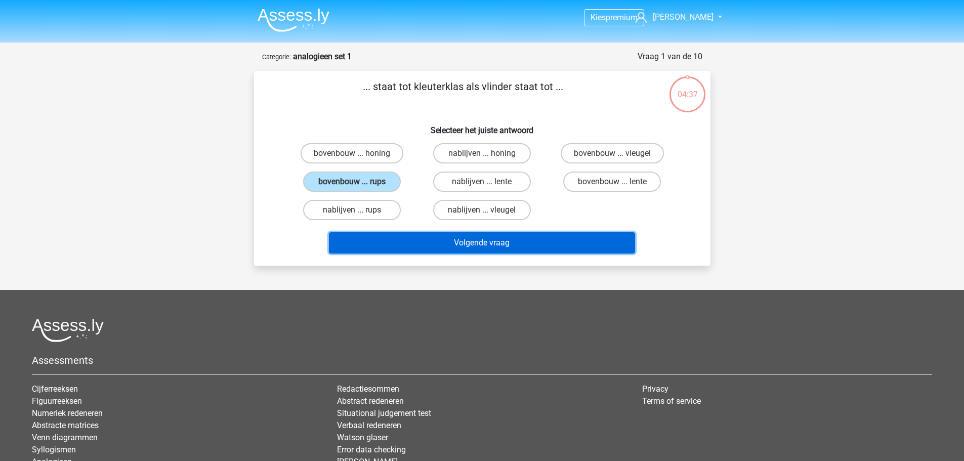
click at [428, 245] on button "Volgende vraag" at bounding box center [482, 242] width 306 height 21
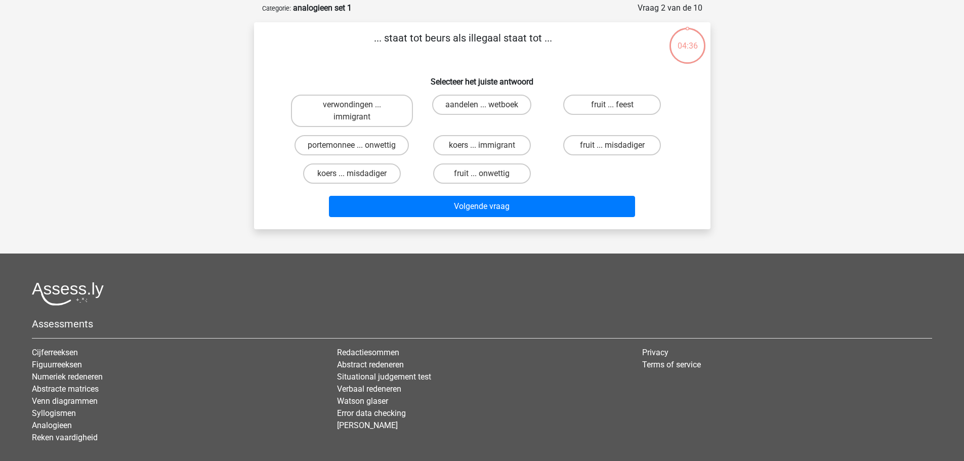
scroll to position [51, 0]
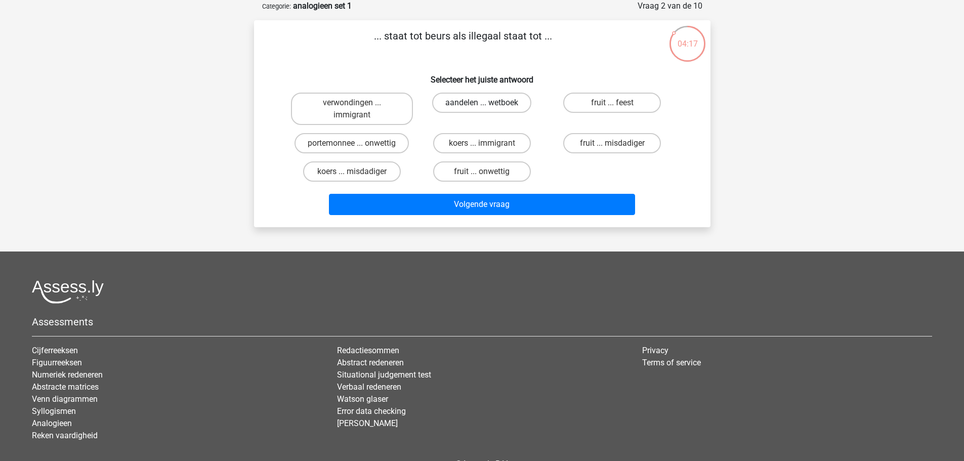
click at [477, 102] on label "aandelen ... wetboek" at bounding box center [481, 103] width 99 height 20
click at [482, 103] on input "aandelen ... wetboek" at bounding box center [485, 106] width 7 height 7
radio input "true"
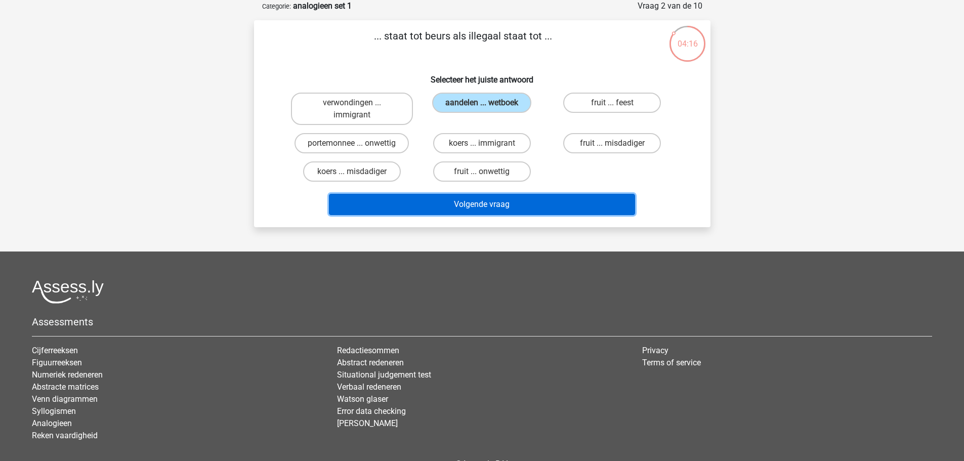
click at [496, 204] on button "Volgende vraag" at bounding box center [482, 204] width 306 height 21
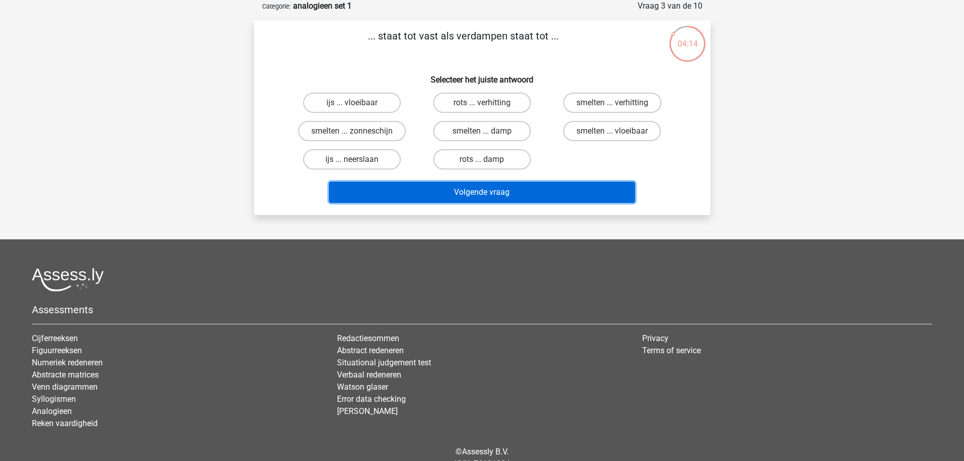
click at [474, 192] on button "Volgende vraag" at bounding box center [482, 192] width 306 height 21
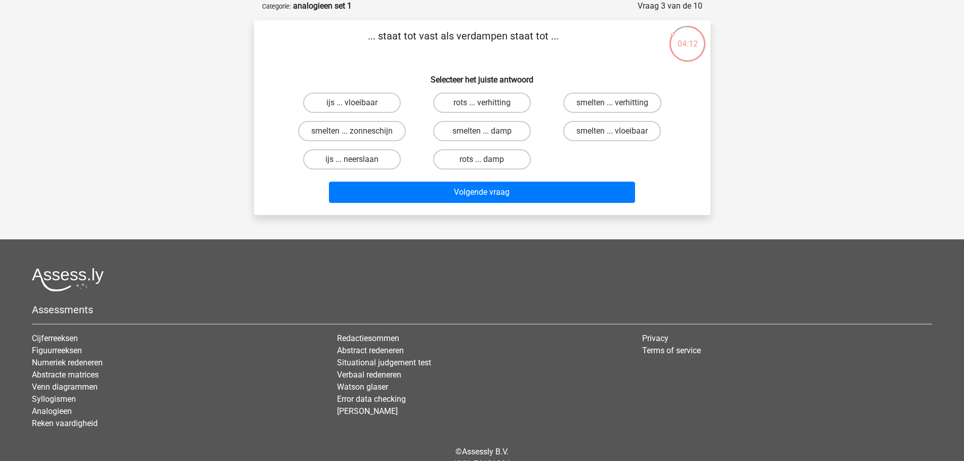
click at [301, 60] on div "... staat tot vast als verdampen staat tot ... Selecteer het juiste antwoord ij…" at bounding box center [482, 117] width 448 height 179
click at [493, 160] on label "rots ... damp" at bounding box center [482, 159] width 98 height 20
click at [488, 160] on input "rots ... damp" at bounding box center [485, 162] width 7 height 7
radio input "true"
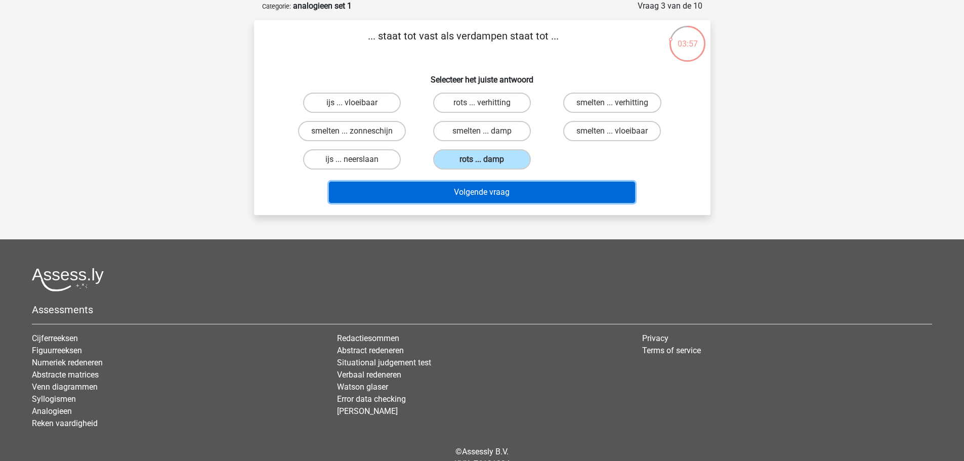
click at [501, 190] on button "Volgende vraag" at bounding box center [482, 192] width 306 height 21
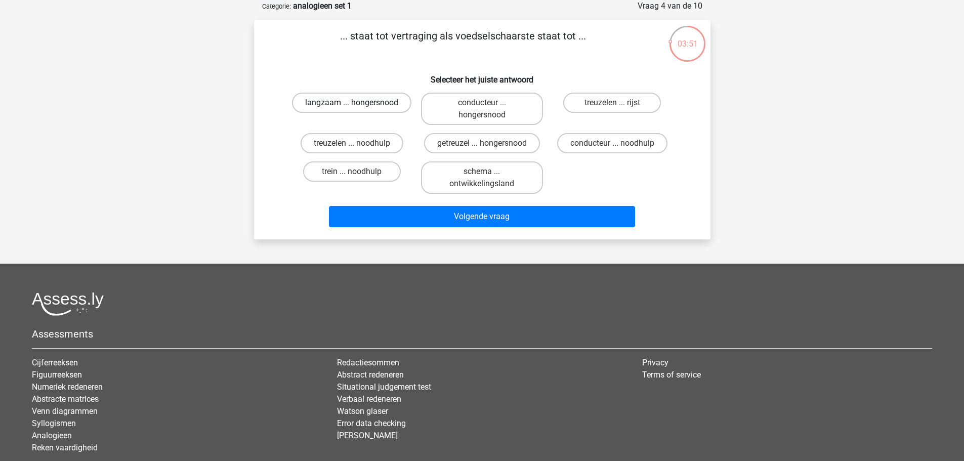
click at [335, 105] on label "langzaam ... hongersnood" at bounding box center [351, 103] width 119 height 20
click at [352, 105] on input "langzaam ... hongersnood" at bounding box center [355, 106] width 7 height 7
radio input "true"
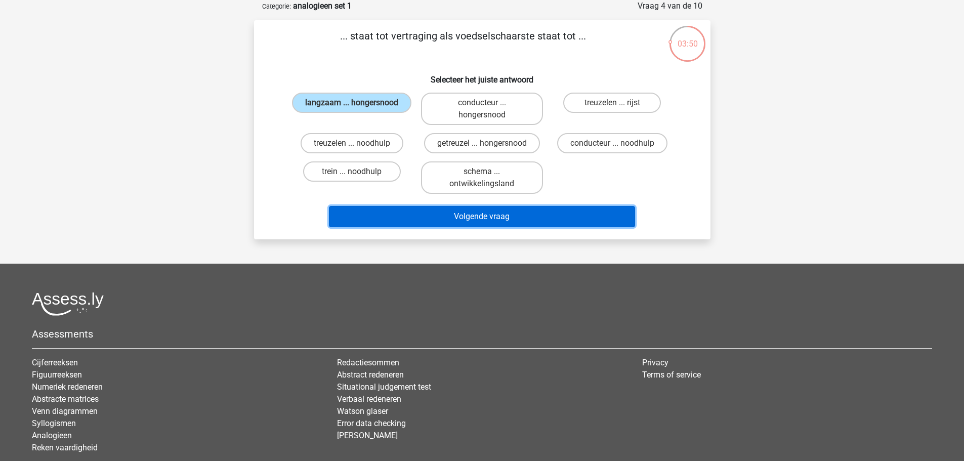
click at [442, 220] on button "Volgende vraag" at bounding box center [482, 216] width 306 height 21
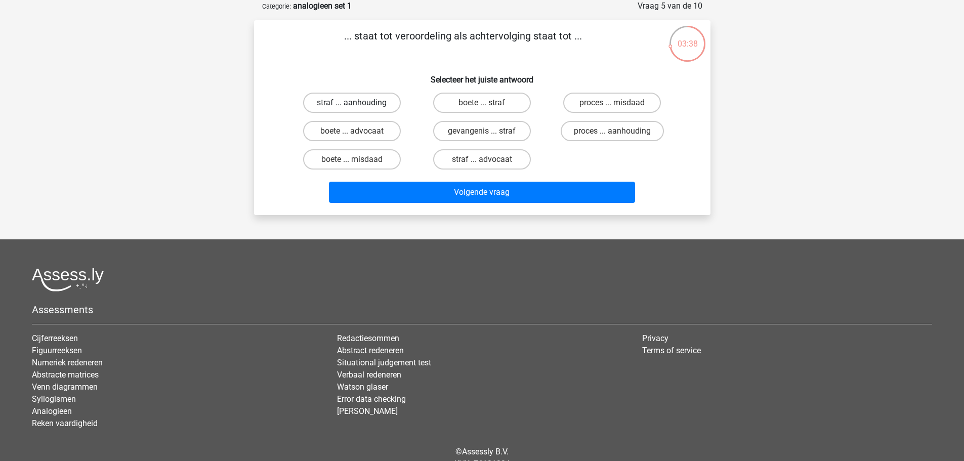
click at [345, 100] on label "straf ... aanhouding" at bounding box center [352, 103] width 98 height 20
click at [352, 103] on input "straf ... aanhouding" at bounding box center [355, 106] width 7 height 7
radio input "true"
click at [619, 129] on label "proces ... aanhouding" at bounding box center [612, 131] width 103 height 20
click at [619, 131] on input "proces ... aanhouding" at bounding box center [615, 134] width 7 height 7
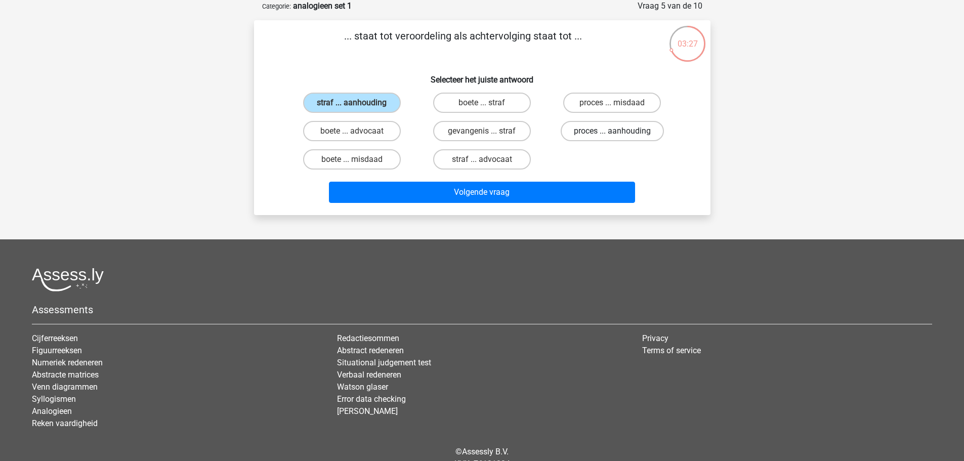
radio input "true"
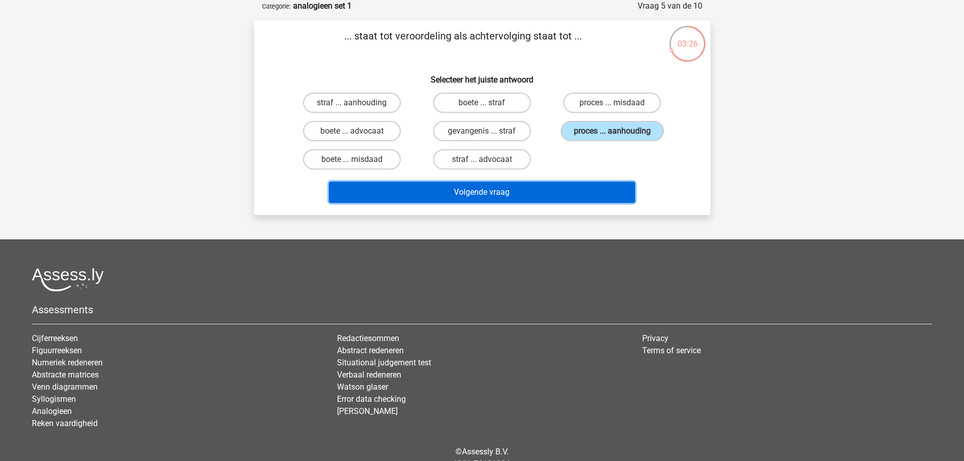
click at [558, 197] on button "Volgende vraag" at bounding box center [482, 192] width 306 height 21
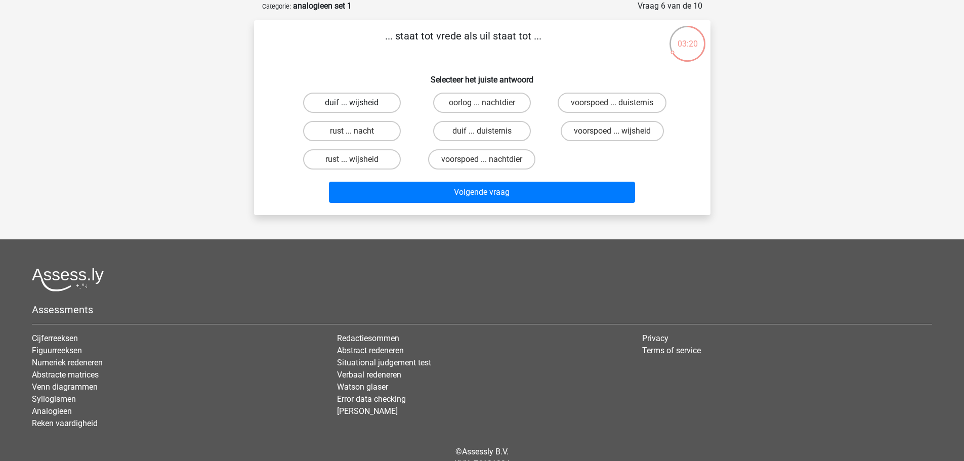
click at [369, 101] on label "duif ... wijsheid" at bounding box center [352, 103] width 98 height 20
click at [358, 103] on input "duif ... wijsheid" at bounding box center [355, 106] width 7 height 7
radio input "true"
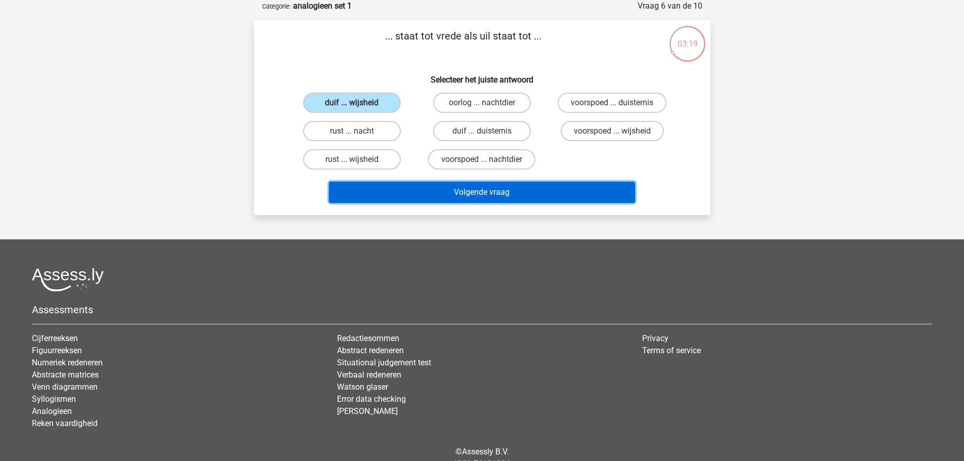
click at [449, 192] on button "Volgende vraag" at bounding box center [482, 192] width 306 height 21
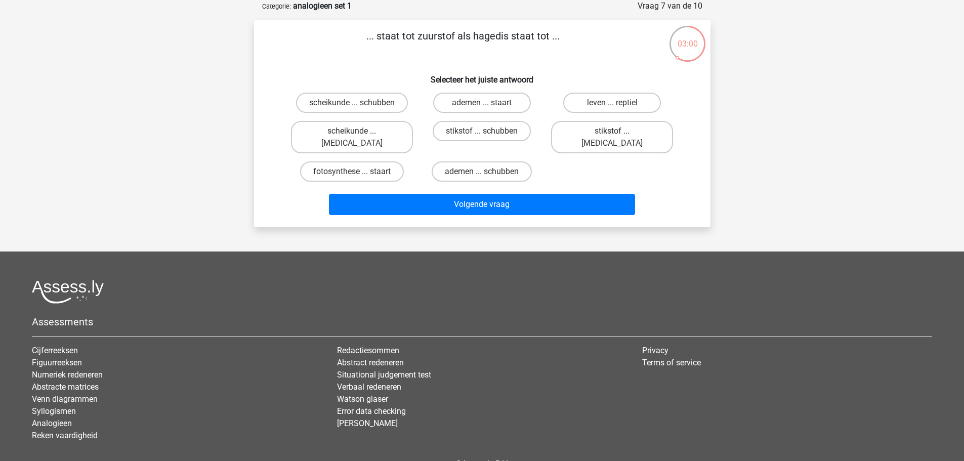
drag, startPoint x: 502, startPoint y: 157, endPoint x: 575, endPoint y: 151, distance: 73.1
click at [575, 151] on div "scheikunde ... schubben ademen ... staart leven ... reptiel scheikunde ... krok…" at bounding box center [482, 137] width 391 height 97
click at [592, 136] on label "stikstof ... krokodil" at bounding box center [612, 137] width 122 height 32
click at [612, 136] on input "stikstof ... krokodil" at bounding box center [615, 134] width 7 height 7
radio input "true"
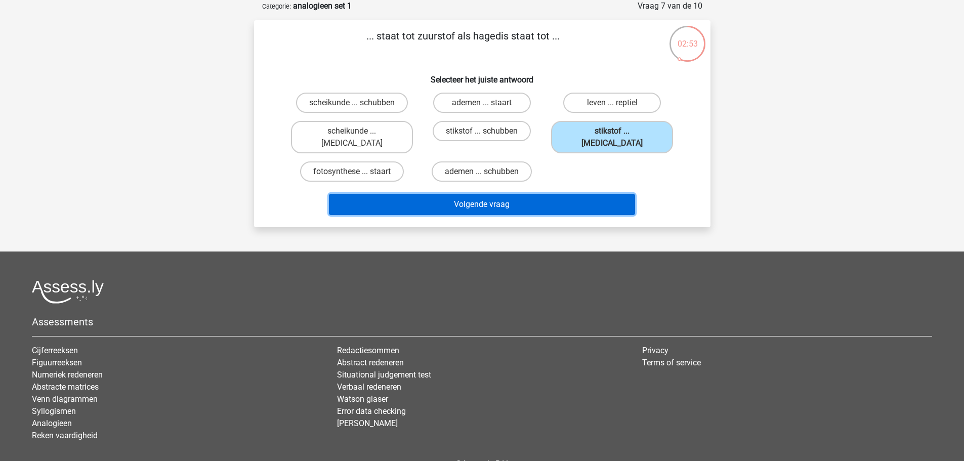
click at [504, 200] on button "Volgende vraag" at bounding box center [482, 204] width 306 height 21
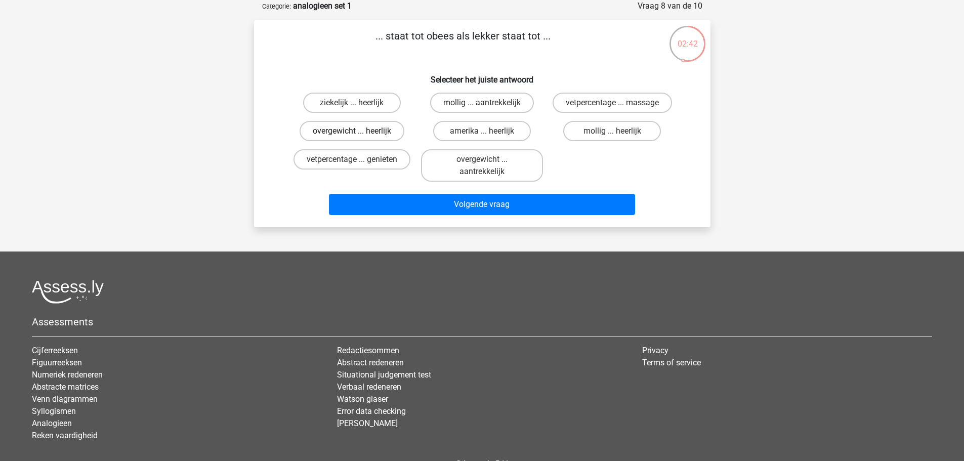
click at [354, 128] on label "overgewicht ... heerlijk" at bounding box center [351, 131] width 105 height 20
click at [354, 131] on input "overgewicht ... heerlijk" at bounding box center [355, 134] width 7 height 7
radio input "true"
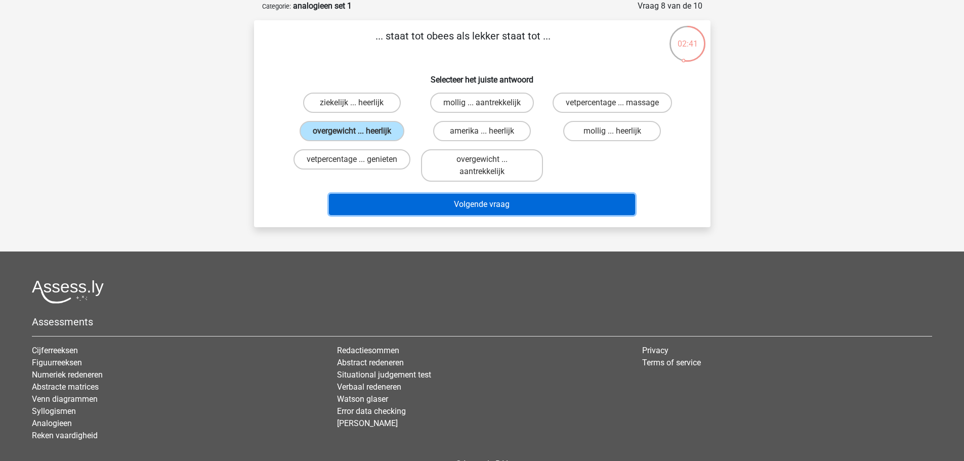
click at [442, 204] on button "Volgende vraag" at bounding box center [482, 204] width 306 height 21
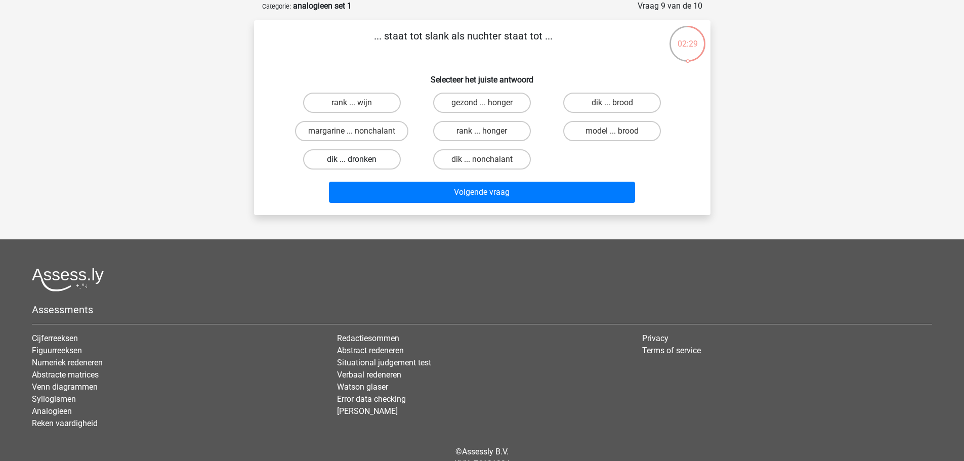
click at [331, 162] on label "dik ... dronken" at bounding box center [352, 159] width 98 height 20
click at [352, 162] on input "dik ... dronken" at bounding box center [355, 162] width 7 height 7
radio input "true"
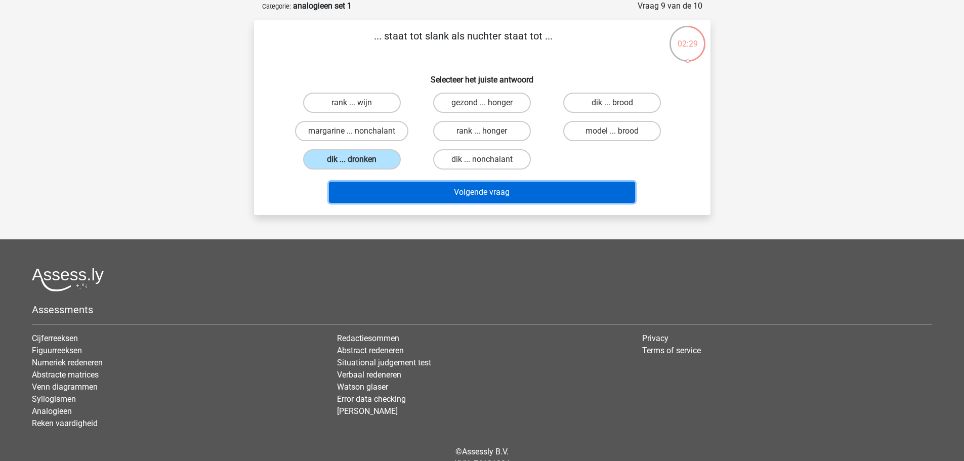
click at [441, 191] on button "Volgende vraag" at bounding box center [482, 192] width 306 height 21
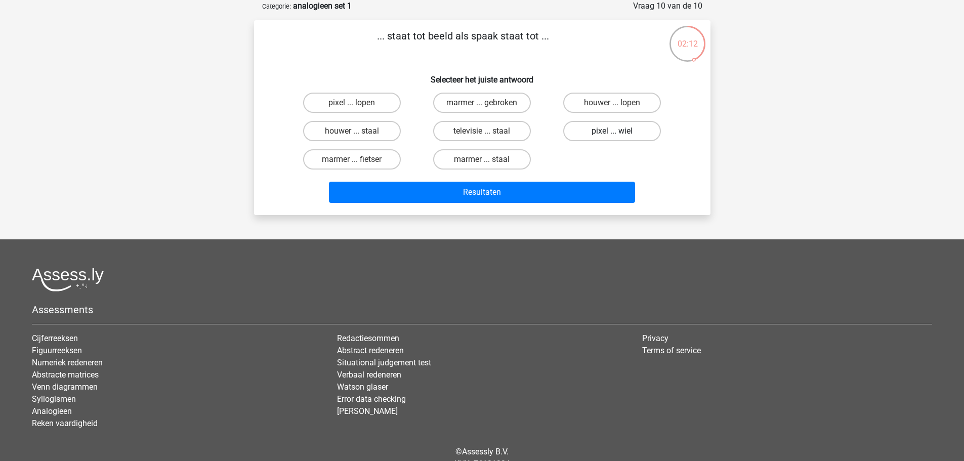
click at [613, 125] on label "pixel ... wiel" at bounding box center [612, 131] width 98 height 20
click at [613, 131] on input "pixel ... wiel" at bounding box center [615, 134] width 7 height 7
radio input "true"
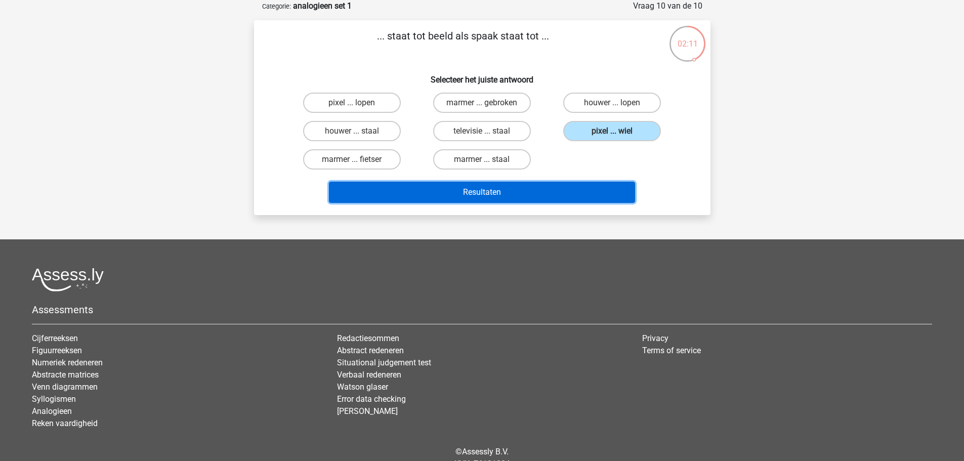
click at [539, 189] on button "Resultaten" at bounding box center [482, 192] width 306 height 21
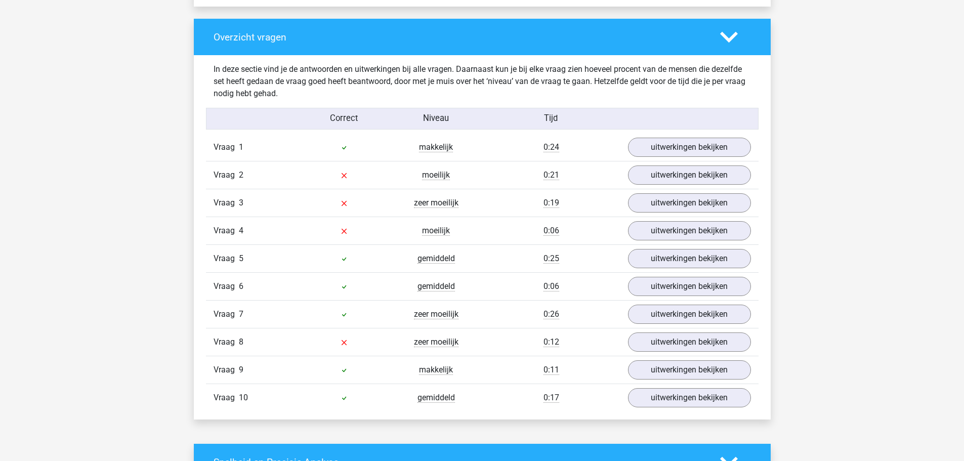
scroll to position [759, 0]
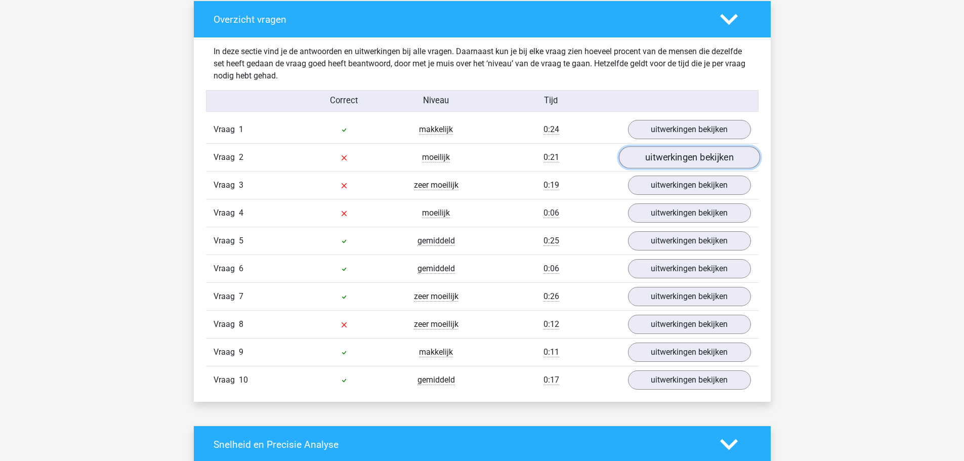
click at [695, 160] on link "uitwerkingen bekijken" at bounding box center [688, 158] width 141 height 22
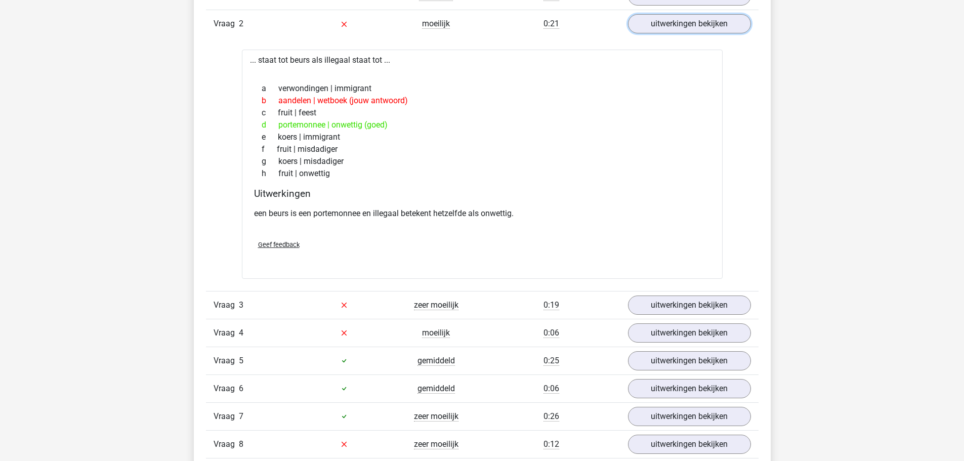
scroll to position [911, 0]
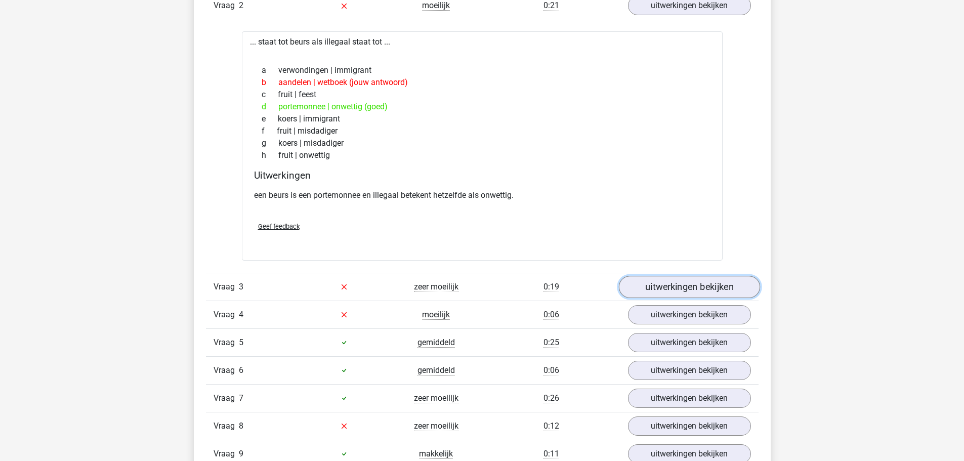
click at [686, 285] on link "uitwerkingen bekijken" at bounding box center [688, 287] width 141 height 22
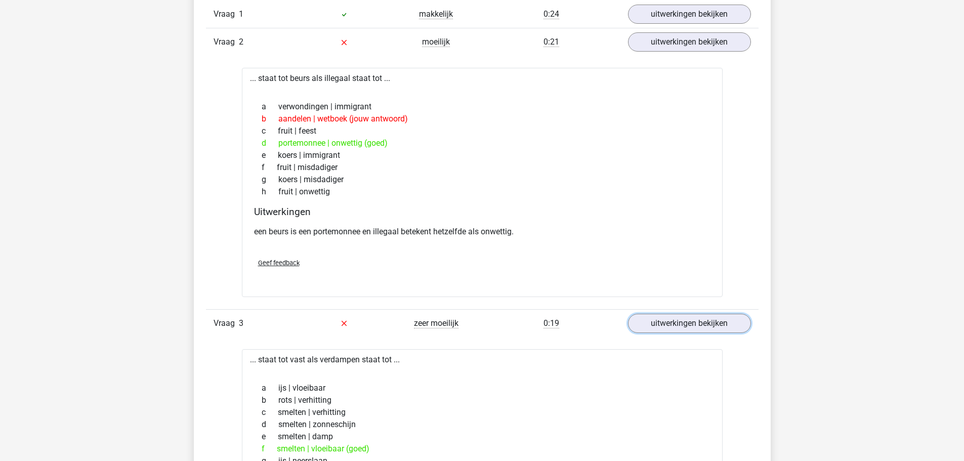
scroll to position [860, 0]
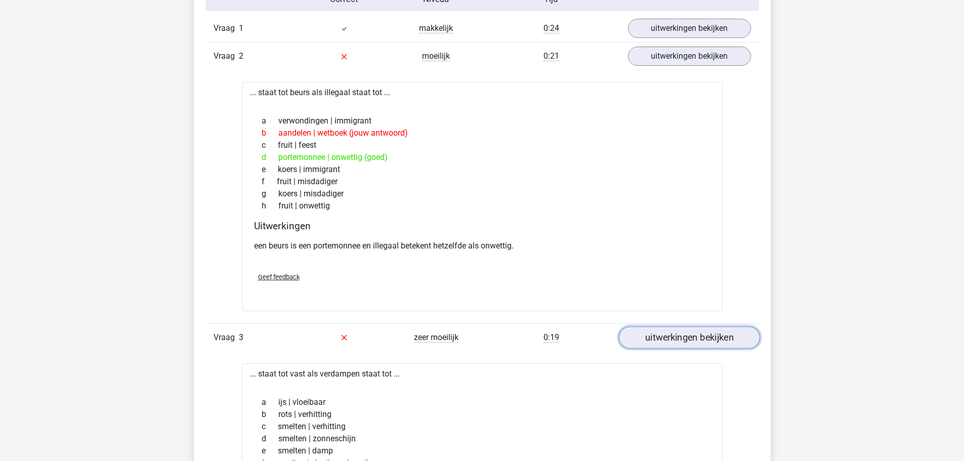
click at [672, 330] on link "uitwerkingen bekijken" at bounding box center [688, 337] width 141 height 22
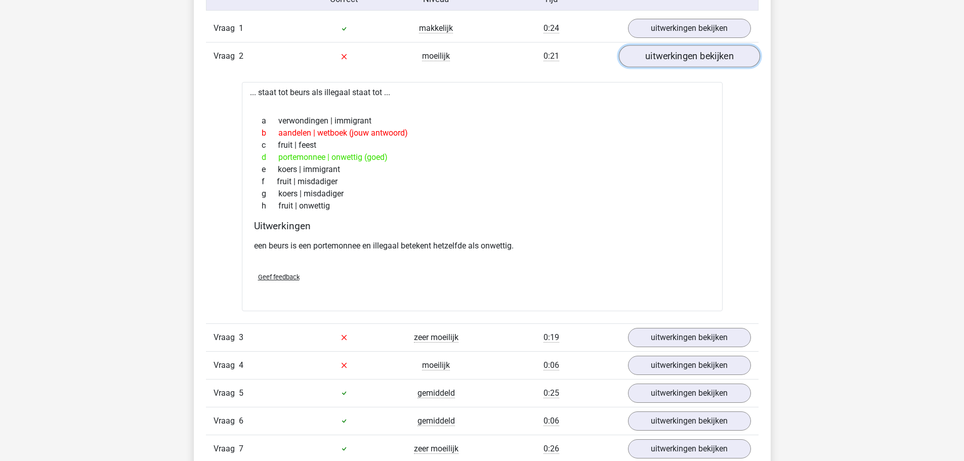
click at [679, 53] on link "uitwerkingen bekijken" at bounding box center [688, 57] width 141 height 22
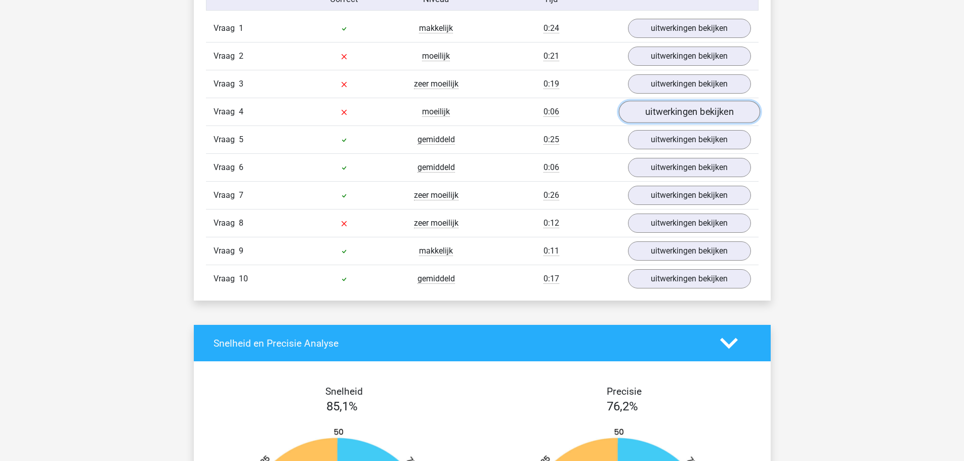
click at [683, 115] on link "uitwerkingen bekijken" at bounding box center [688, 112] width 141 height 22
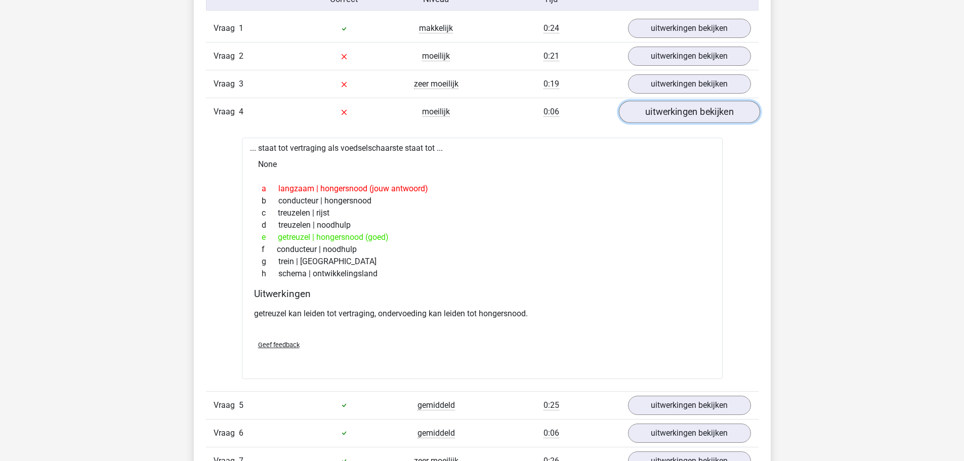
click at [683, 112] on link "uitwerkingen bekijken" at bounding box center [688, 112] width 141 height 22
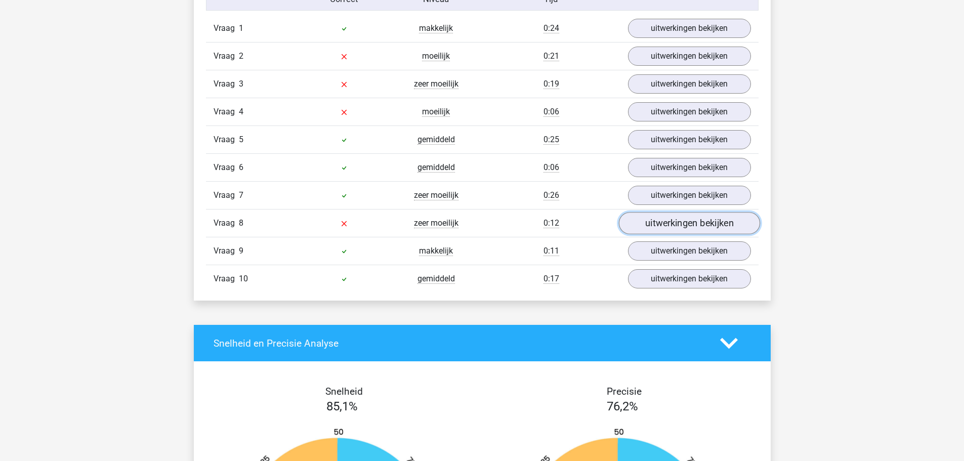
click at [668, 223] on link "uitwerkingen bekijken" at bounding box center [688, 223] width 141 height 22
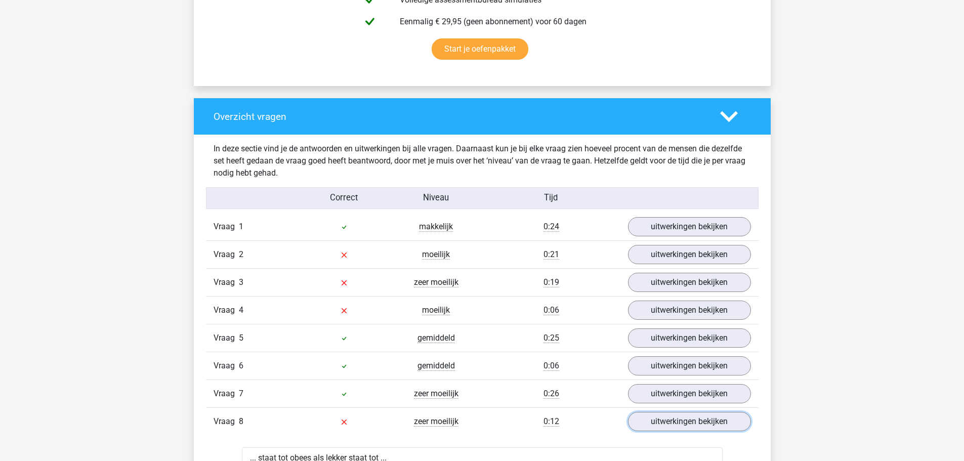
scroll to position [506, 0]
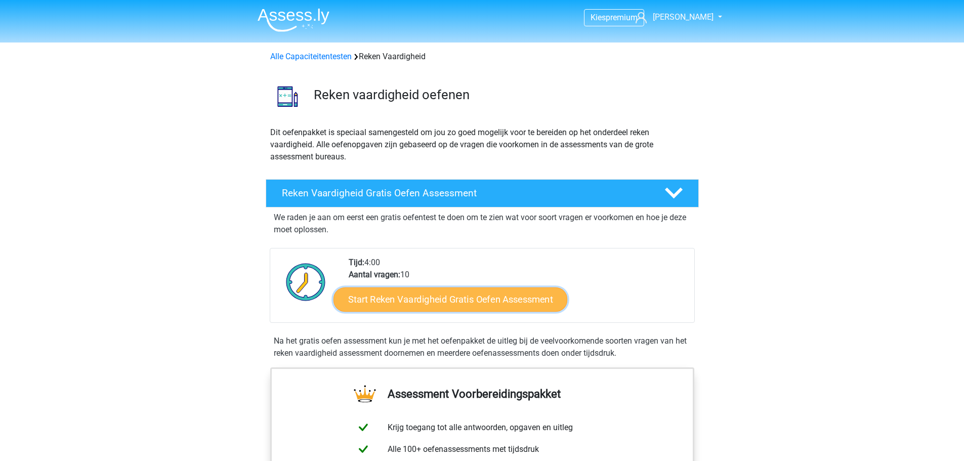
click at [442, 298] on link "Start Reken Vaardigheid Gratis Oefen Assessment" at bounding box center [450, 299] width 234 height 24
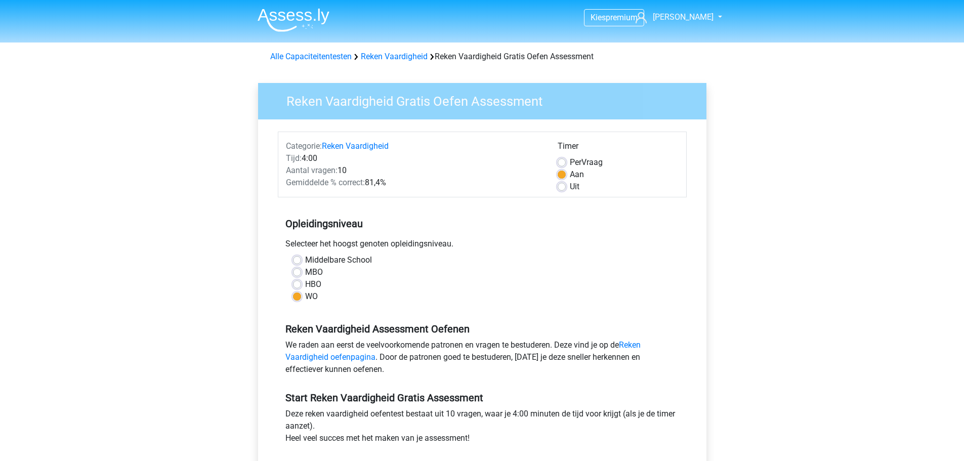
scroll to position [152, 0]
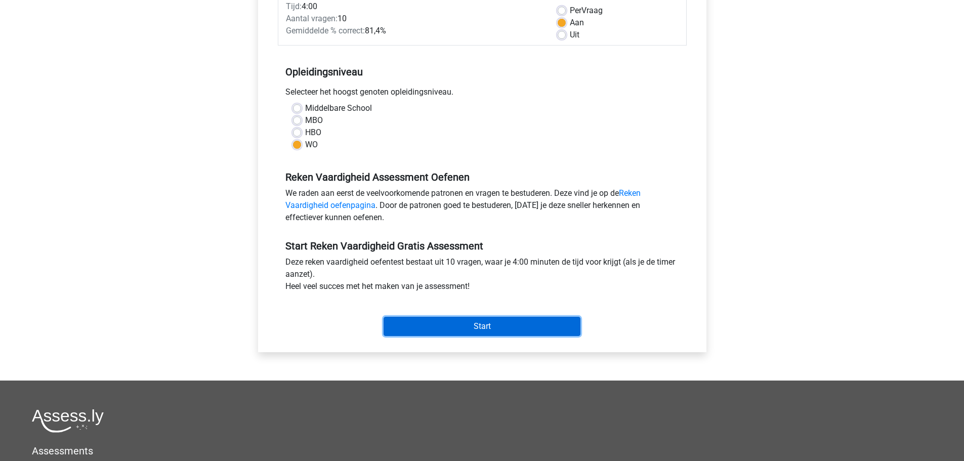
click at [469, 325] on input "Start" at bounding box center [481, 326] width 197 height 19
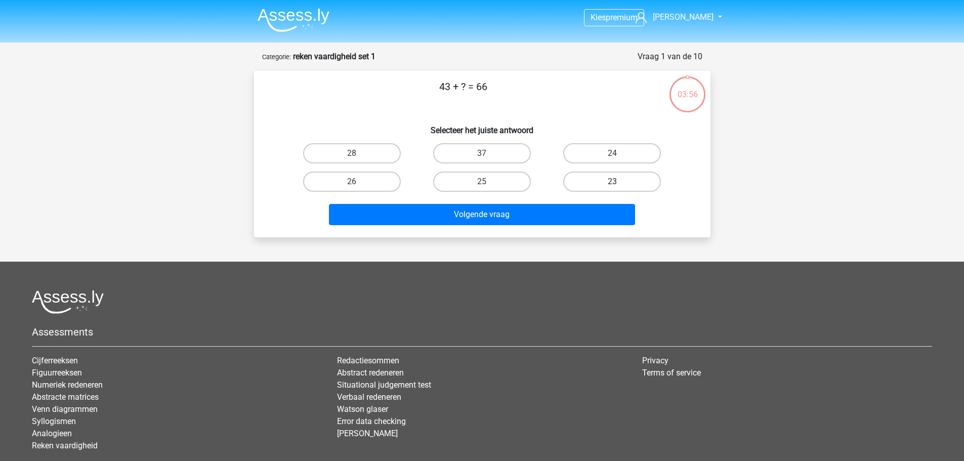
click at [629, 179] on label "23" at bounding box center [612, 181] width 98 height 20
click at [619, 182] on input "23" at bounding box center [615, 185] width 7 height 7
radio input "true"
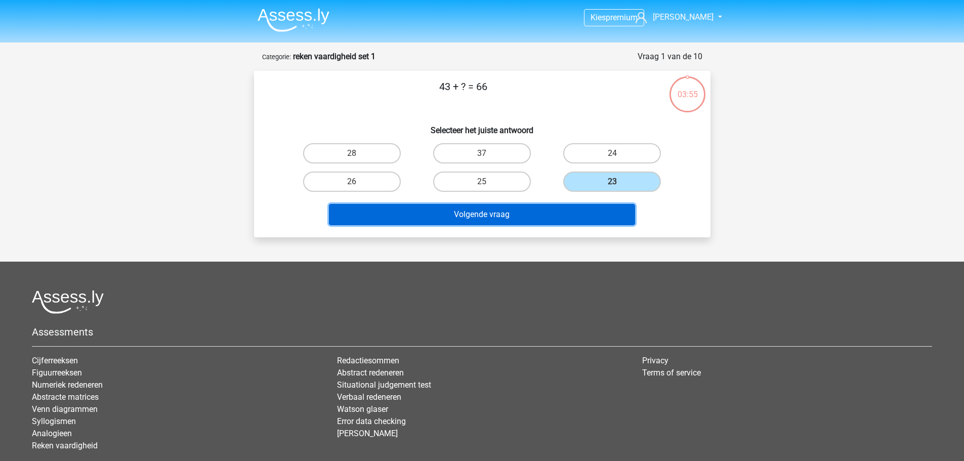
click at [584, 211] on button "Volgende vraag" at bounding box center [482, 214] width 306 height 21
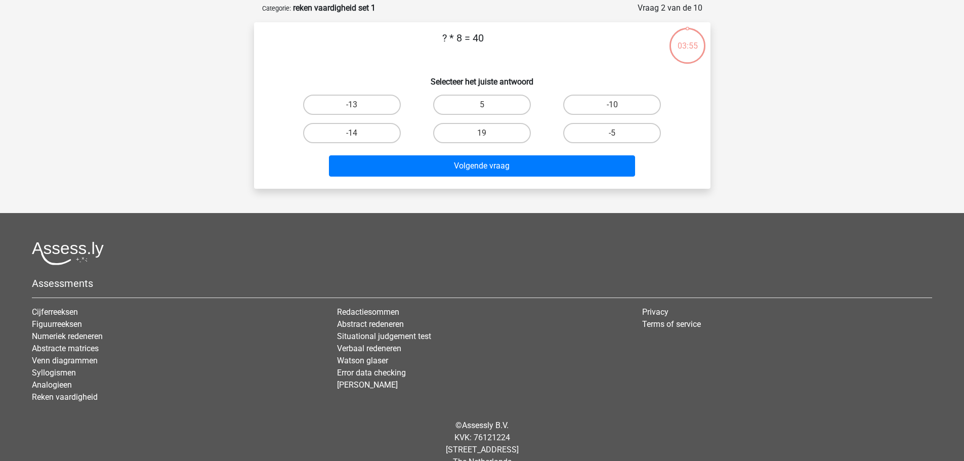
scroll to position [51, 0]
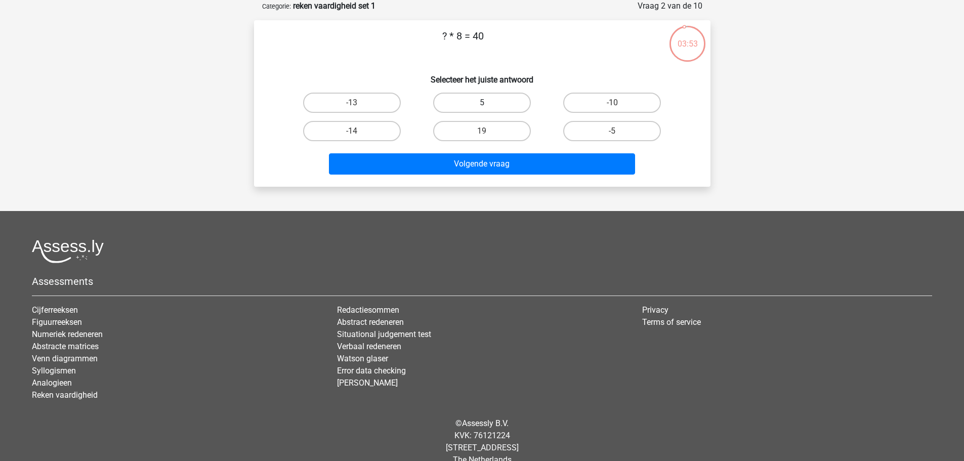
click at [490, 98] on label "5" at bounding box center [482, 103] width 98 height 20
click at [488, 103] on input "5" at bounding box center [485, 106] width 7 height 7
radio input "true"
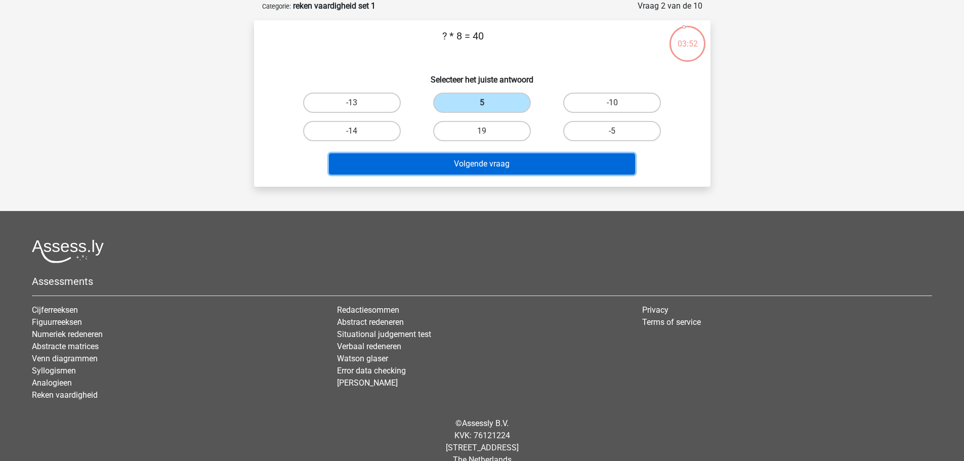
click at [502, 164] on button "Volgende vraag" at bounding box center [482, 163] width 306 height 21
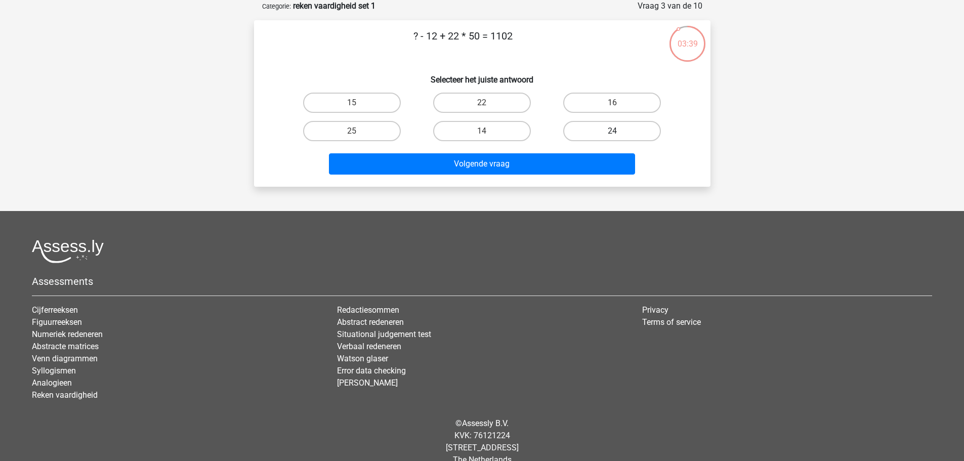
click at [588, 127] on label "24" at bounding box center [612, 131] width 98 height 20
click at [612, 131] on input "24" at bounding box center [615, 134] width 7 height 7
radio input "true"
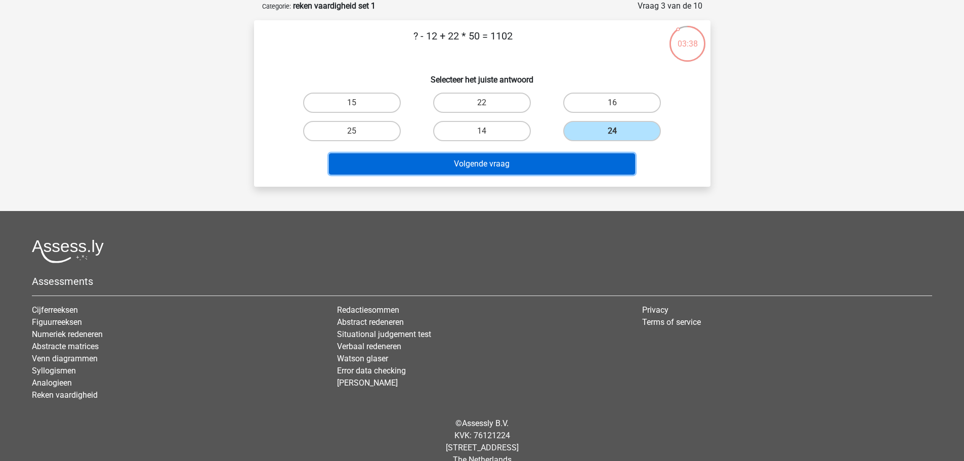
click at [562, 164] on button "Volgende vraag" at bounding box center [482, 163] width 306 height 21
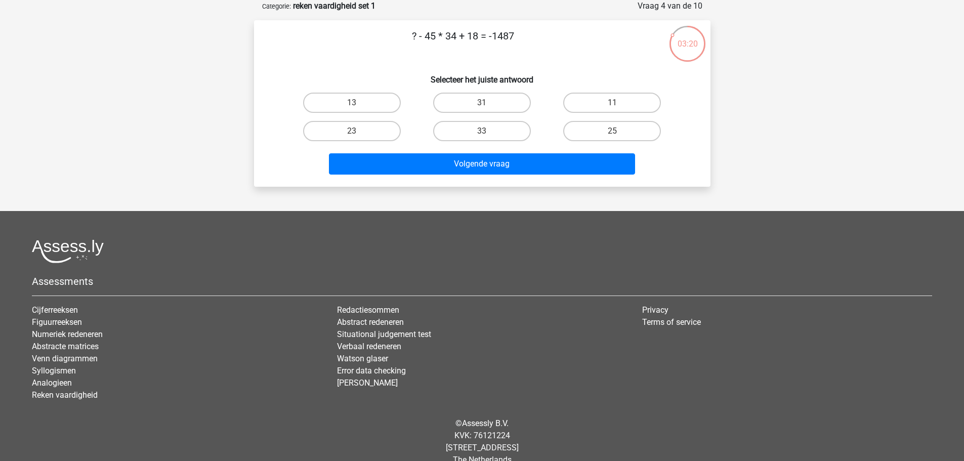
click at [483, 105] on input "31" at bounding box center [485, 106] width 7 height 7
radio input "true"
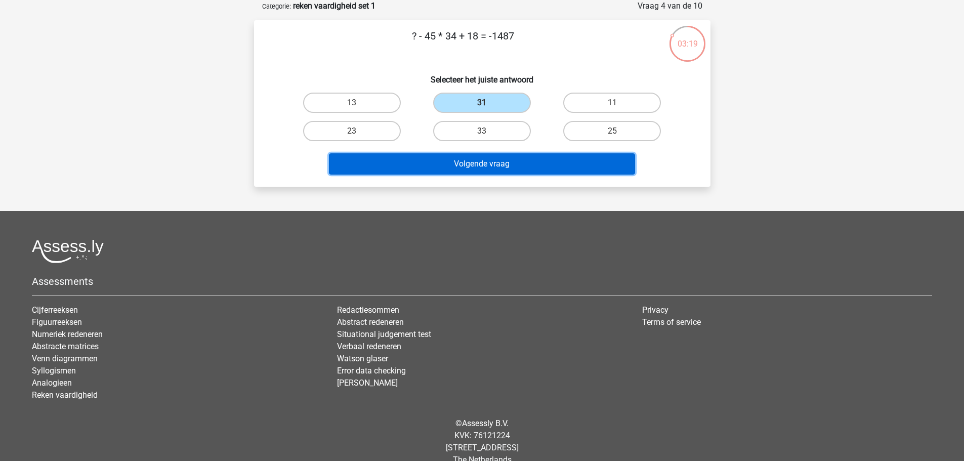
click at [496, 162] on button "Volgende vraag" at bounding box center [482, 163] width 306 height 21
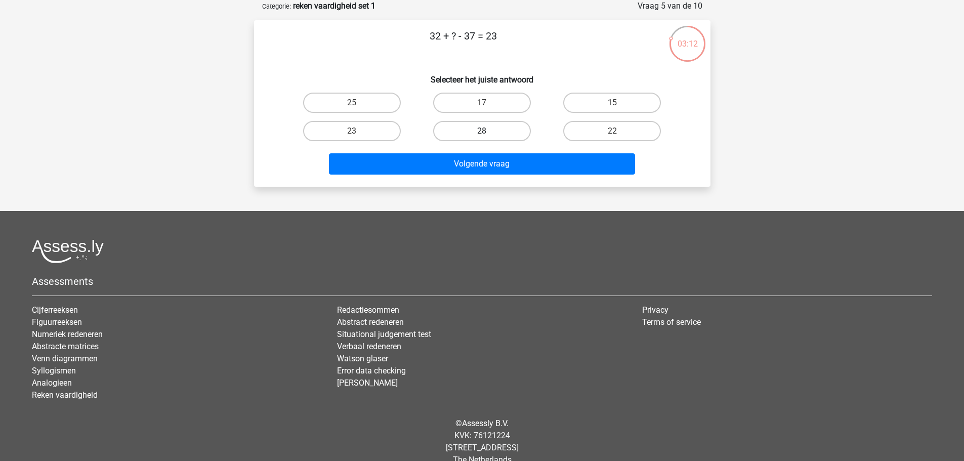
click at [486, 125] on label "28" at bounding box center [482, 131] width 98 height 20
click at [486, 131] on input "28" at bounding box center [485, 134] width 7 height 7
radio input "true"
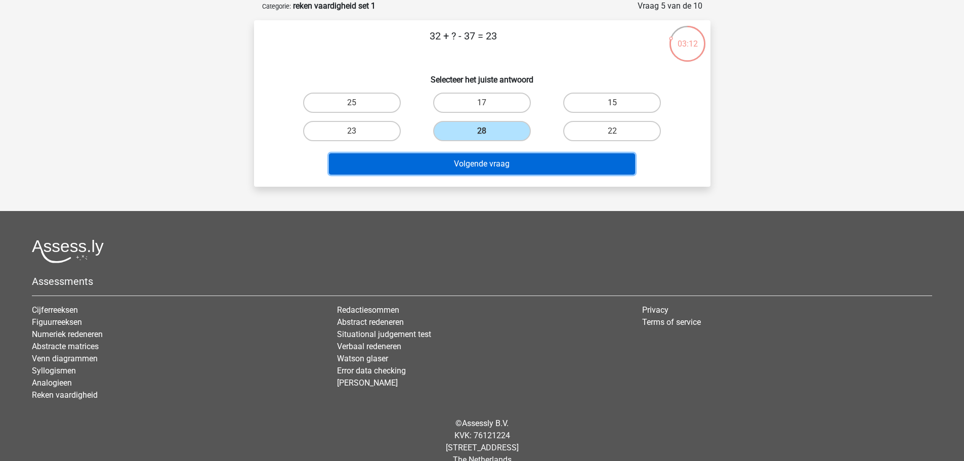
click at [491, 165] on button "Volgende vraag" at bounding box center [482, 163] width 306 height 21
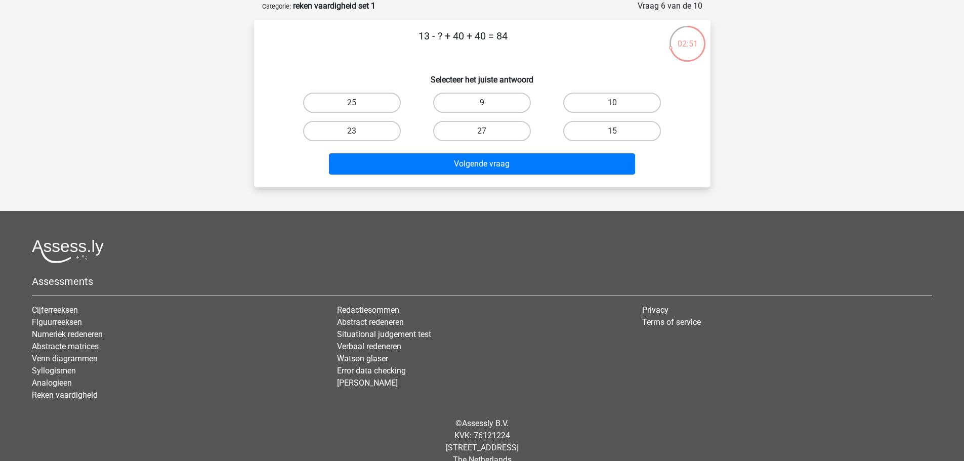
click at [482, 101] on label "9" at bounding box center [482, 103] width 98 height 20
click at [482, 103] on input "9" at bounding box center [485, 106] width 7 height 7
radio input "true"
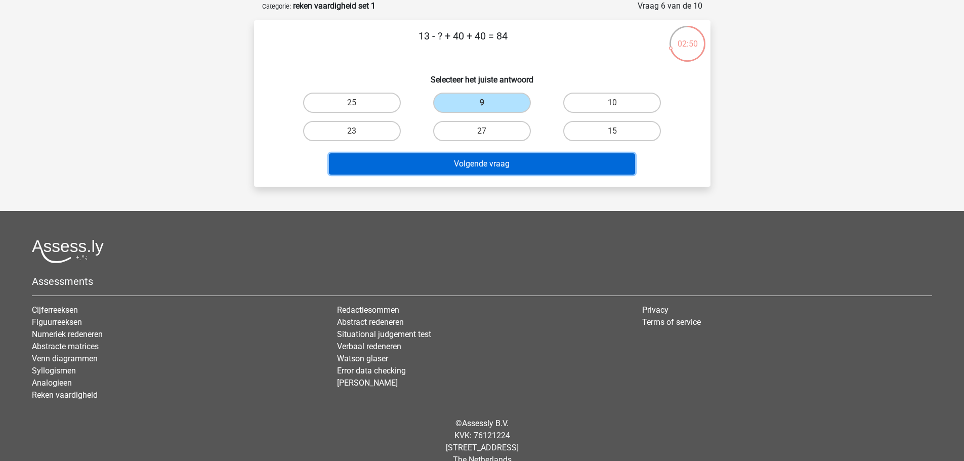
click at [470, 160] on button "Volgende vraag" at bounding box center [482, 163] width 306 height 21
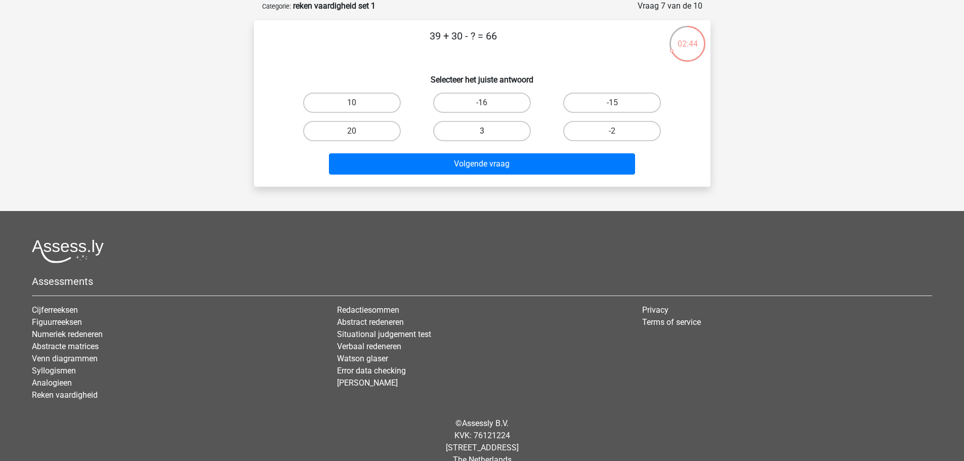
click at [465, 136] on label "3" at bounding box center [482, 131] width 98 height 20
click at [482, 136] on input "3" at bounding box center [485, 134] width 7 height 7
radio input "true"
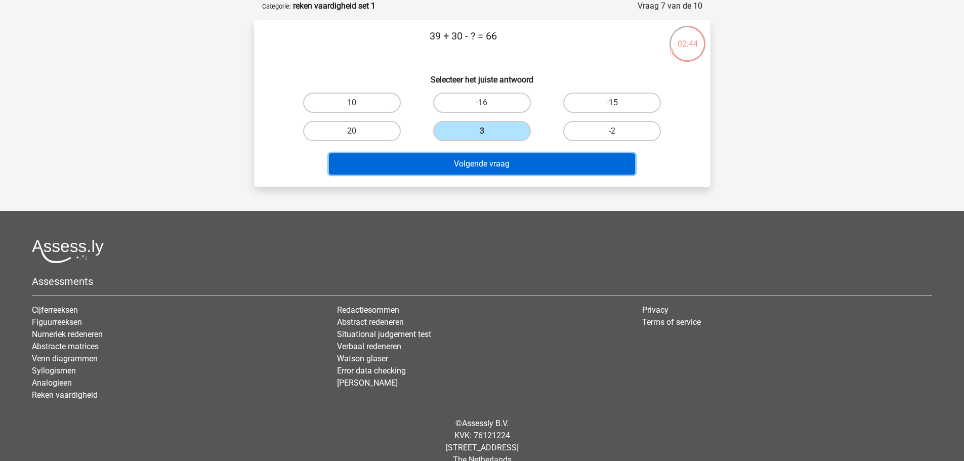
click at [468, 167] on button "Volgende vraag" at bounding box center [482, 163] width 306 height 21
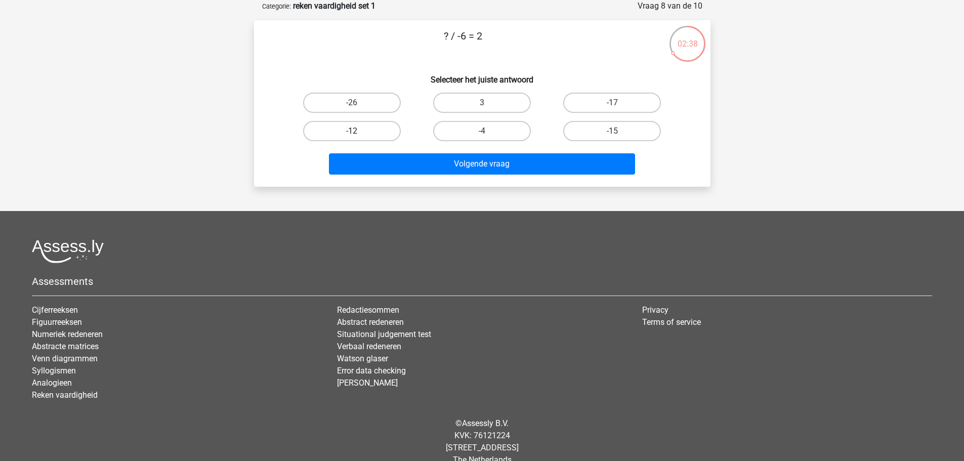
click at [370, 136] on label "-12" at bounding box center [352, 131] width 98 height 20
click at [358, 136] on input "-12" at bounding box center [355, 134] width 7 height 7
radio input "true"
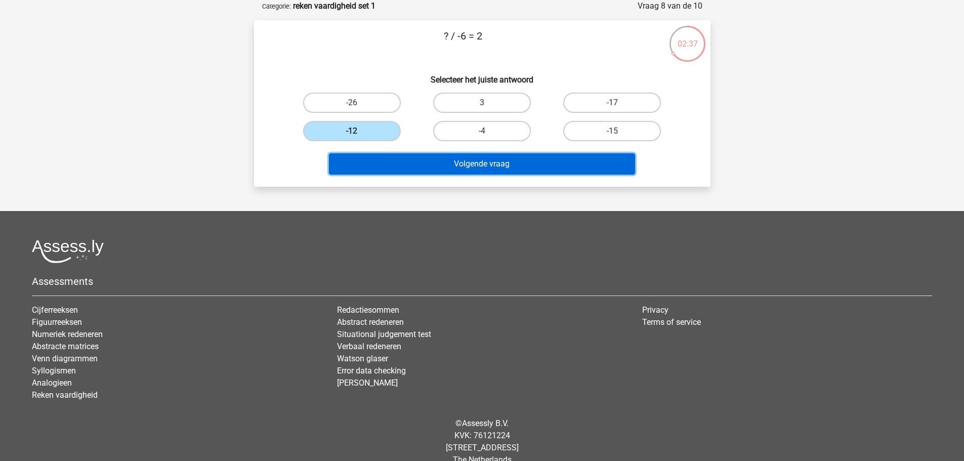
click at [419, 163] on button "Volgende vraag" at bounding box center [482, 163] width 306 height 21
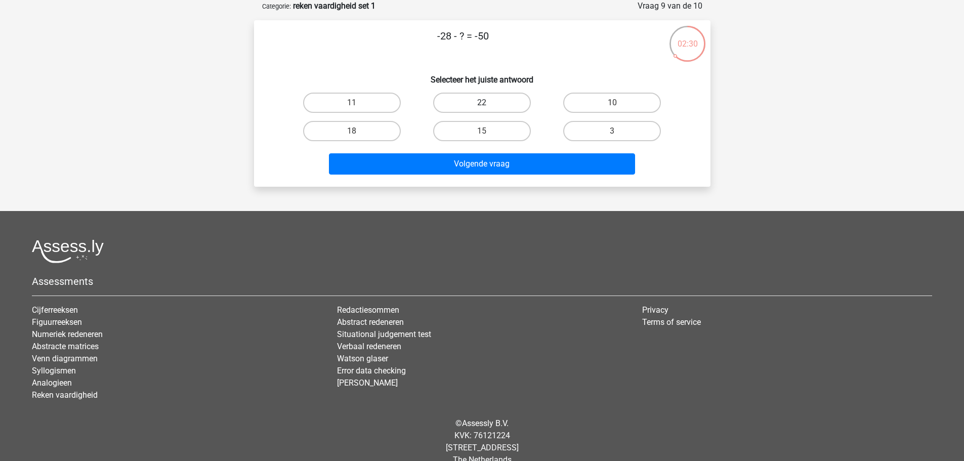
click at [492, 104] on label "22" at bounding box center [482, 103] width 98 height 20
click at [488, 104] on input "22" at bounding box center [485, 106] width 7 height 7
radio input "true"
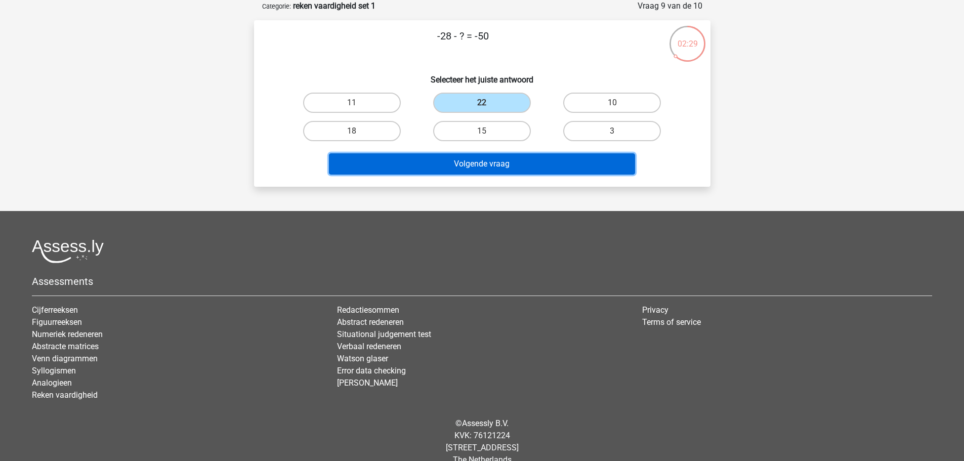
click at [496, 165] on button "Volgende vraag" at bounding box center [482, 163] width 306 height 21
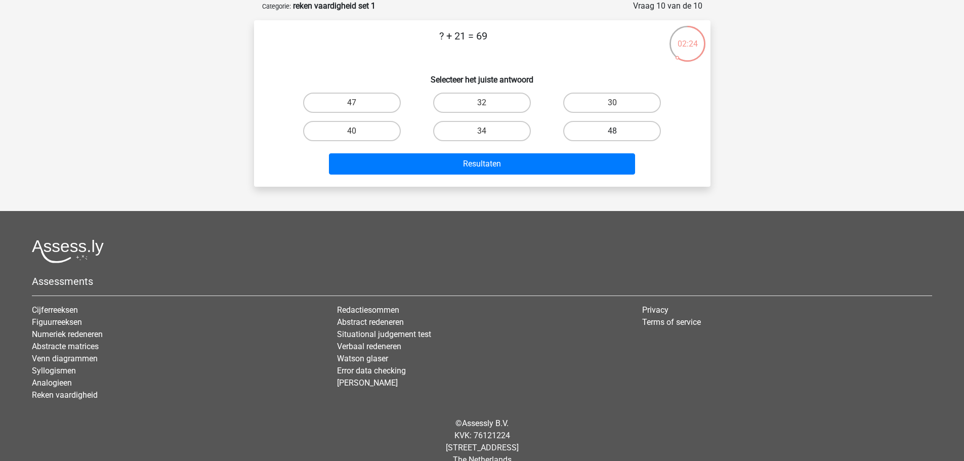
click at [627, 136] on label "48" at bounding box center [612, 131] width 98 height 20
click at [619, 136] on input "48" at bounding box center [615, 134] width 7 height 7
radio input "true"
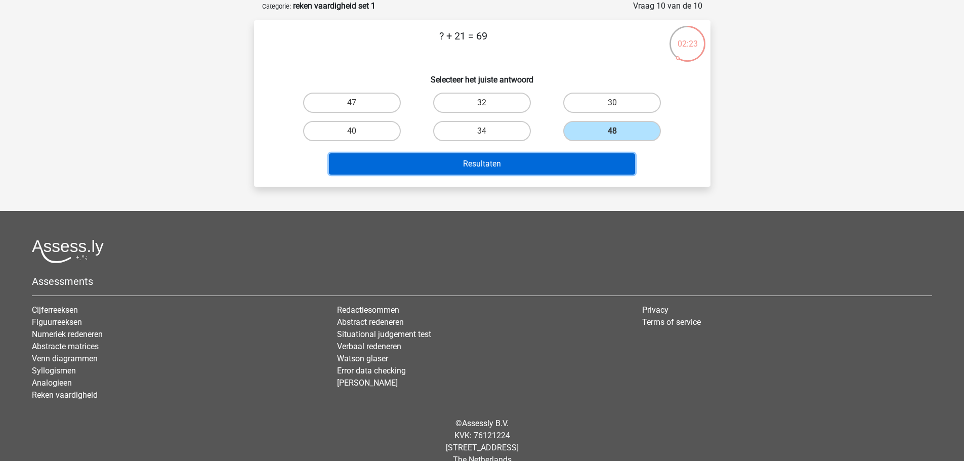
click at [576, 159] on button "Resultaten" at bounding box center [482, 163] width 306 height 21
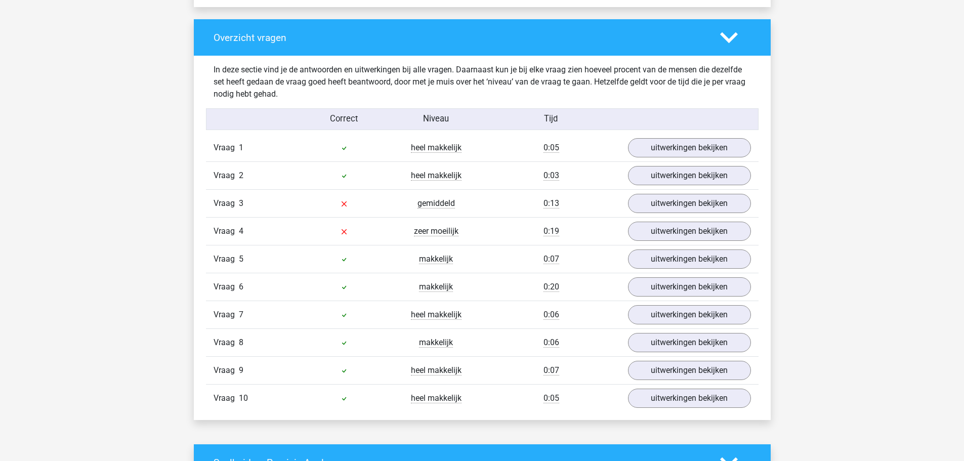
scroll to position [759, 0]
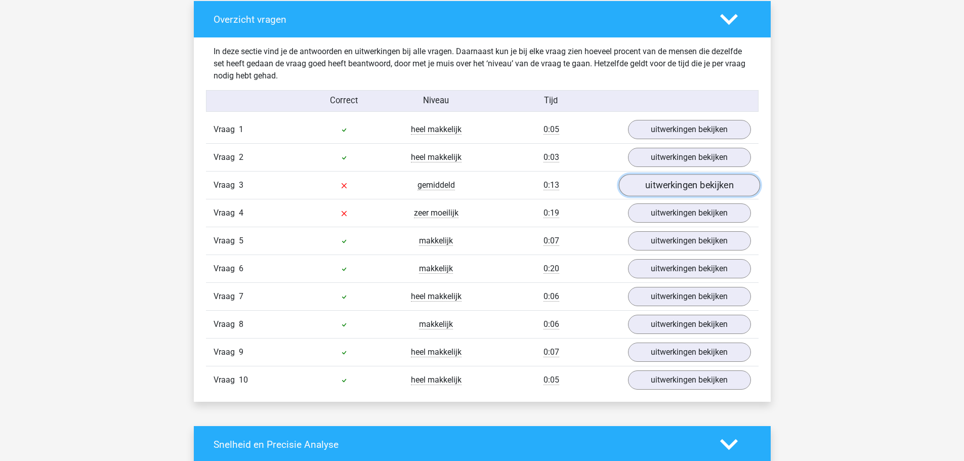
click at [658, 188] on link "uitwerkingen bekijken" at bounding box center [688, 186] width 141 height 22
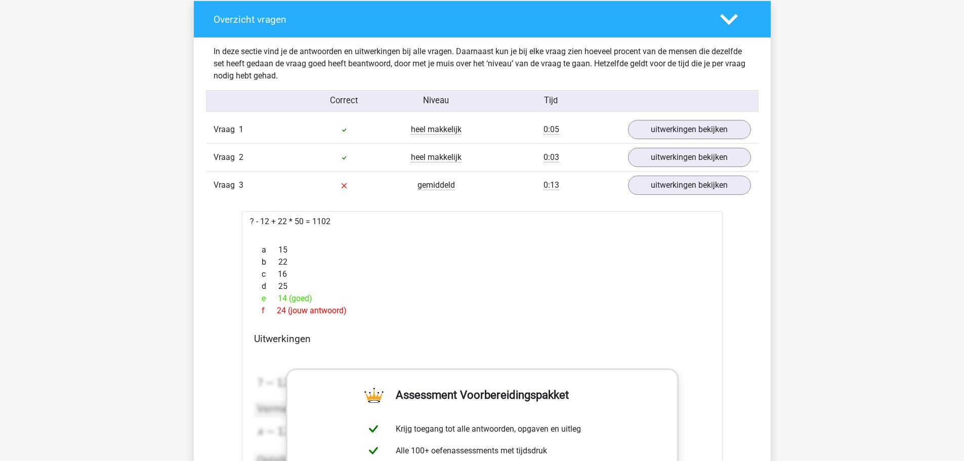
drag, startPoint x: 304, startPoint y: 222, endPoint x: 277, endPoint y: 221, distance: 27.3
click at [277, 221] on div "? - 12 + 22 * 50 = 1102 a 15 b 22 c 16 d 25 e 14 (goed) f 24 (jouw antwoord)" at bounding box center [482, 455] width 481 height 488
click at [324, 224] on div "? - 12 + 22 * 50 = 1102 a 15 b 22 c 16 d 25 e 14 (goed) f 24 (jouw antwoord)" at bounding box center [482, 455] width 481 height 488
click at [671, 186] on link "uitwerkingen bekijken" at bounding box center [688, 186] width 141 height 22
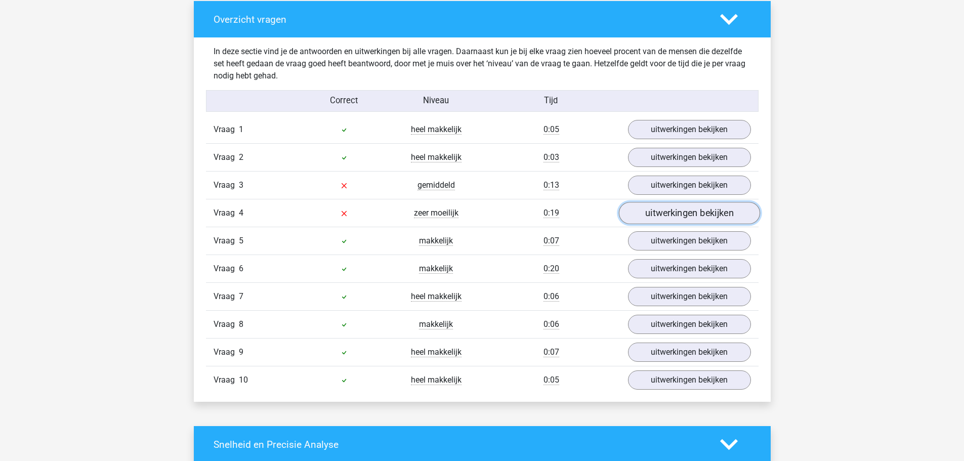
click at [659, 215] on link "uitwerkingen bekijken" at bounding box center [688, 213] width 141 height 22
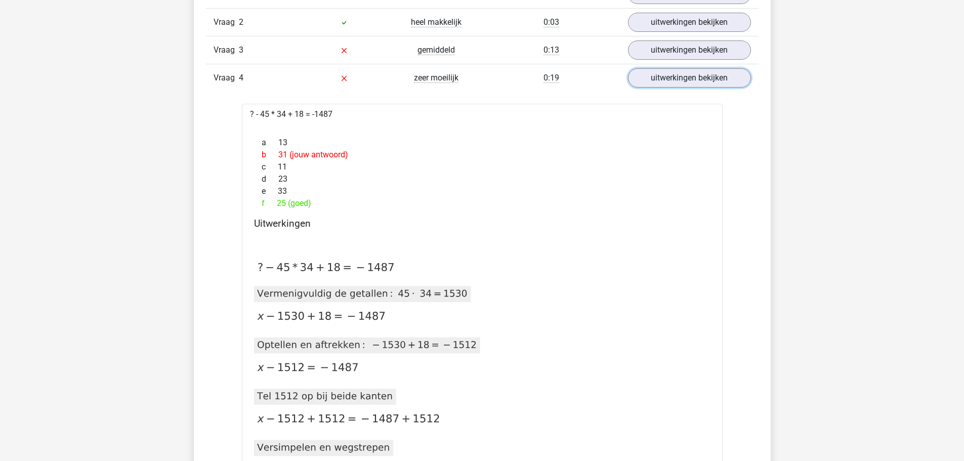
scroll to position [911, 0]
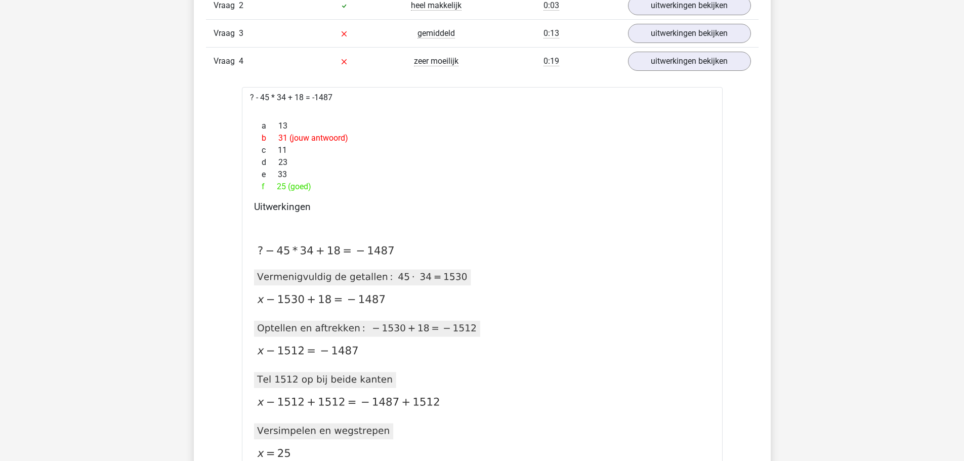
drag, startPoint x: 401, startPoint y: 278, endPoint x: 465, endPoint y: 278, distance: 64.8
click at [465, 278] on g at bounding box center [361, 277] width 209 height 9
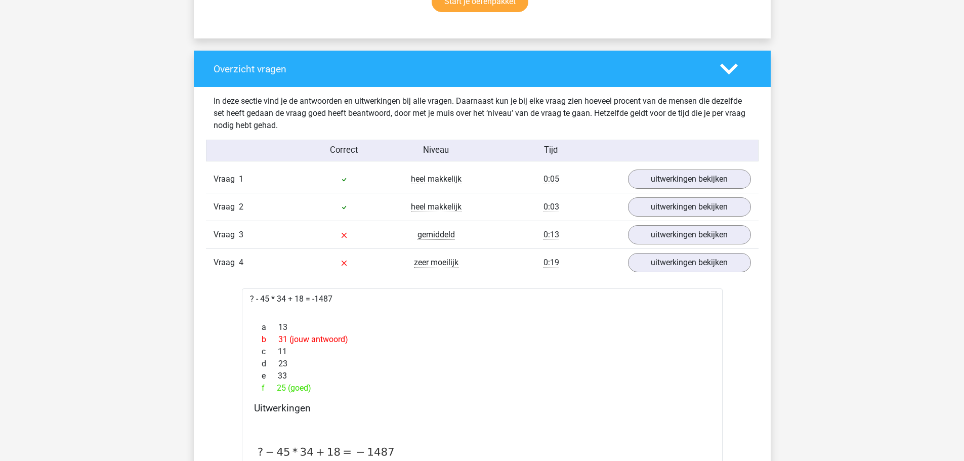
scroll to position [556, 0]
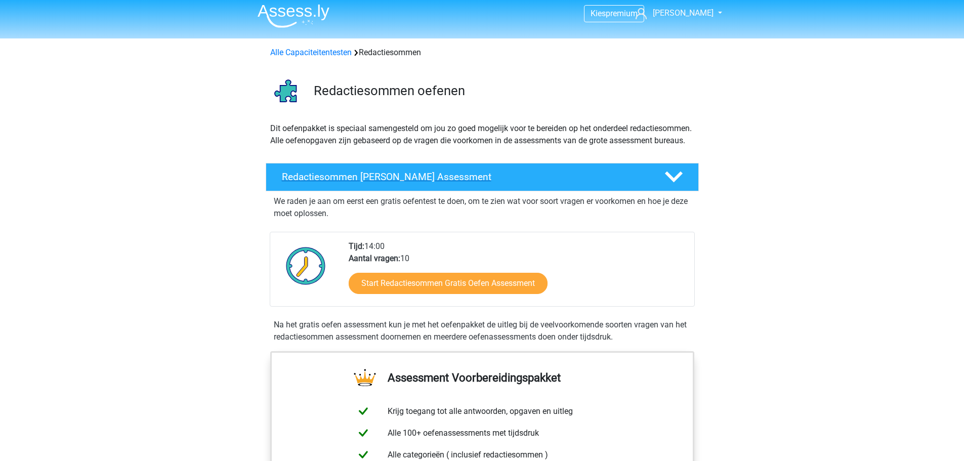
scroll to position [152, 0]
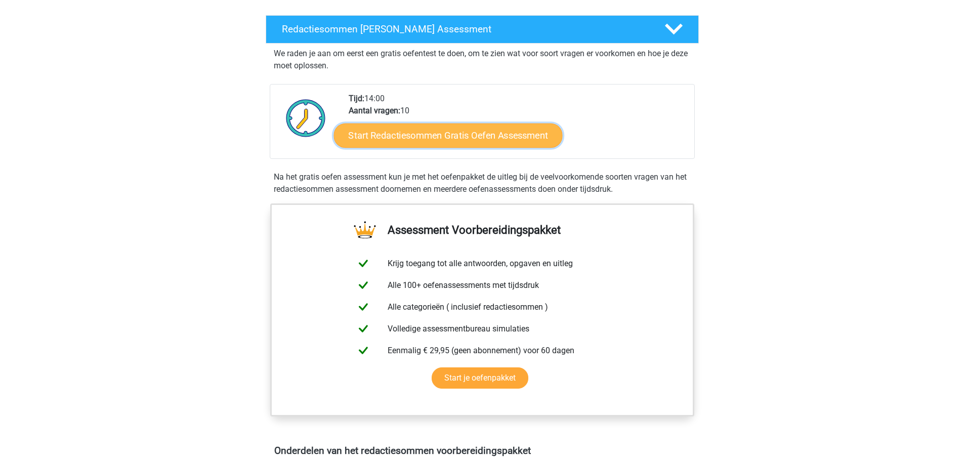
click at [458, 147] on link "Start Redactiesommen Gratis Oefen Assessment" at bounding box center [447, 135] width 229 height 24
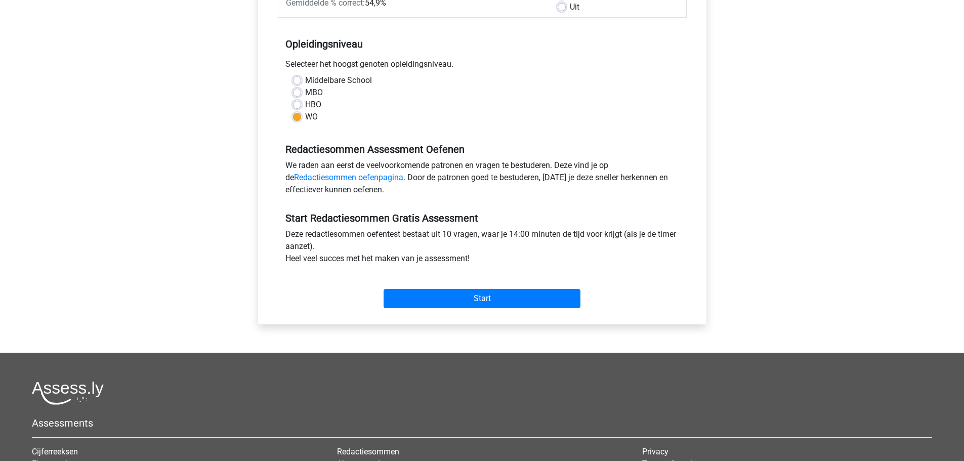
scroll to position [202, 0]
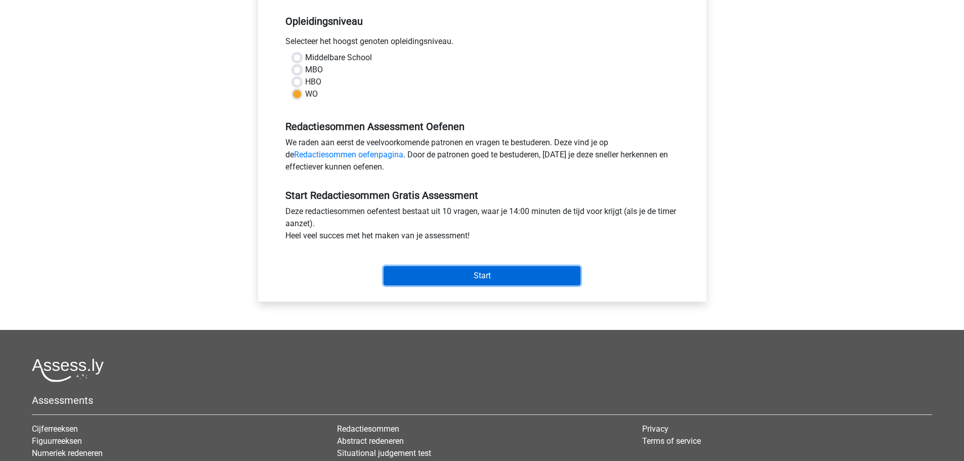
click at [464, 273] on input "Start" at bounding box center [481, 275] width 197 height 19
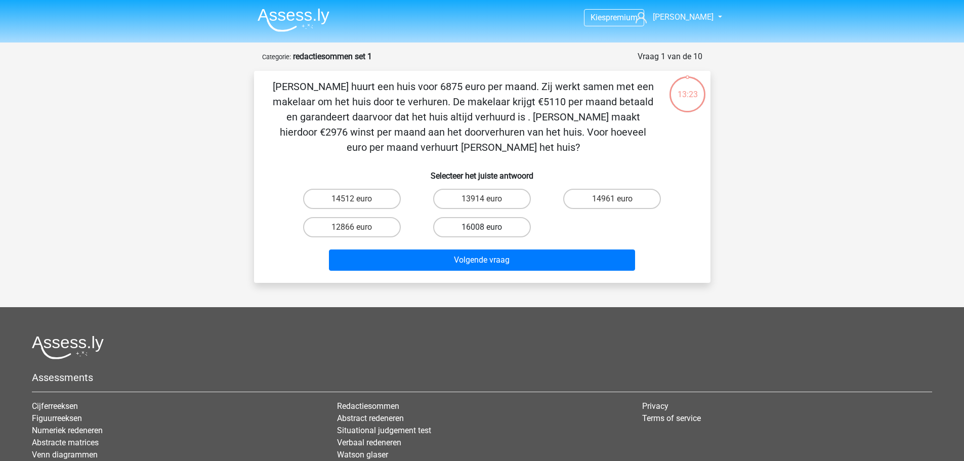
click at [474, 230] on label "16008 euro" at bounding box center [482, 227] width 98 height 20
click at [482, 230] on input "16008 euro" at bounding box center [485, 230] width 7 height 7
radio input "true"
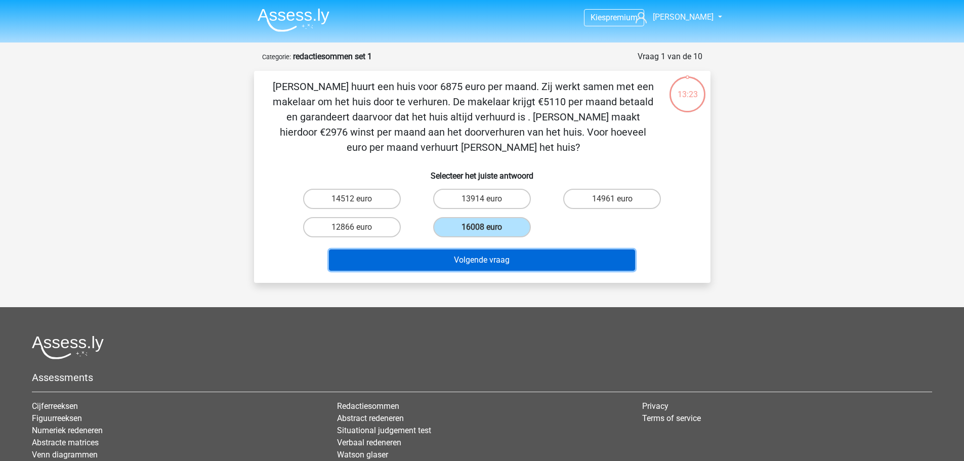
click at [480, 261] on button "Volgende vraag" at bounding box center [482, 259] width 306 height 21
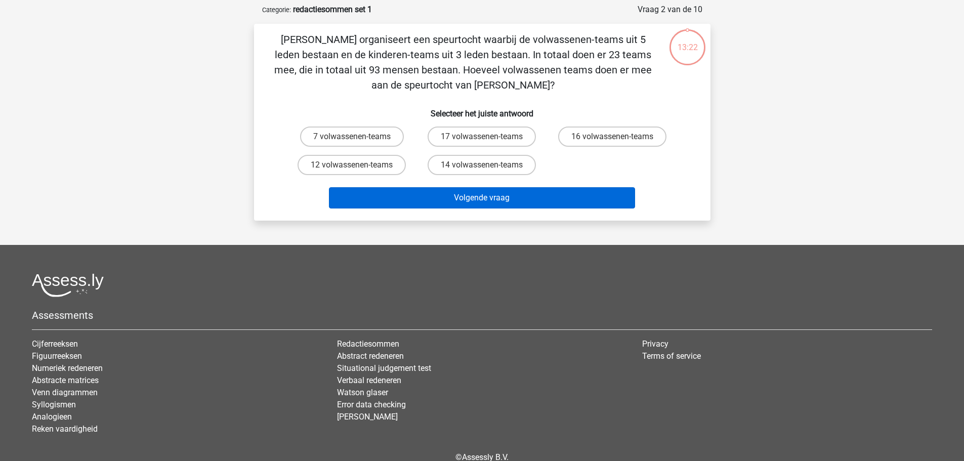
scroll to position [51, 0]
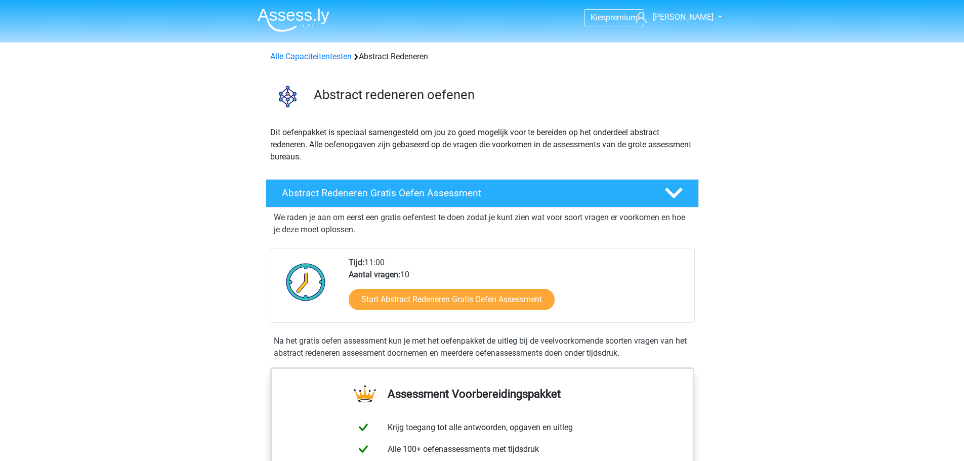
scroll to position [101, 0]
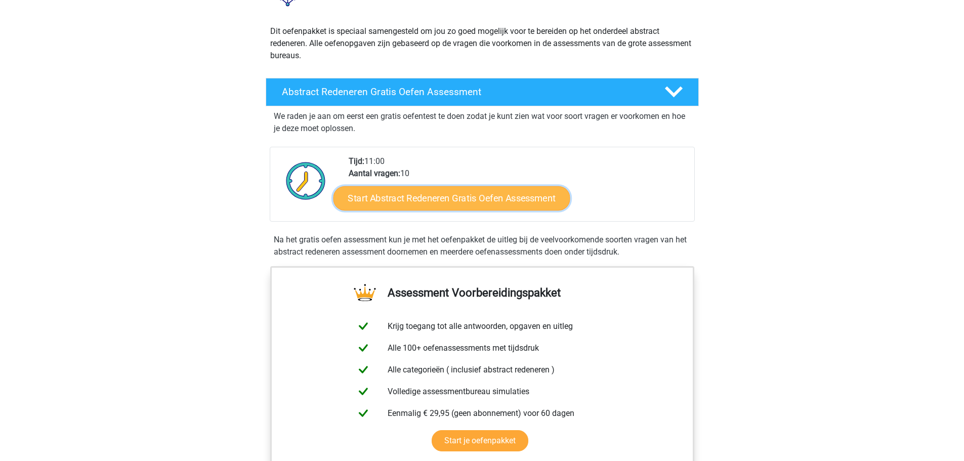
click at [444, 201] on link "Start Abstract Redeneren Gratis Oefen Assessment" at bounding box center [451, 198] width 237 height 24
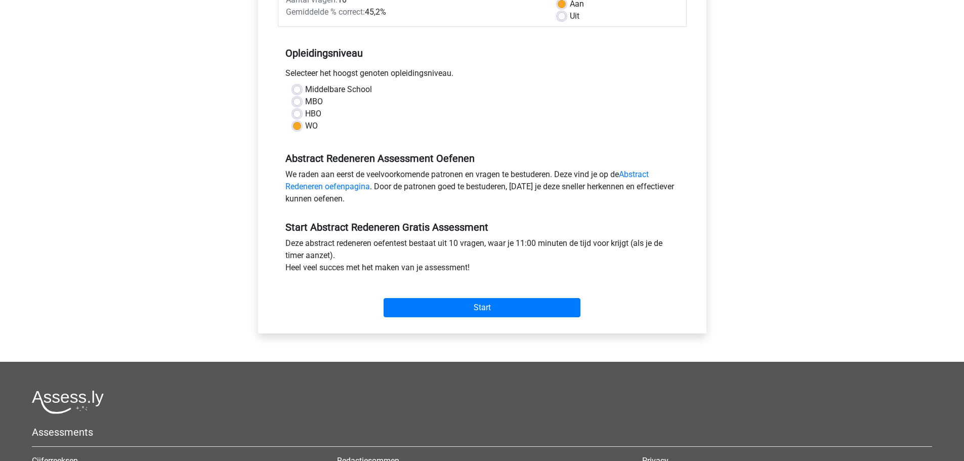
scroll to position [202, 0]
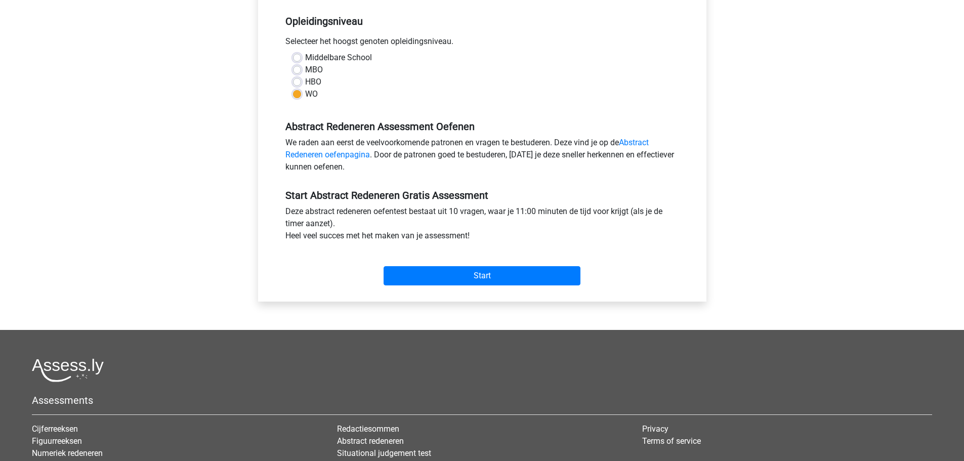
click at [477, 265] on div "Start" at bounding box center [482, 267] width 409 height 35
click at [479, 275] on input "Start" at bounding box center [481, 275] width 197 height 19
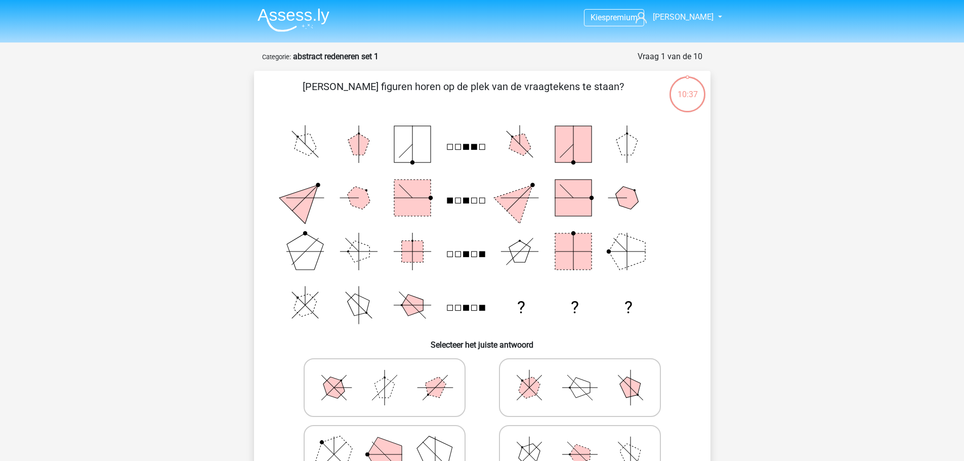
scroll to position [51, 0]
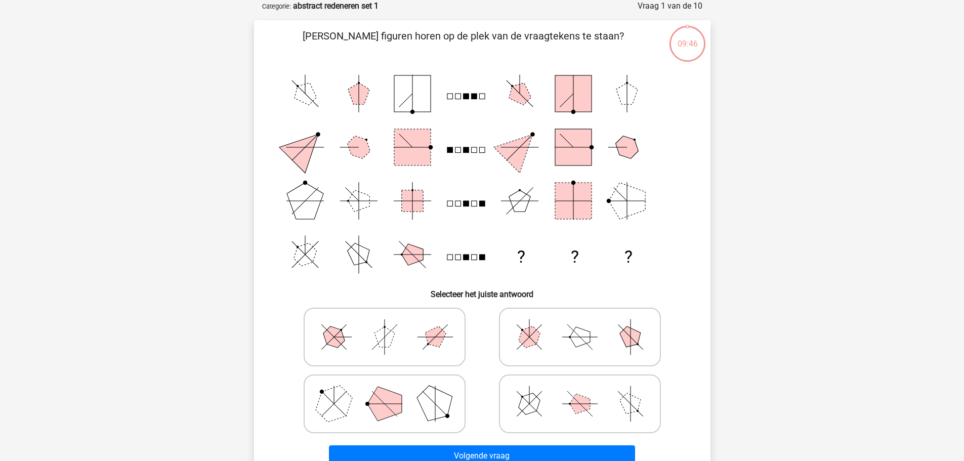
click at [419, 367] on div at bounding box center [384, 337] width 195 height 67
click at [428, 345] on icon at bounding box center [385, 337] width 152 height 51
click at [391, 324] on input "radio" at bounding box center [387, 321] width 7 height 7
radio input "true"
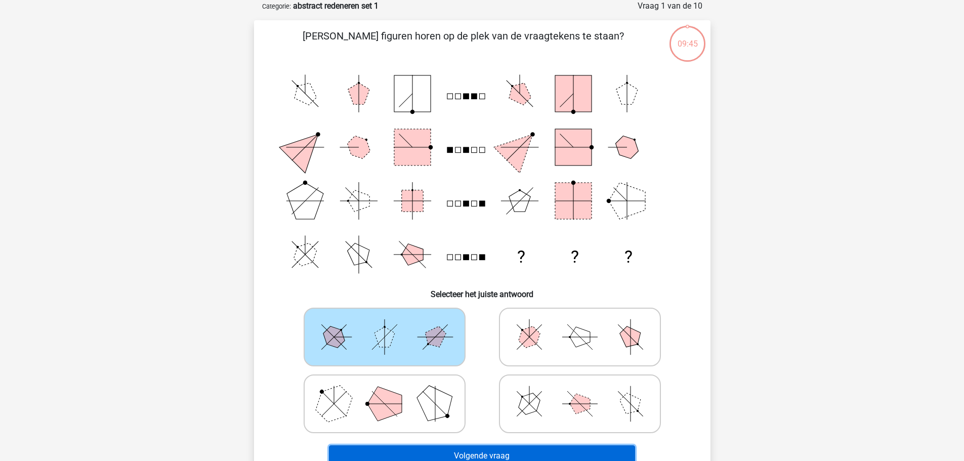
click at [496, 451] on button "Volgende vraag" at bounding box center [482, 455] width 306 height 21
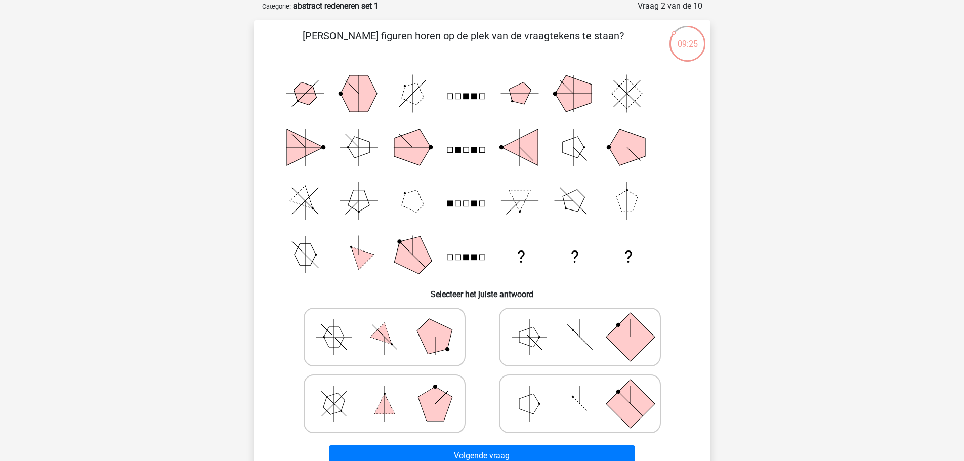
click at [545, 359] on icon at bounding box center [580, 337] width 152 height 51
click at [580, 324] on input "radio" at bounding box center [583, 321] width 7 height 7
radio input "true"
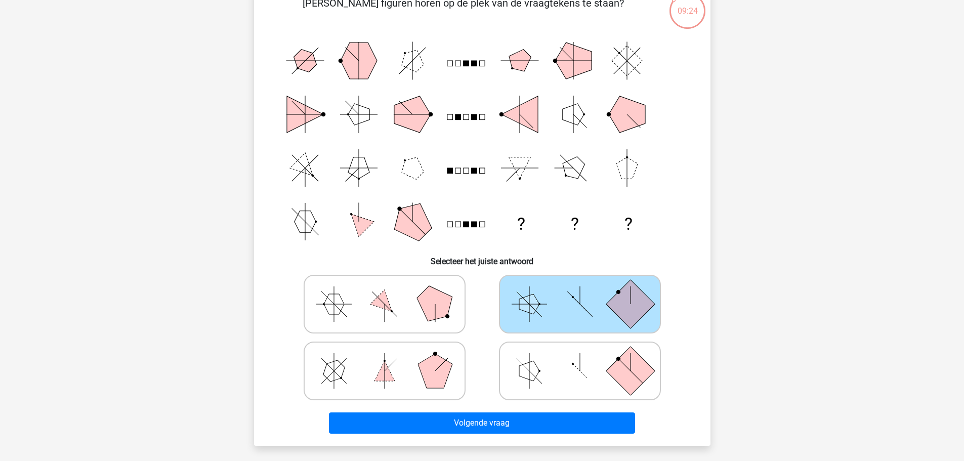
scroll to position [101, 0]
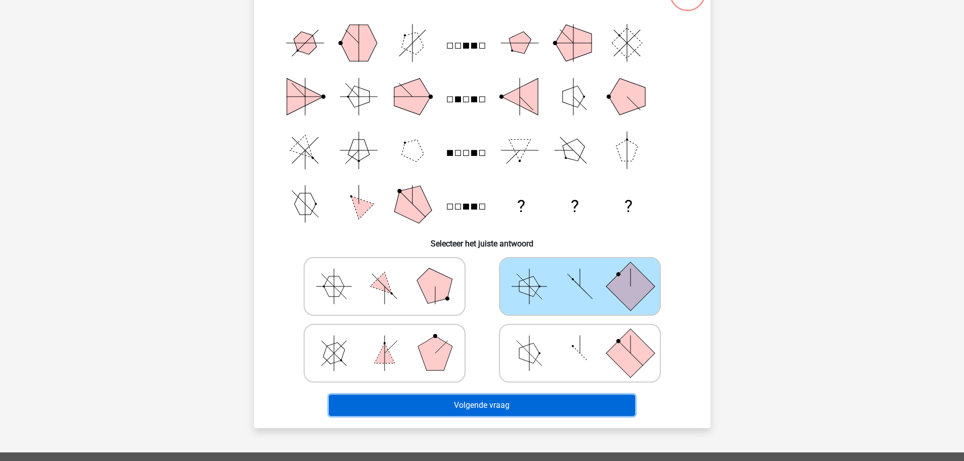
click at [538, 404] on button "Volgende vraag" at bounding box center [482, 405] width 306 height 21
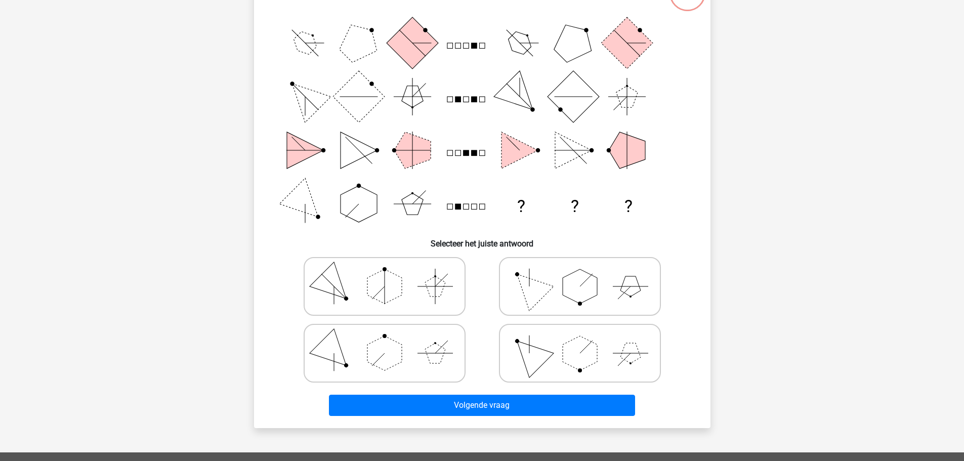
click at [543, 302] on icon at bounding box center [580, 286] width 152 height 51
click at [580, 274] on input "radio" at bounding box center [583, 270] width 7 height 7
radio input "true"
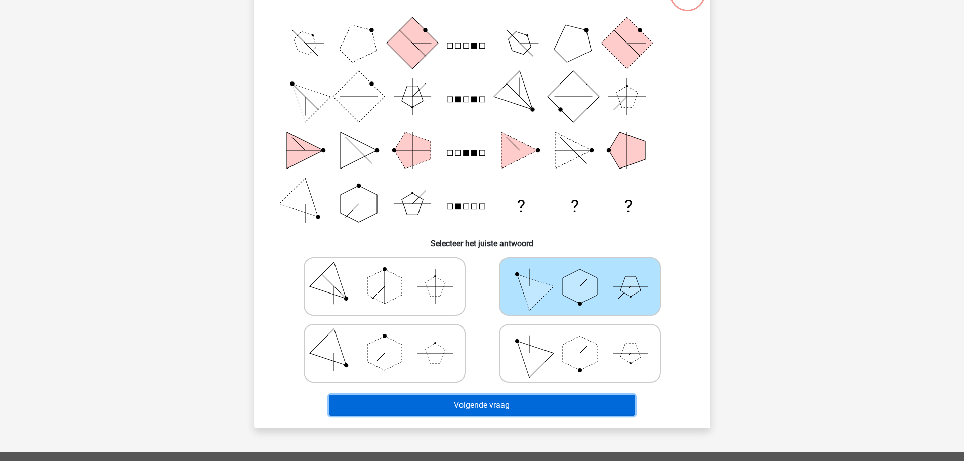
click at [518, 398] on button "Volgende vraag" at bounding box center [482, 405] width 306 height 21
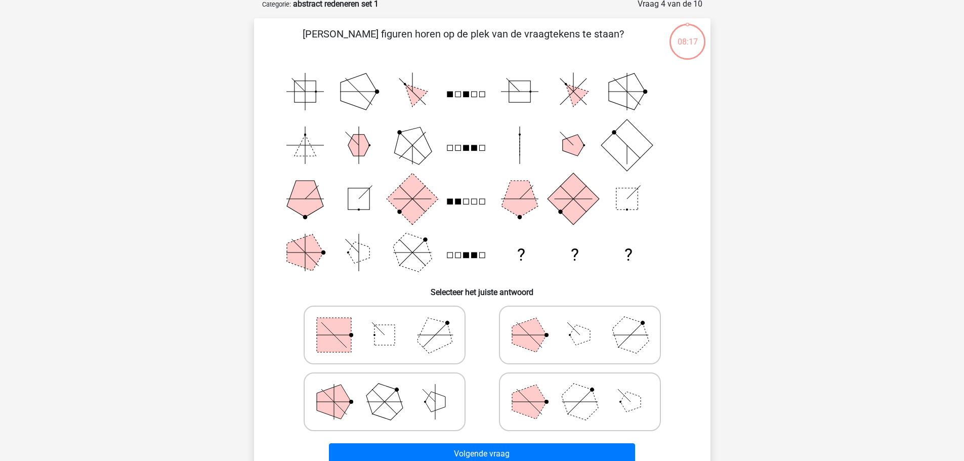
scroll to position [51, 0]
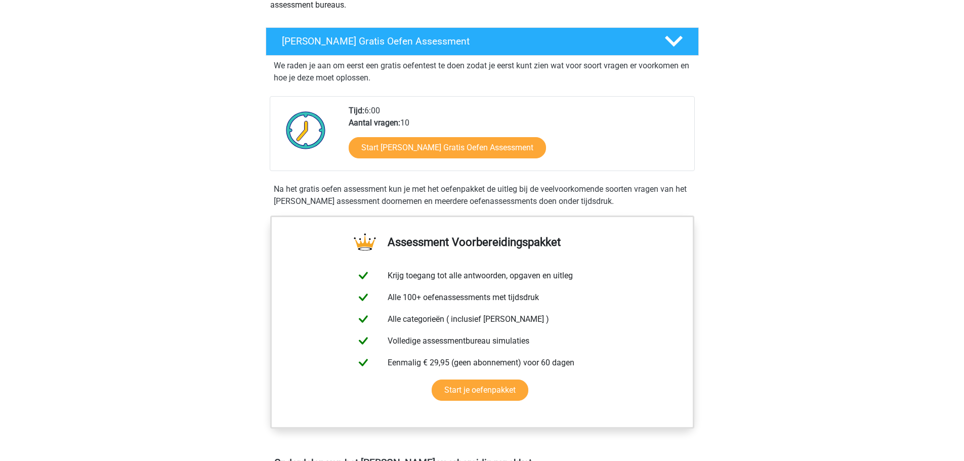
scroll to position [152, 0]
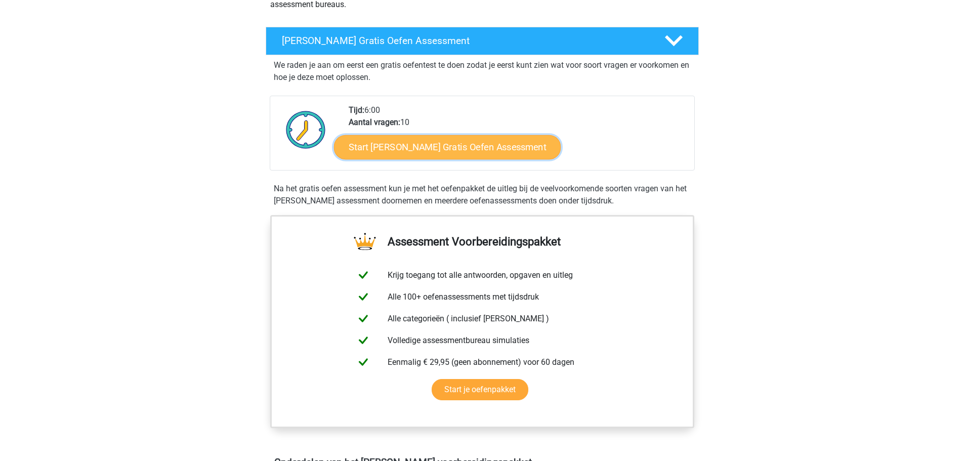
click at [482, 155] on link "Start Watson Glaser Gratis Oefen Assessment" at bounding box center [447, 147] width 227 height 24
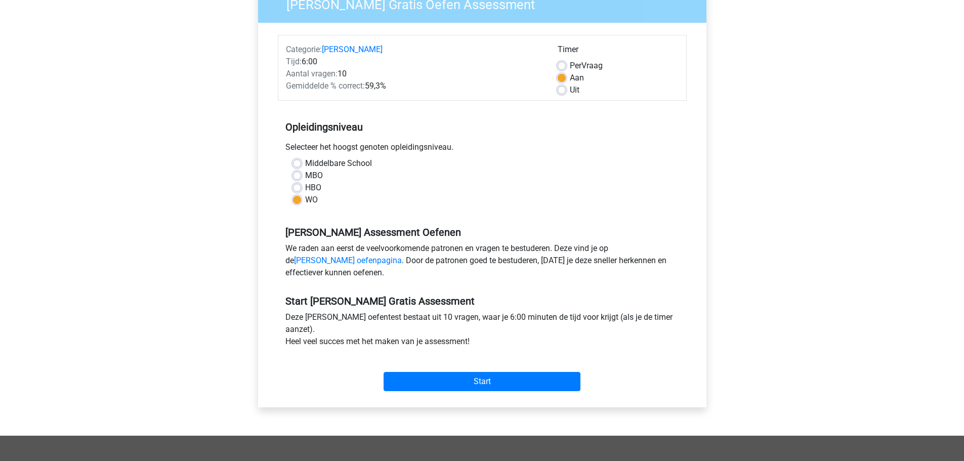
scroll to position [101, 0]
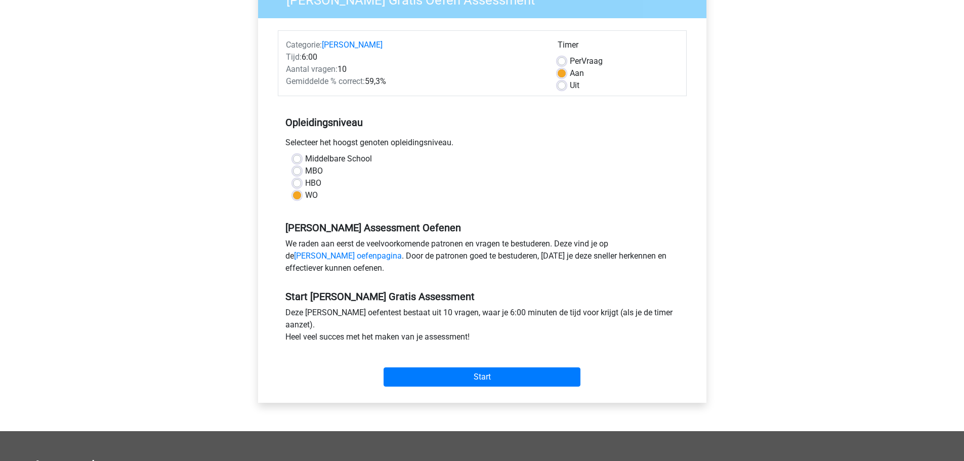
click at [455, 364] on div "Start" at bounding box center [482, 368] width 409 height 35
click at [456, 371] on input "Start" at bounding box center [481, 376] width 197 height 19
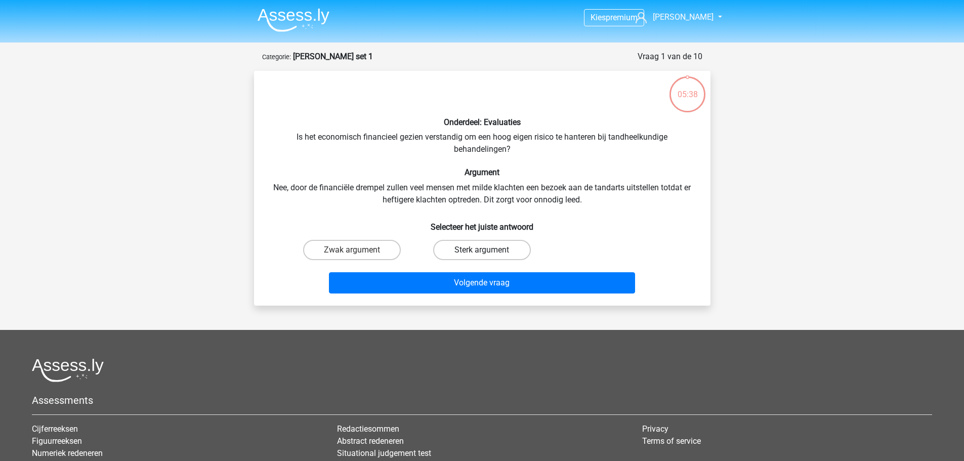
click at [477, 254] on label "Sterk argument" at bounding box center [482, 250] width 98 height 20
click at [482, 254] on input "Sterk argument" at bounding box center [485, 253] width 7 height 7
radio input "true"
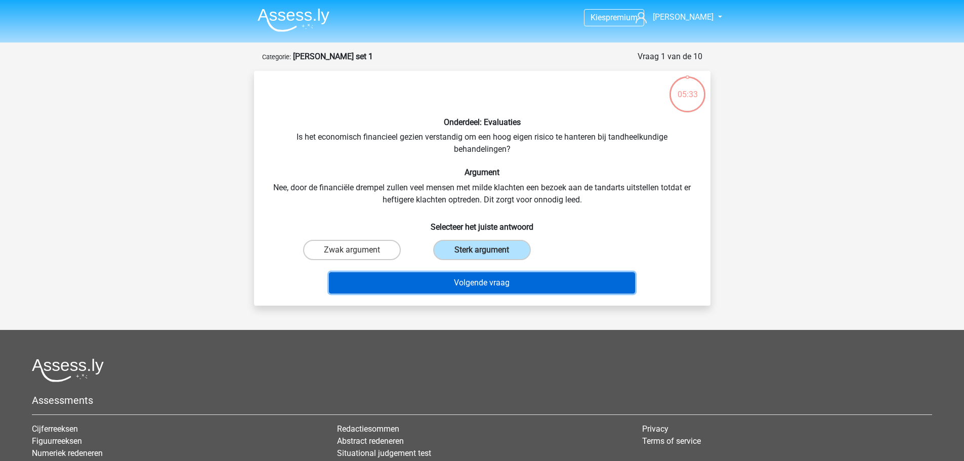
click at [485, 281] on button "Volgende vraag" at bounding box center [482, 282] width 306 height 21
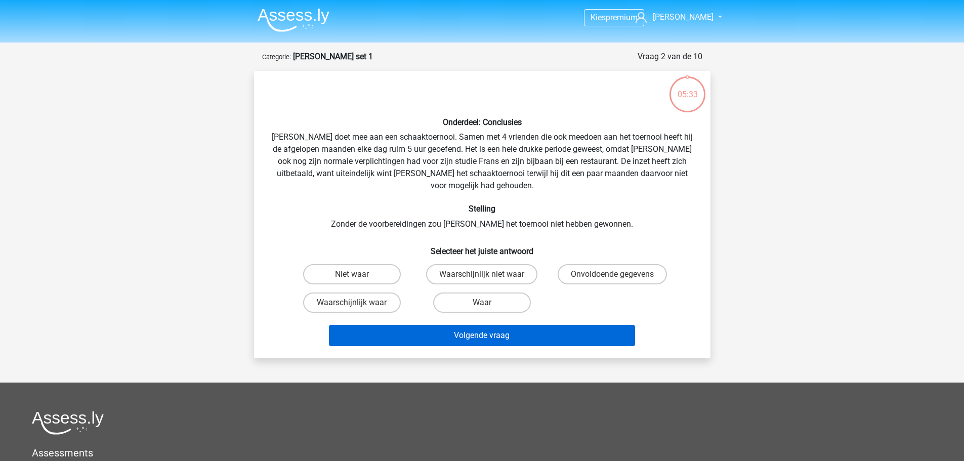
scroll to position [51, 0]
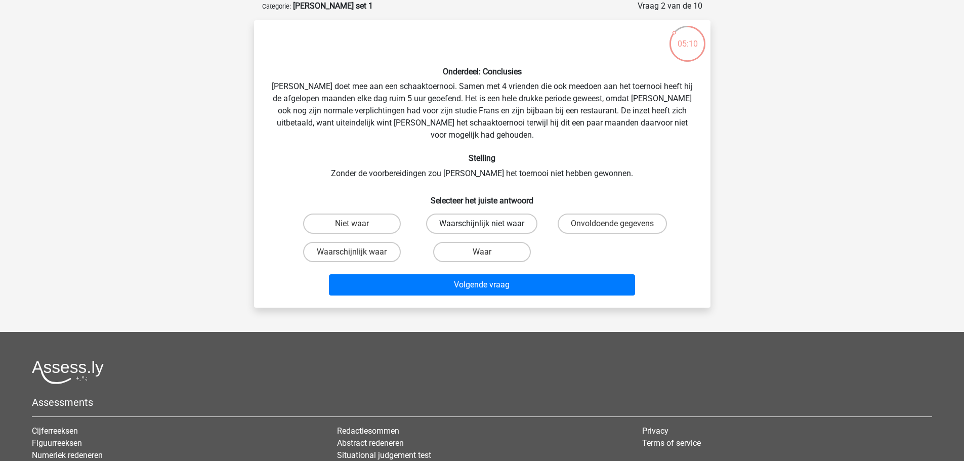
drag, startPoint x: 514, startPoint y: 207, endPoint x: 459, endPoint y: 217, distance: 56.0
drag, startPoint x: 459, startPoint y: 217, endPoint x: 420, endPoint y: 244, distance: 47.9
click at [421, 244] on div "Waar" at bounding box center [482, 252] width 122 height 20
click at [612, 213] on label "Onvoldoende gegevens" at bounding box center [611, 223] width 109 height 20
click at [612, 224] on input "Onvoldoende gegevens" at bounding box center [615, 227] width 7 height 7
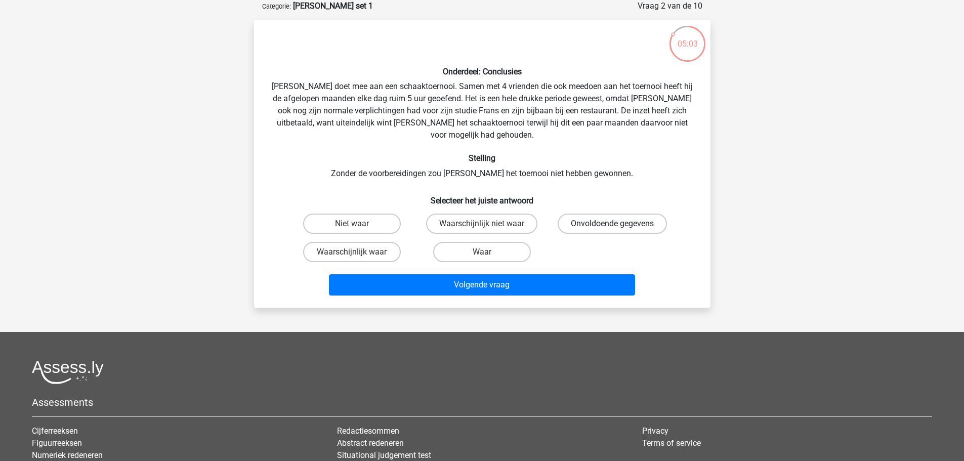
radio input "true"
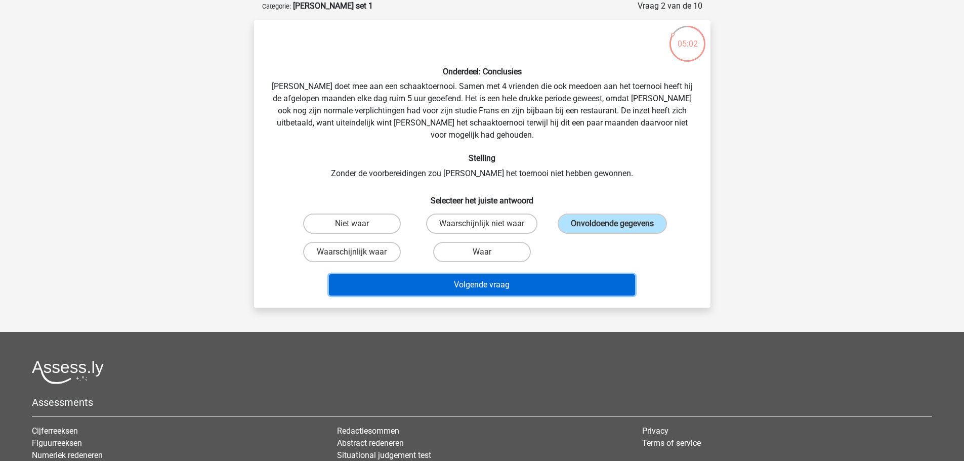
click at [555, 275] on button "Volgende vraag" at bounding box center [482, 284] width 306 height 21
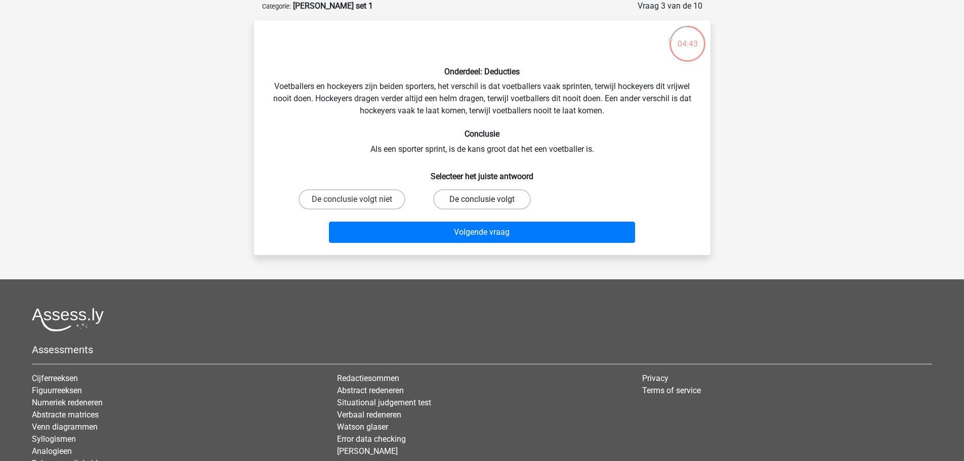
click at [476, 203] on label "De conclusie volgt" at bounding box center [482, 199] width 98 height 20
click at [482, 203] on input "De conclusie volgt" at bounding box center [485, 202] width 7 height 7
radio input "true"
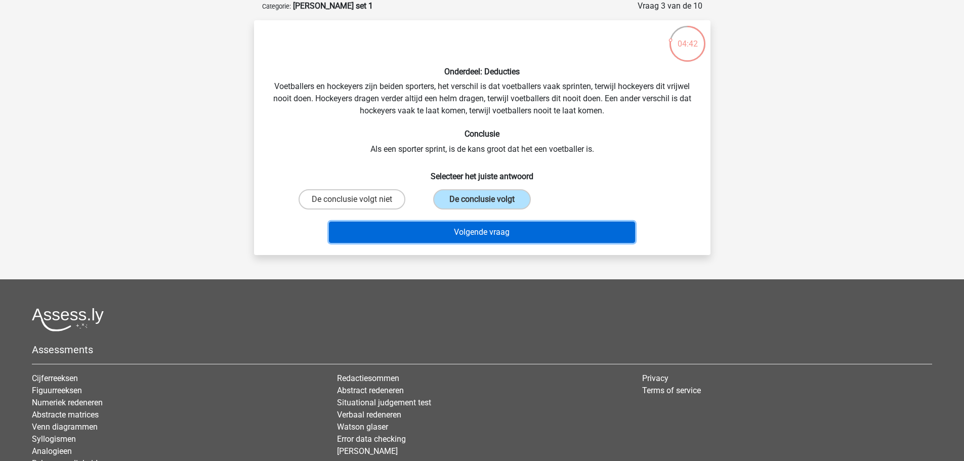
click at [491, 237] on button "Volgende vraag" at bounding box center [482, 232] width 306 height 21
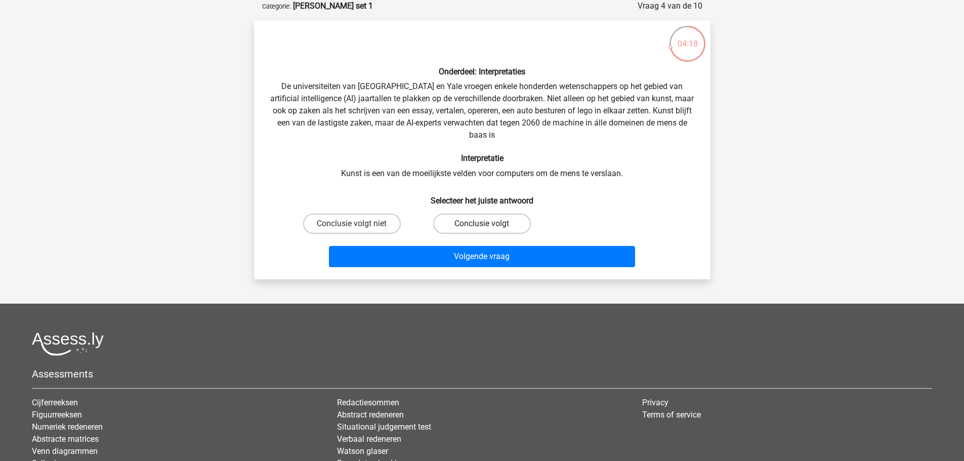
click at [464, 223] on label "Conclusie volgt" at bounding box center [482, 223] width 98 height 20
click at [482, 224] on input "Conclusie volgt" at bounding box center [485, 227] width 7 height 7
radio input "true"
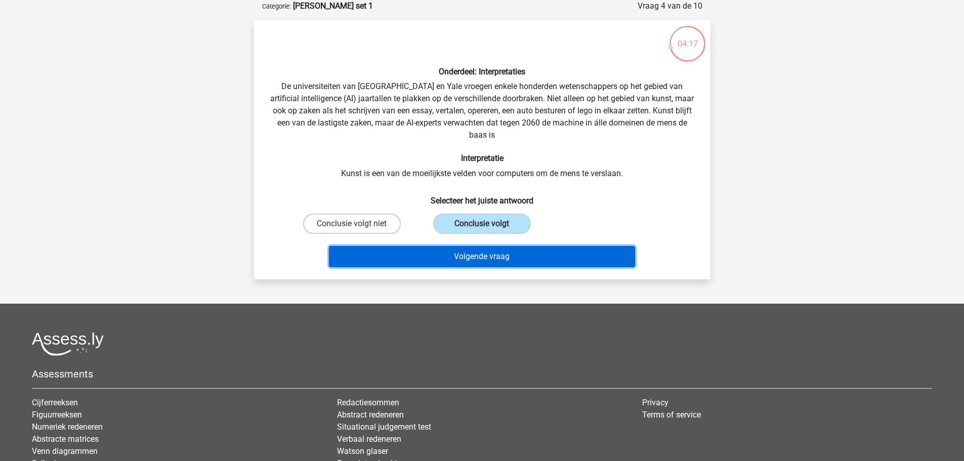
click at [493, 254] on button "Volgende vraag" at bounding box center [482, 256] width 306 height 21
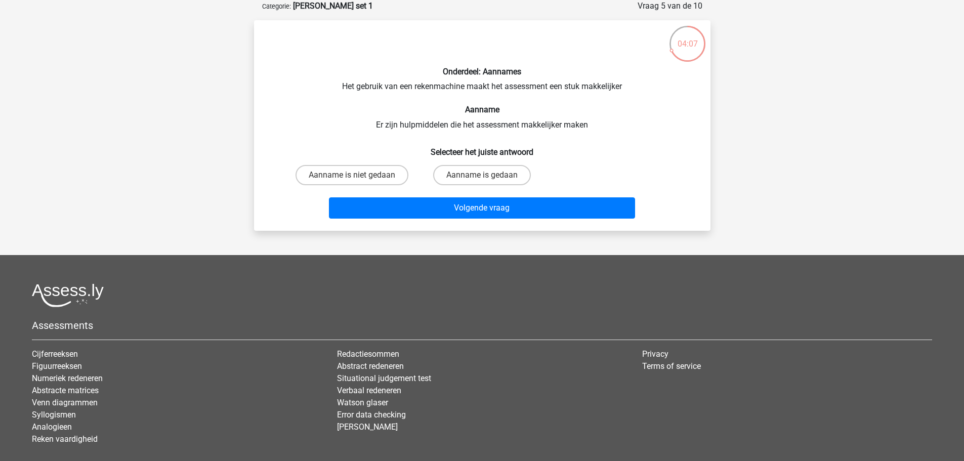
click at [485, 175] on input "Aanname is gedaan" at bounding box center [485, 178] width 7 height 7
radio input "true"
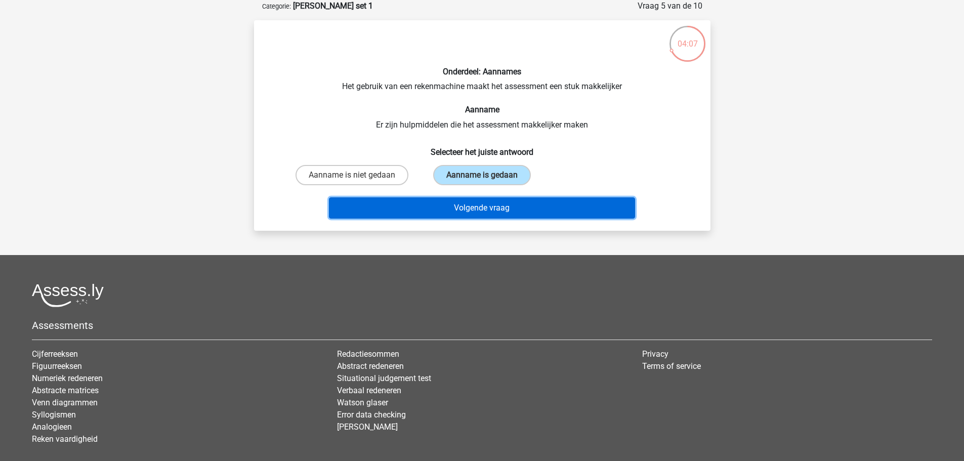
click at [486, 204] on button "Volgende vraag" at bounding box center [482, 207] width 306 height 21
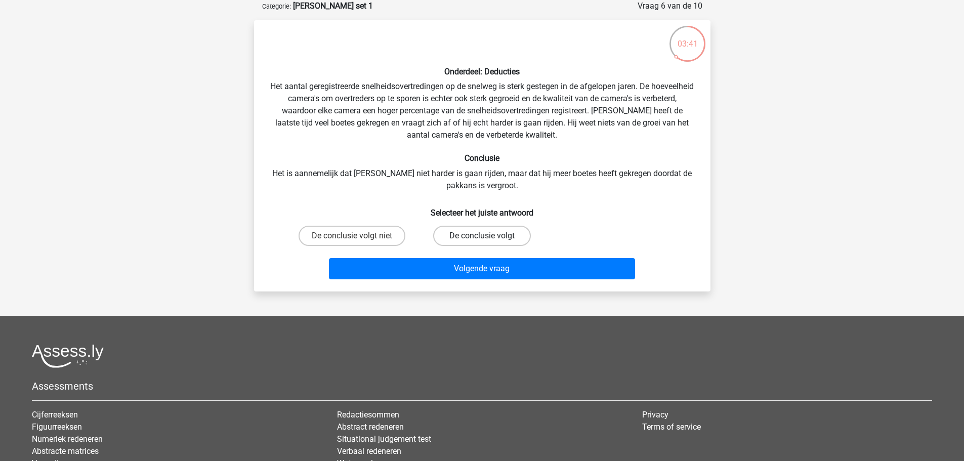
click at [475, 239] on label "De conclusie volgt" at bounding box center [482, 236] width 98 height 20
click at [482, 239] on input "De conclusie volgt" at bounding box center [485, 239] width 7 height 7
radio input "true"
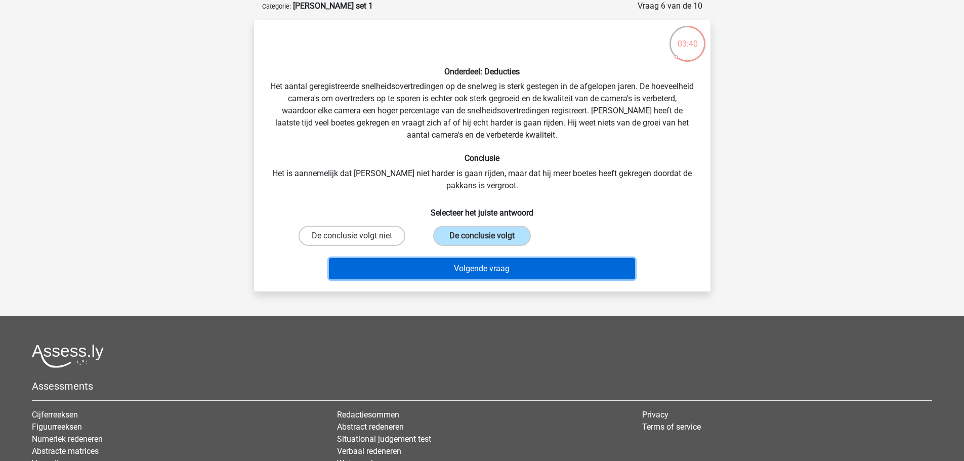
click at [501, 270] on button "Volgende vraag" at bounding box center [482, 268] width 306 height 21
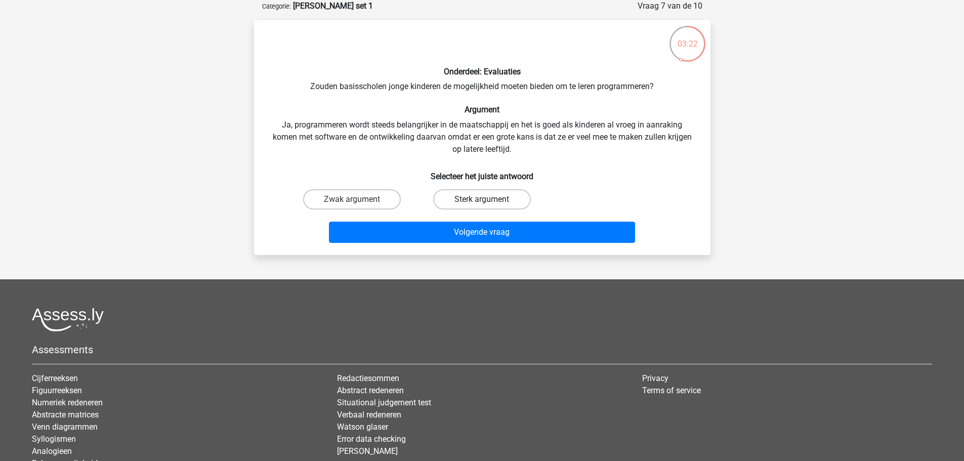
click at [514, 207] on label "Sterk argument" at bounding box center [482, 199] width 98 height 20
click at [488, 206] on input "Sterk argument" at bounding box center [485, 202] width 7 height 7
radio input "true"
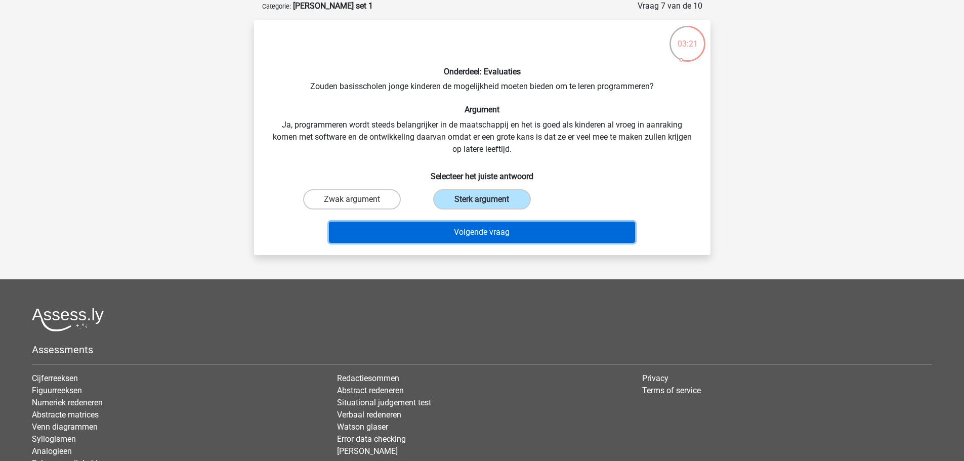
click at [511, 228] on button "Volgende vraag" at bounding box center [482, 232] width 306 height 21
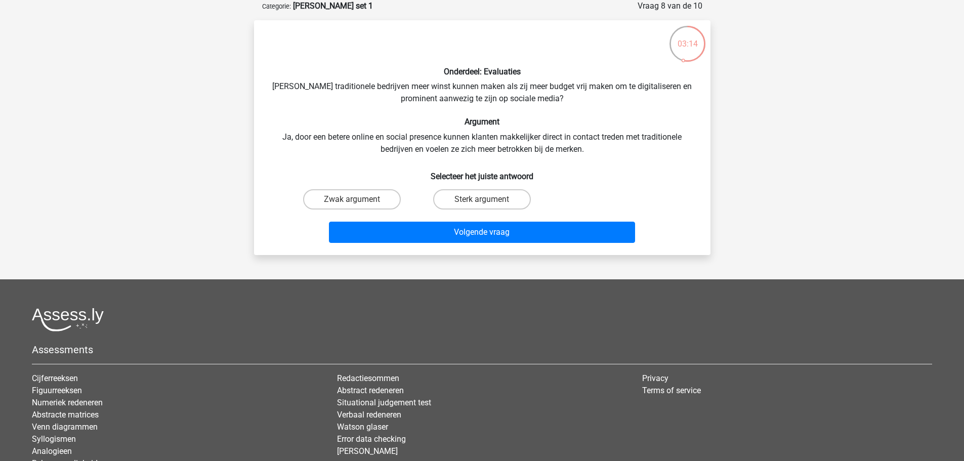
drag, startPoint x: 614, startPoint y: 193, endPoint x: 796, endPoint y: 148, distance: 187.7
click at [796, 148] on div "Kies premium Mattijs djamatt.eistrall@gmail.com" at bounding box center [482, 247] width 964 height 597
click at [358, 200] on input "Zwak argument" at bounding box center [355, 202] width 7 height 7
radio input "true"
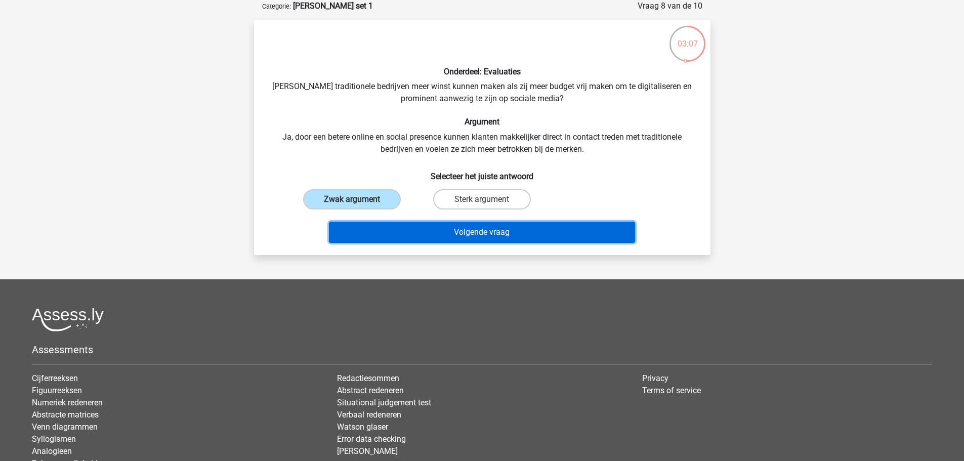
click at [457, 229] on button "Volgende vraag" at bounding box center [482, 232] width 306 height 21
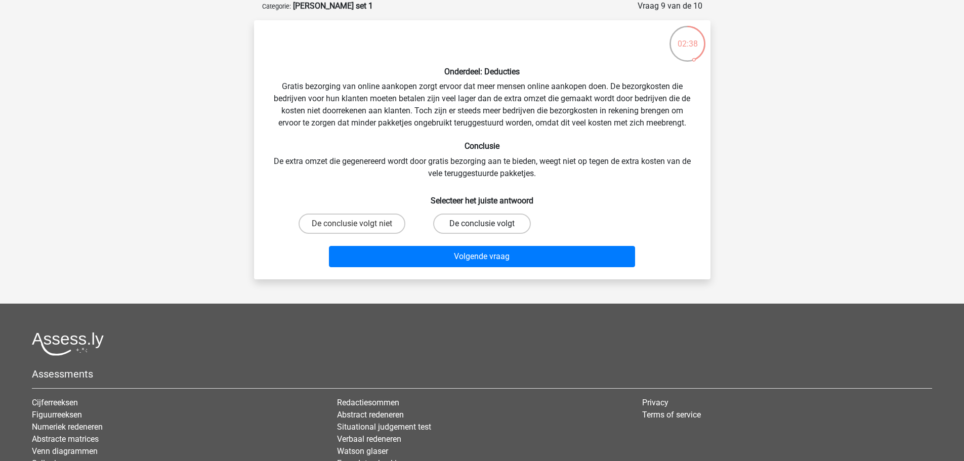
click at [491, 222] on label "De conclusie volgt" at bounding box center [482, 223] width 98 height 20
click at [488, 224] on input "De conclusie volgt" at bounding box center [485, 227] width 7 height 7
radio input "true"
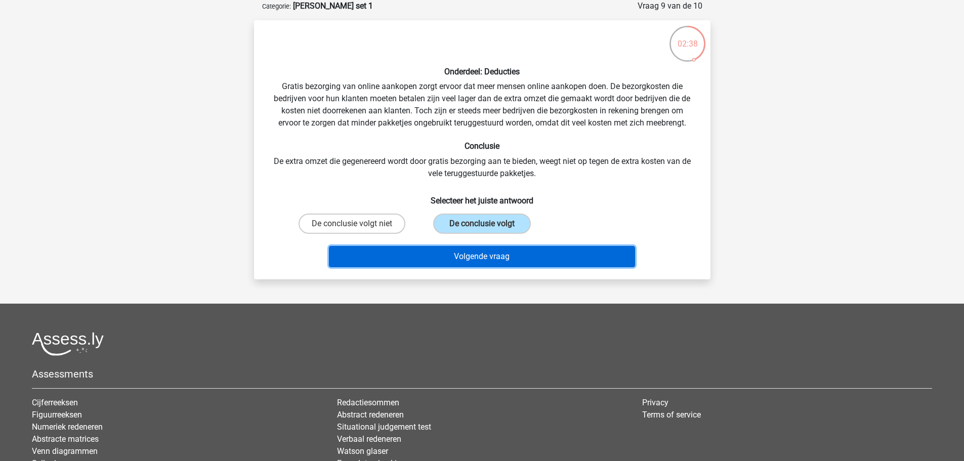
click at [509, 261] on button "Volgende vraag" at bounding box center [482, 256] width 306 height 21
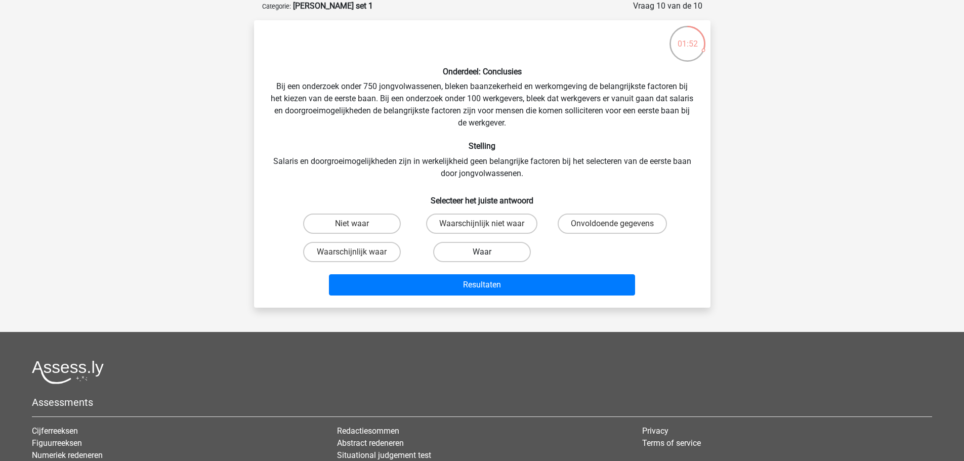
click at [490, 248] on label "Waar" at bounding box center [482, 252] width 98 height 20
click at [488, 252] on input "Waar" at bounding box center [485, 255] width 7 height 7
radio input "true"
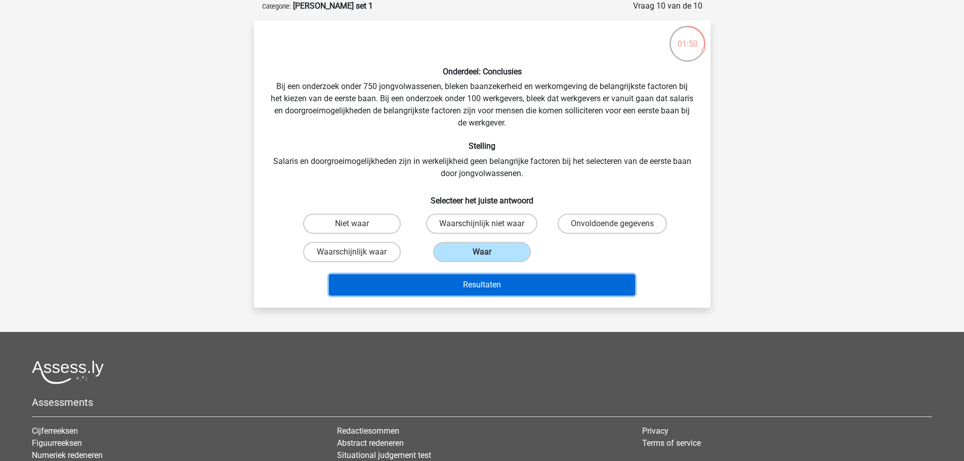
click at [502, 288] on button "Resultaten" at bounding box center [482, 284] width 306 height 21
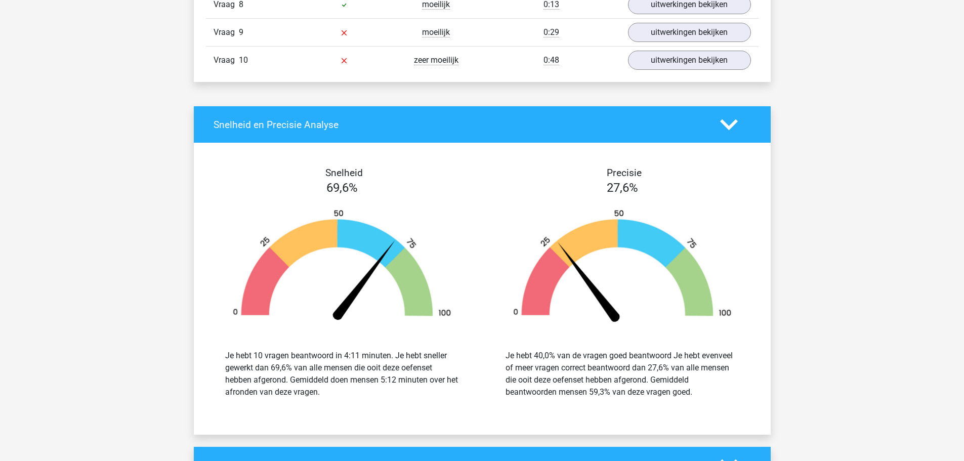
scroll to position [1113, 0]
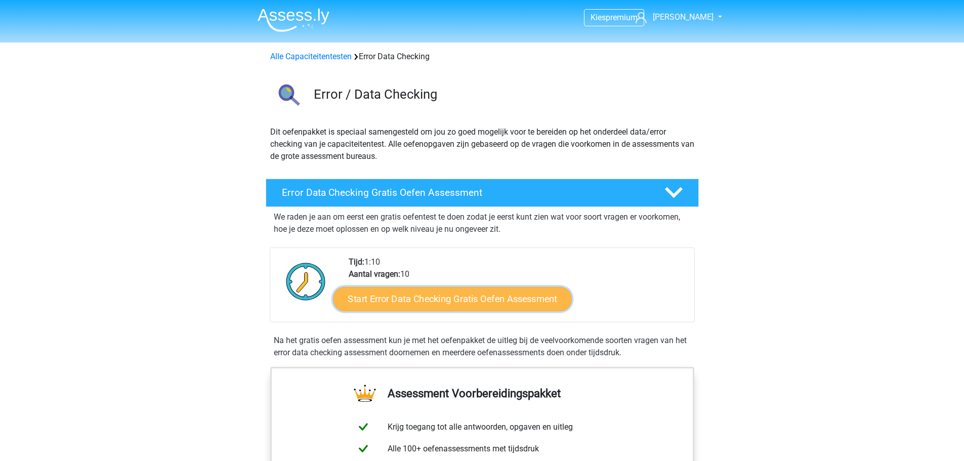
click at [490, 297] on link "Start Error Data Checking Gratis Oefen Assessment" at bounding box center [452, 299] width 239 height 24
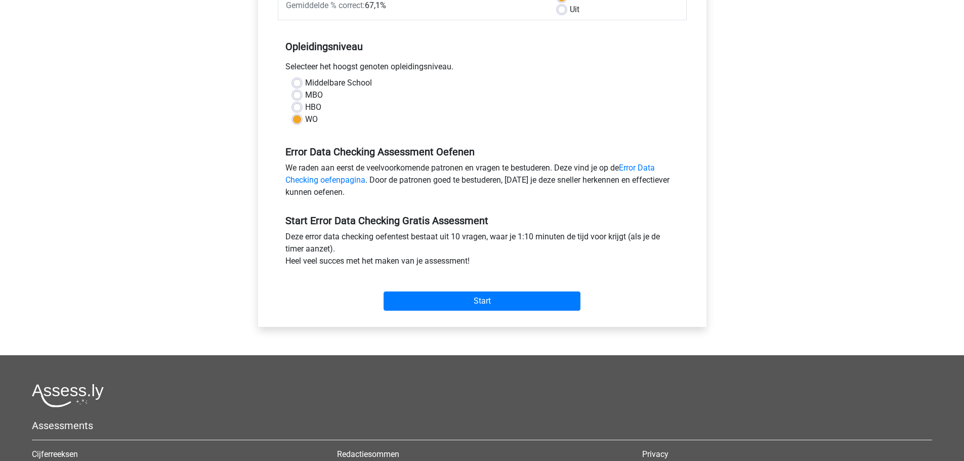
scroll to position [202, 0]
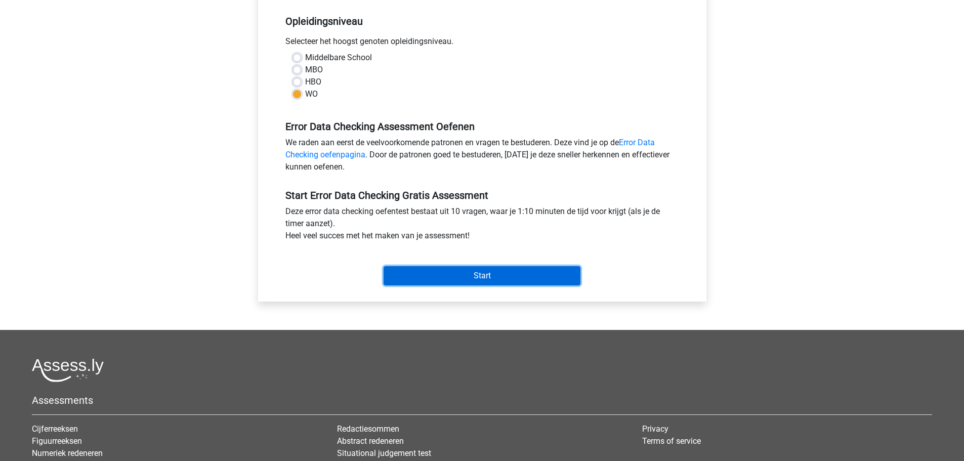
click at [508, 280] on input "Start" at bounding box center [481, 275] width 197 height 19
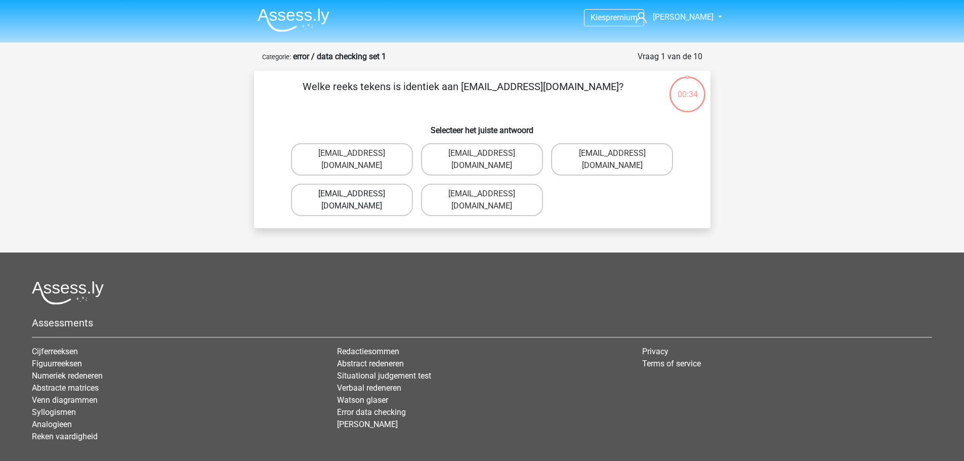
click at [389, 185] on label "[EMAIL_ADDRESS][DOMAIN_NAME]" at bounding box center [352, 200] width 122 height 32
click at [358, 194] on input "Evie_Meade@jointmail.com.uk" at bounding box center [355, 197] width 7 height 7
radio input "true"
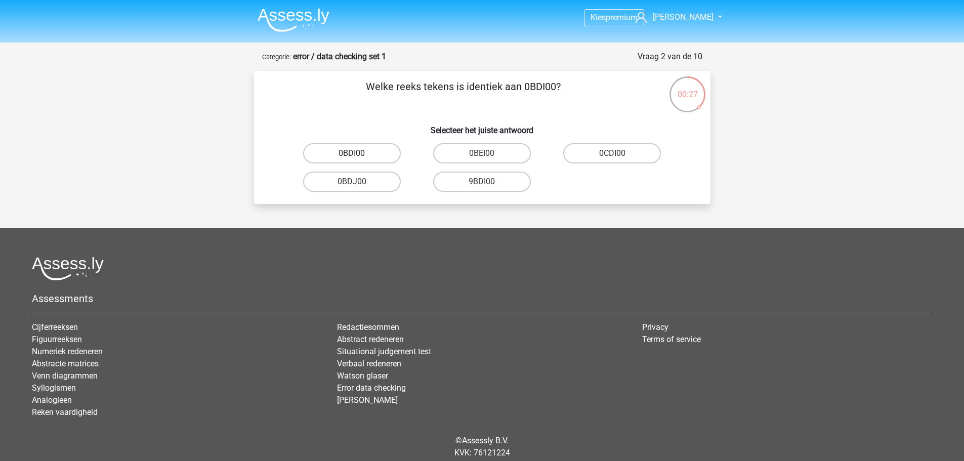
click at [374, 154] on label "0BDI00" at bounding box center [352, 153] width 98 height 20
click at [358, 154] on input "0BDI00" at bounding box center [355, 156] width 7 height 7
radio input "true"
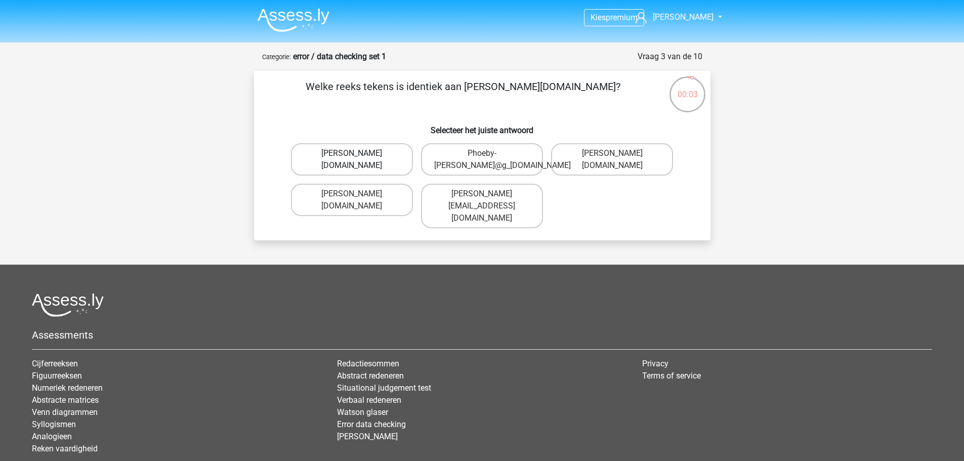
click at [399, 163] on label "Phoebe-Patterson@g_mail.gr" at bounding box center [352, 159] width 122 height 32
click at [358, 160] on input "Phoebe-Patterson@g_mail.gr" at bounding box center [355, 156] width 7 height 7
radio input "true"
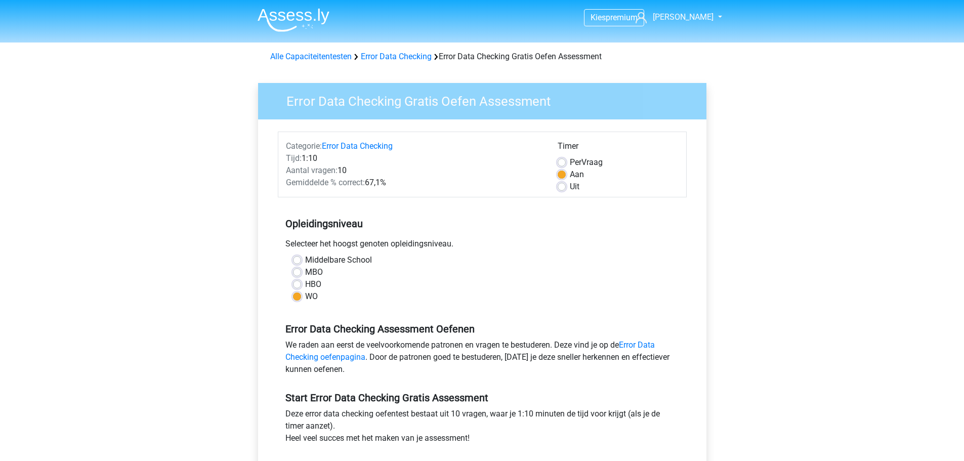
scroll to position [202, 0]
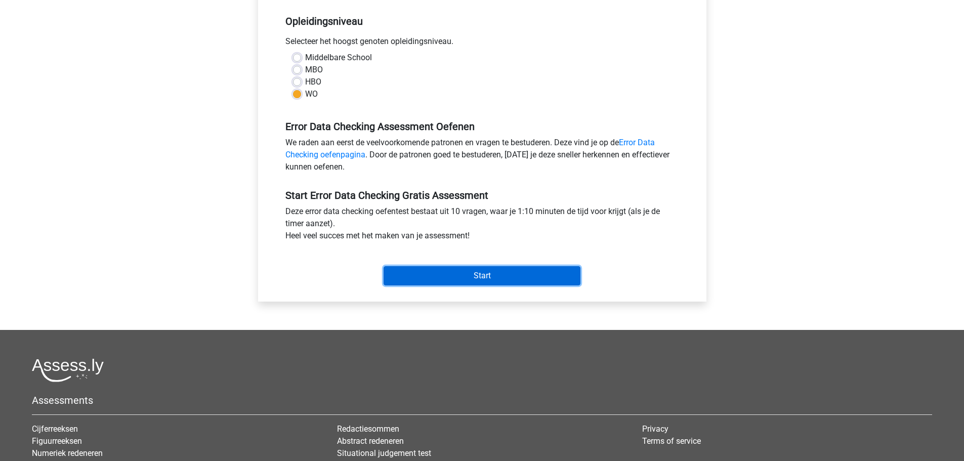
click at [485, 275] on input "Start" at bounding box center [481, 275] width 197 height 19
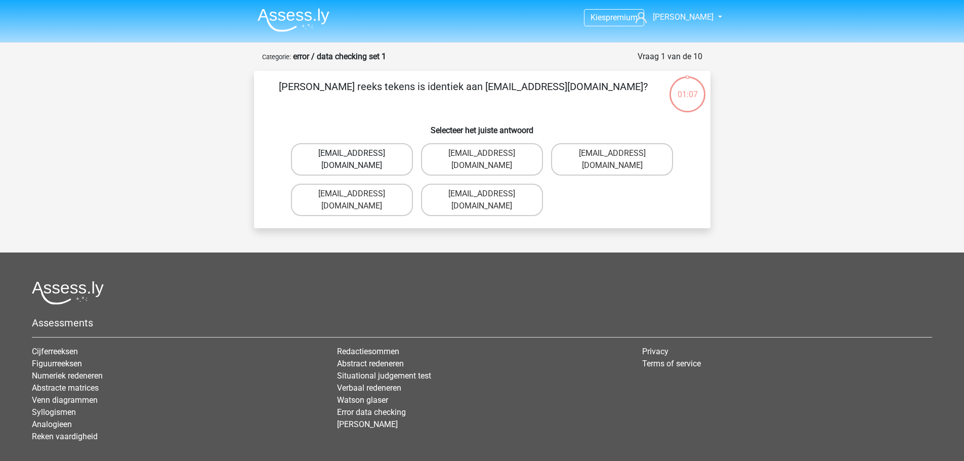
click at [382, 151] on label "[EMAIL_ADDRESS][DOMAIN_NAME]" at bounding box center [352, 159] width 122 height 32
click at [358, 153] on input "[EMAIL_ADDRESS][DOMAIN_NAME]" at bounding box center [355, 156] width 7 height 7
radio input "true"
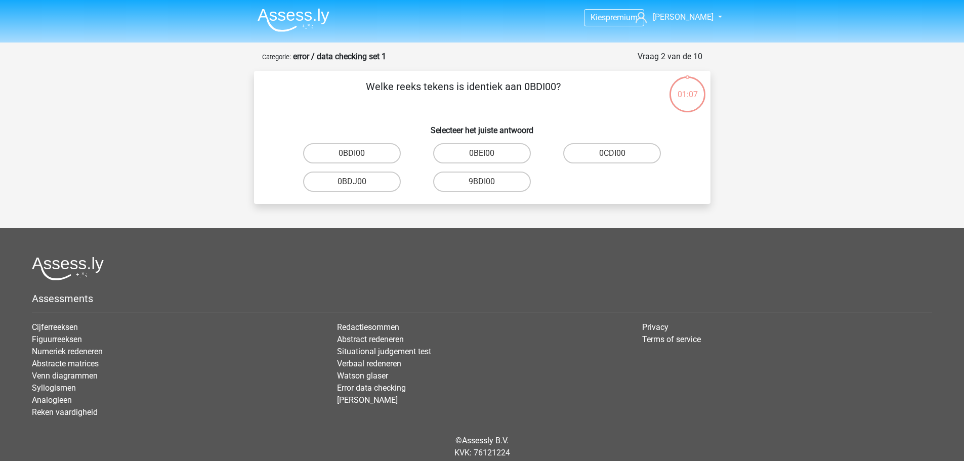
scroll to position [34, 0]
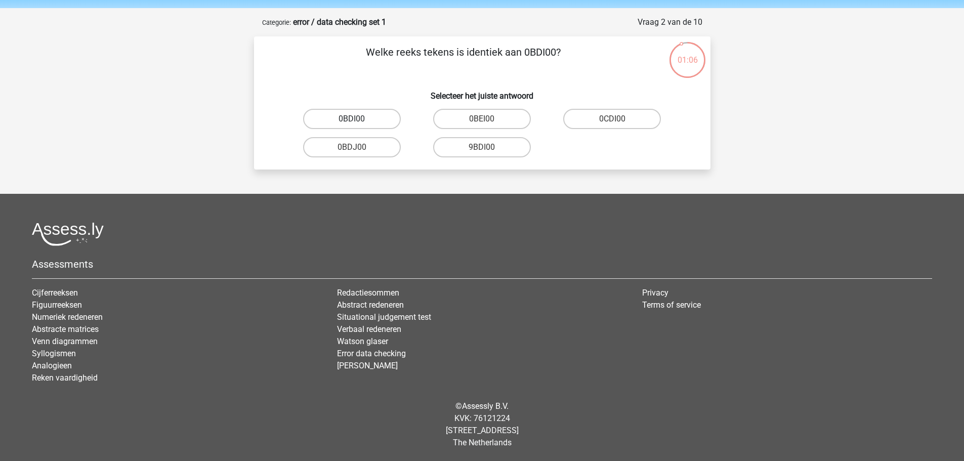
click at [366, 121] on label "0BDI00" at bounding box center [352, 119] width 98 height 20
click at [358, 121] on input "0BDI00" at bounding box center [355, 122] width 7 height 7
radio input "true"
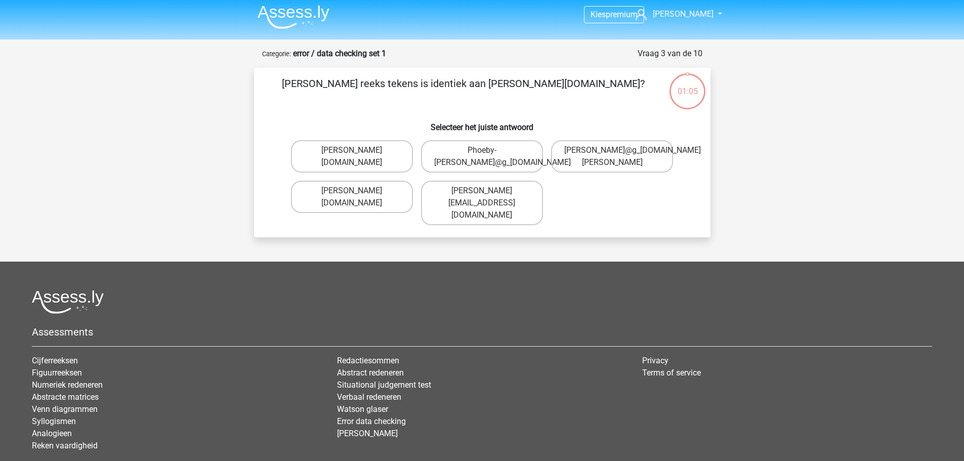
scroll to position [0, 0]
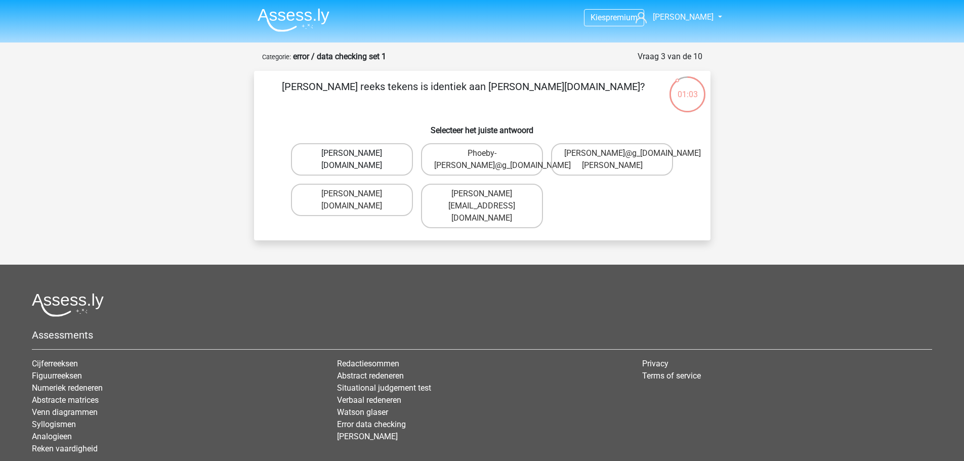
click at [375, 155] on label "Phoebe-Patterson@g_mail.gr" at bounding box center [352, 159] width 122 height 32
click at [358, 155] on input "Phoebe-Patterson@g_mail.gr" at bounding box center [355, 156] width 7 height 7
radio input "true"
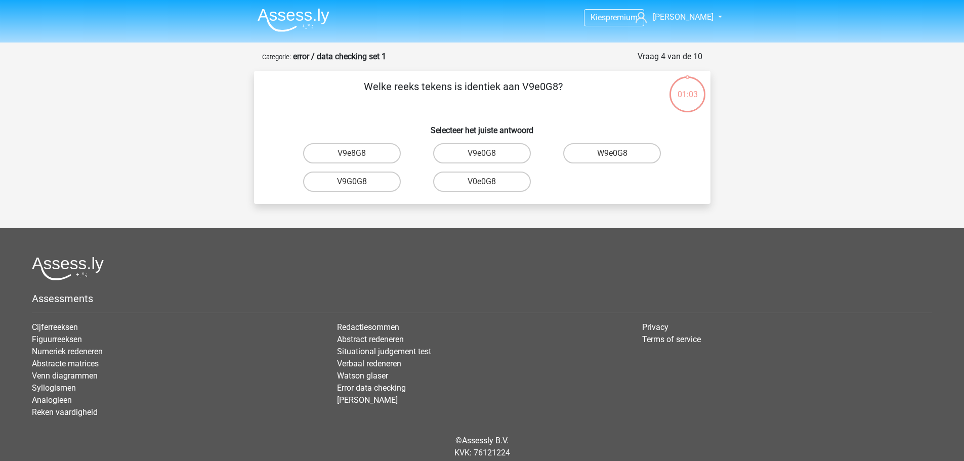
scroll to position [34, 0]
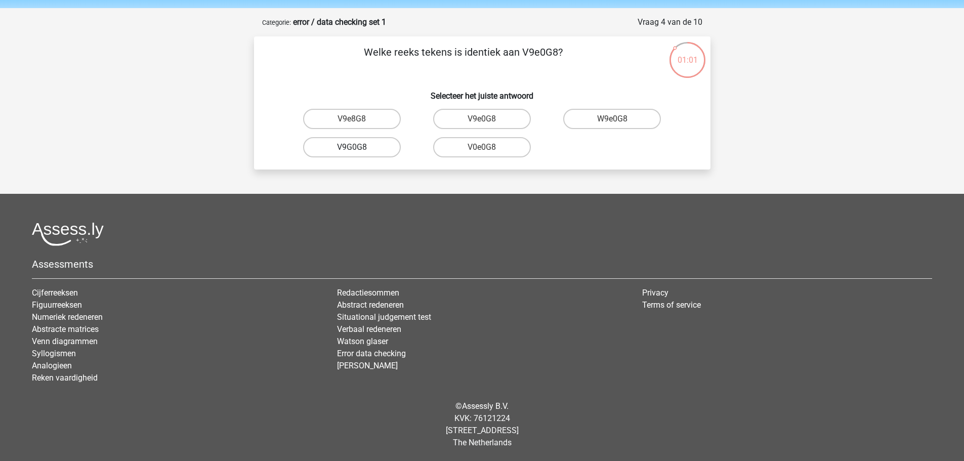
click at [370, 146] on label "V9G0G8" at bounding box center [352, 147] width 98 height 20
click at [358, 147] on input "V9G0G8" at bounding box center [355, 150] width 7 height 7
radio input "true"
click at [376, 148] on label "91O51S" at bounding box center [352, 147] width 98 height 20
click at [358, 148] on input "91O51S" at bounding box center [355, 150] width 7 height 7
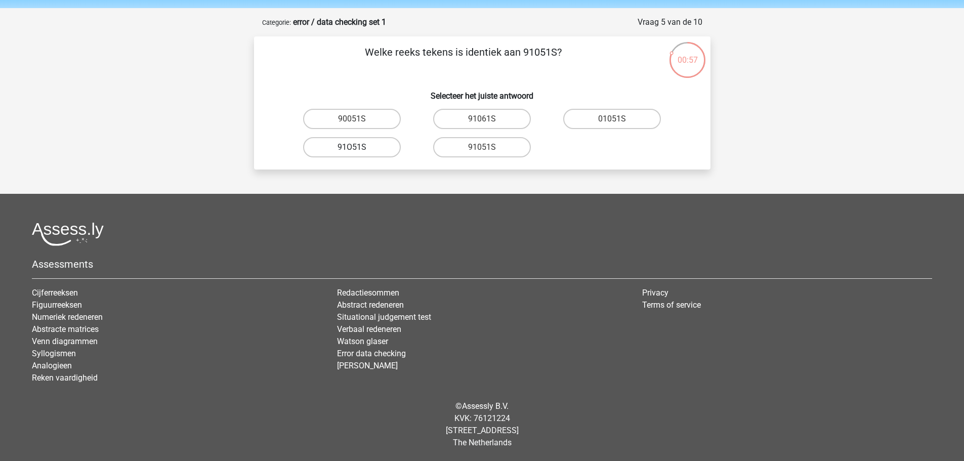
radio input "true"
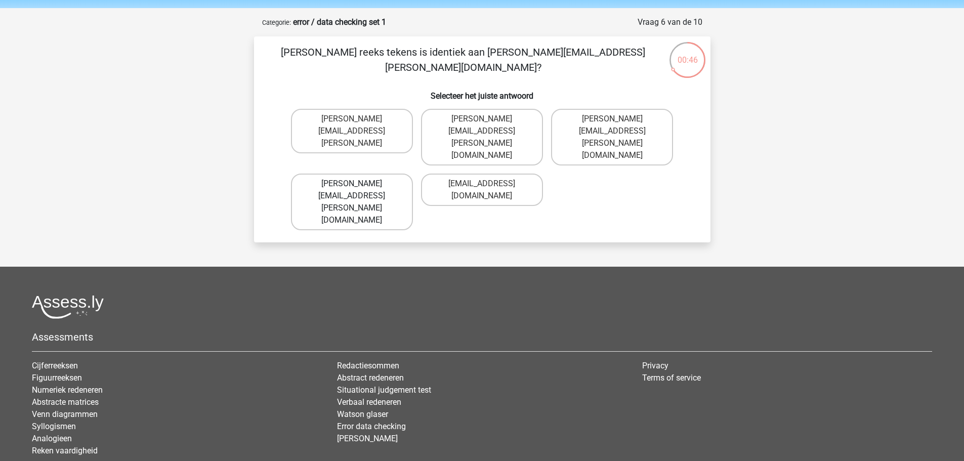
click at [395, 174] on label "Connor.Paterson@mailme.com" at bounding box center [352, 202] width 122 height 57
click at [358, 184] on input "Connor.Paterson@mailme.com" at bounding box center [355, 187] width 7 height 7
radio input "true"
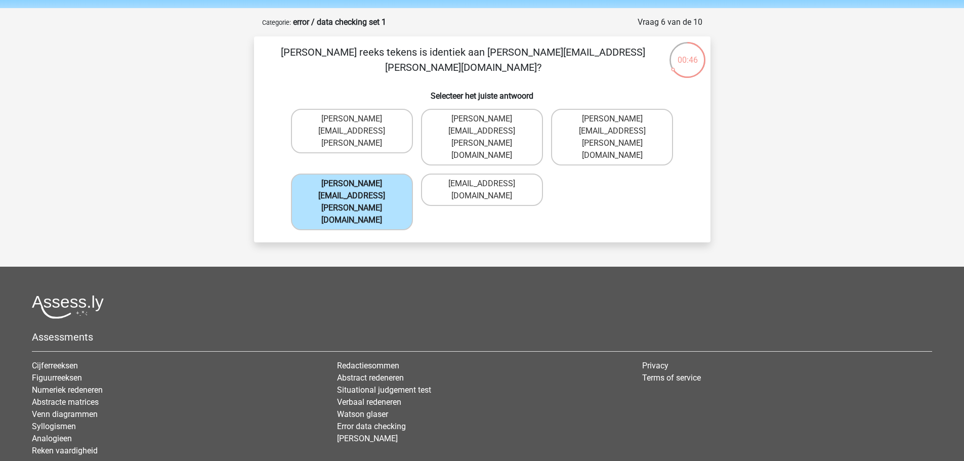
scroll to position [51, 0]
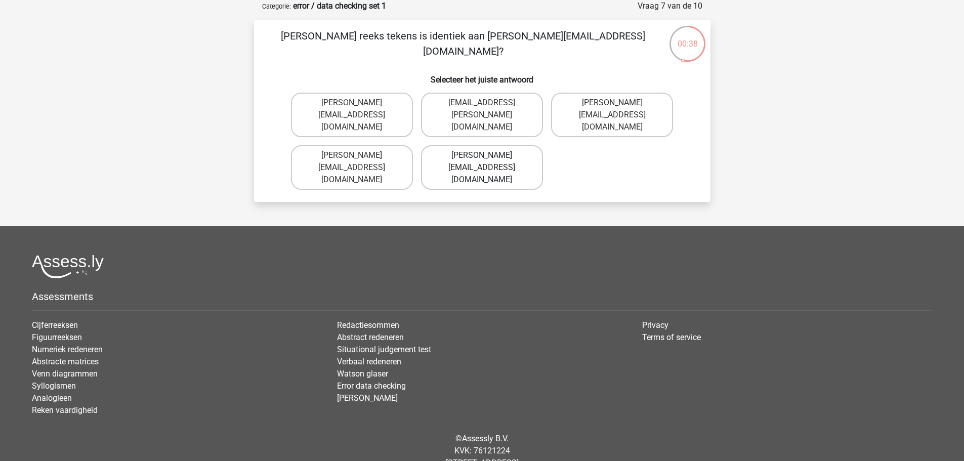
click at [490, 154] on label "Ava-Carroll@mailme.com.uk" at bounding box center [482, 167] width 122 height 45
click at [488, 155] on input "Ava-Carroll@mailme.com.uk" at bounding box center [485, 158] width 7 height 7
radio input "true"
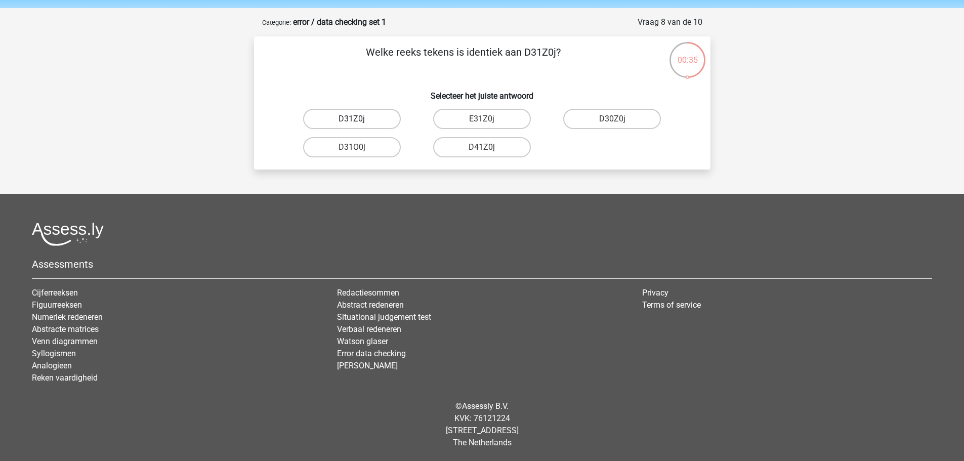
click at [370, 121] on label "D31Z0j" at bounding box center [352, 119] width 98 height 20
click at [358, 121] on input "D31Z0j" at bounding box center [355, 122] width 7 height 7
radio input "true"
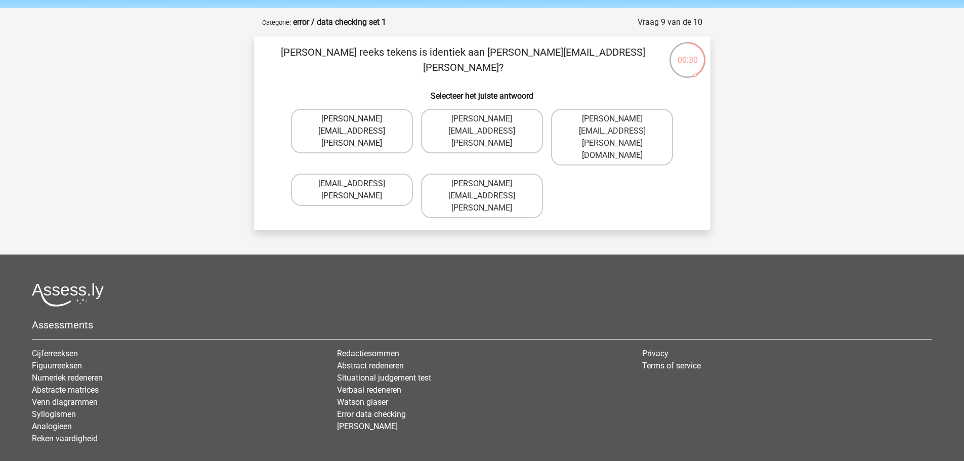
click at [392, 116] on label "Arthur.Bradley@mailme.coo" at bounding box center [352, 131] width 122 height 45
click at [358, 119] on input "Arthur.Bradley@mailme.coo" at bounding box center [355, 122] width 7 height 7
radio input "true"
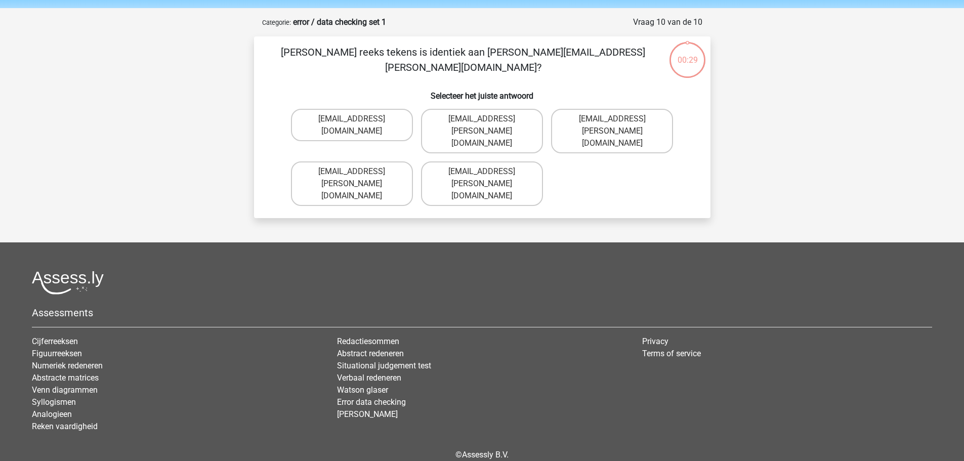
scroll to position [47, 0]
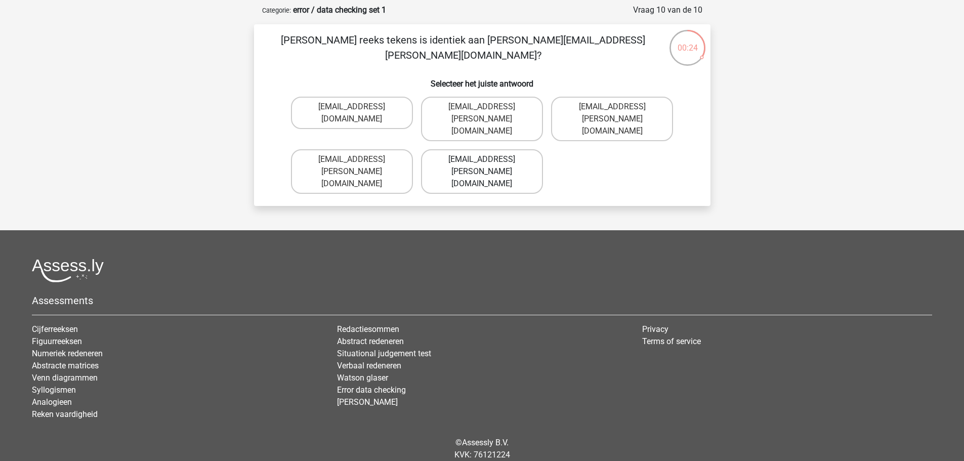
click at [458, 149] on label "Thea+Sadler@Gmail.uk.com" at bounding box center [482, 171] width 122 height 45
click at [482, 159] on input "Thea+Sadler@Gmail.uk.com" at bounding box center [485, 162] width 7 height 7
radio input "true"
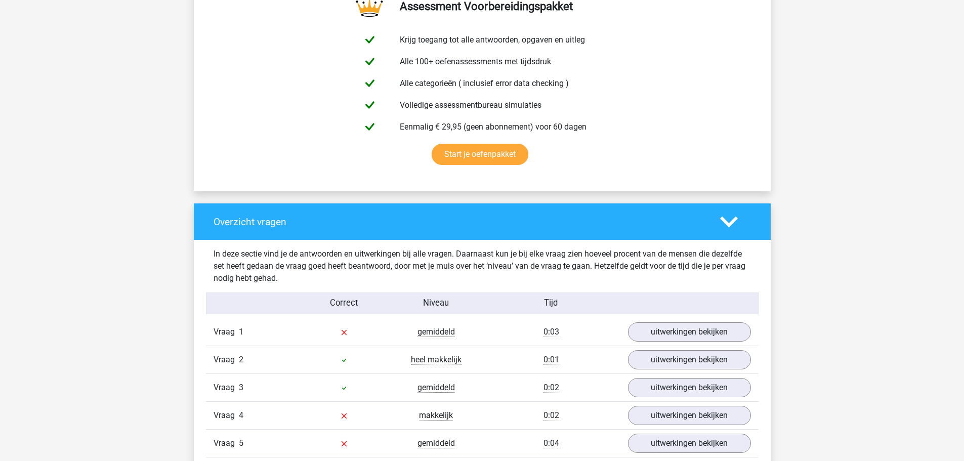
scroll to position [202, 0]
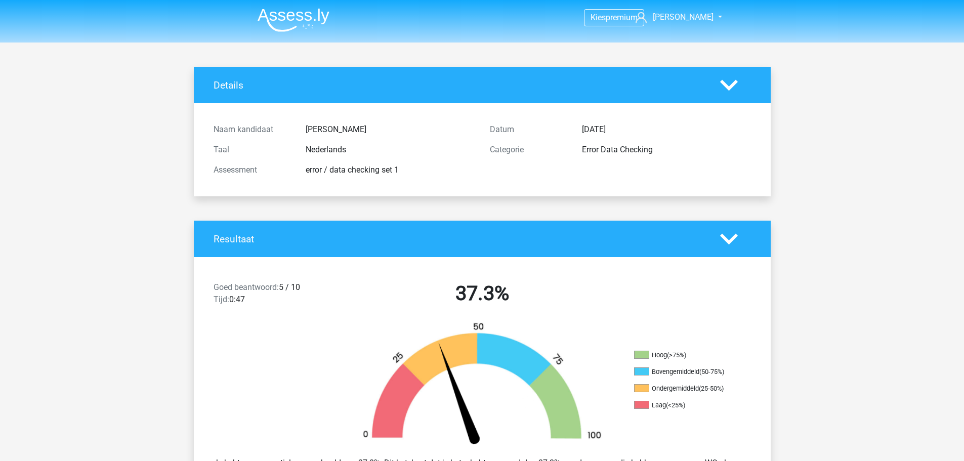
scroll to position [202, 0]
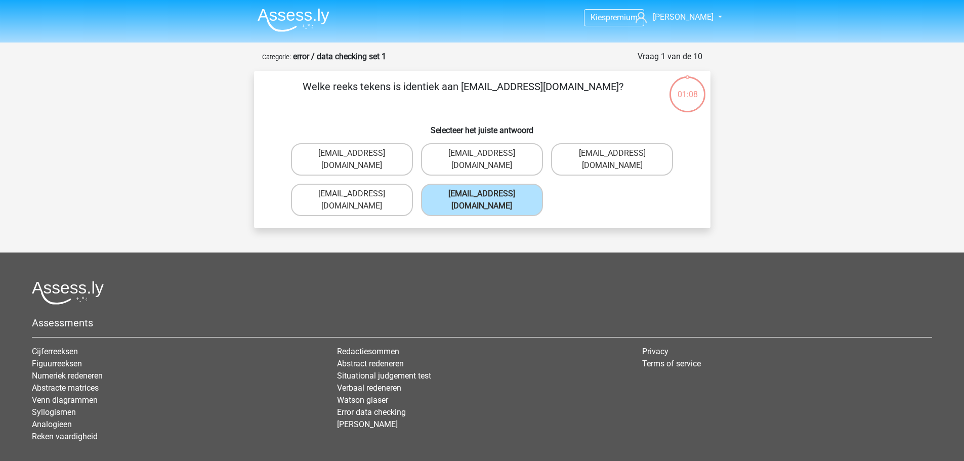
click at [281, 10] on img at bounding box center [293, 20] width 72 height 24
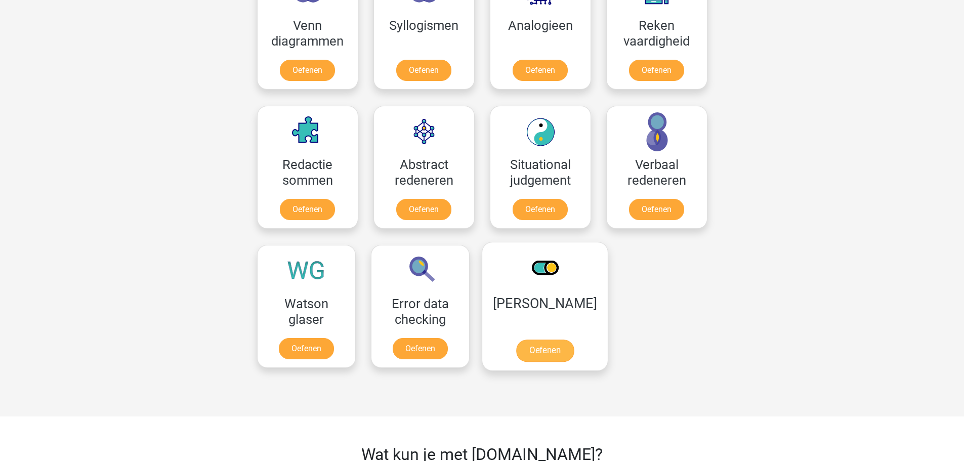
scroll to position [607, 0]
